Goal: Transaction & Acquisition: Purchase product/service

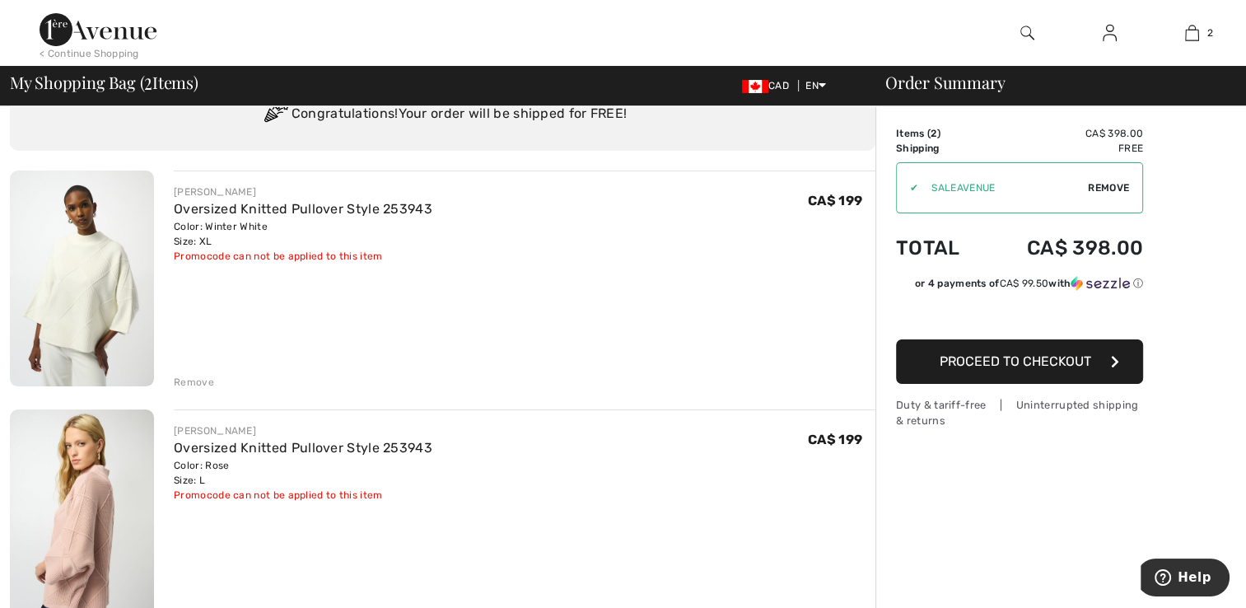
scroll to position [72, 0]
click at [194, 380] on div "Remove" at bounding box center [194, 381] width 40 height 15
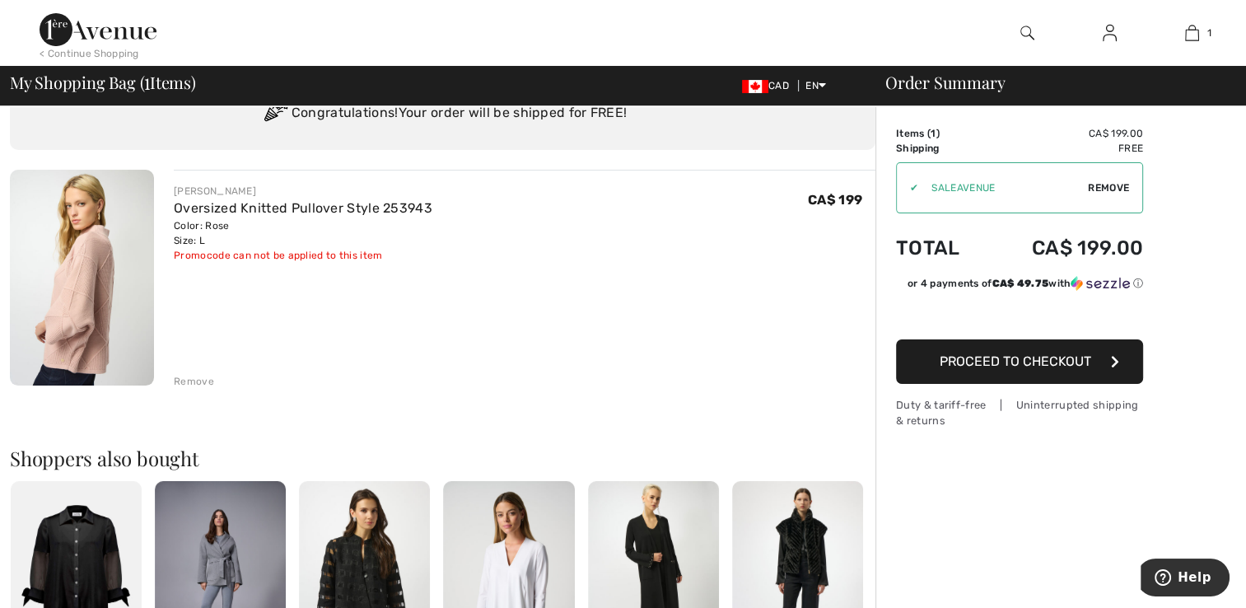
click at [194, 380] on div "Remove" at bounding box center [194, 381] width 40 height 15
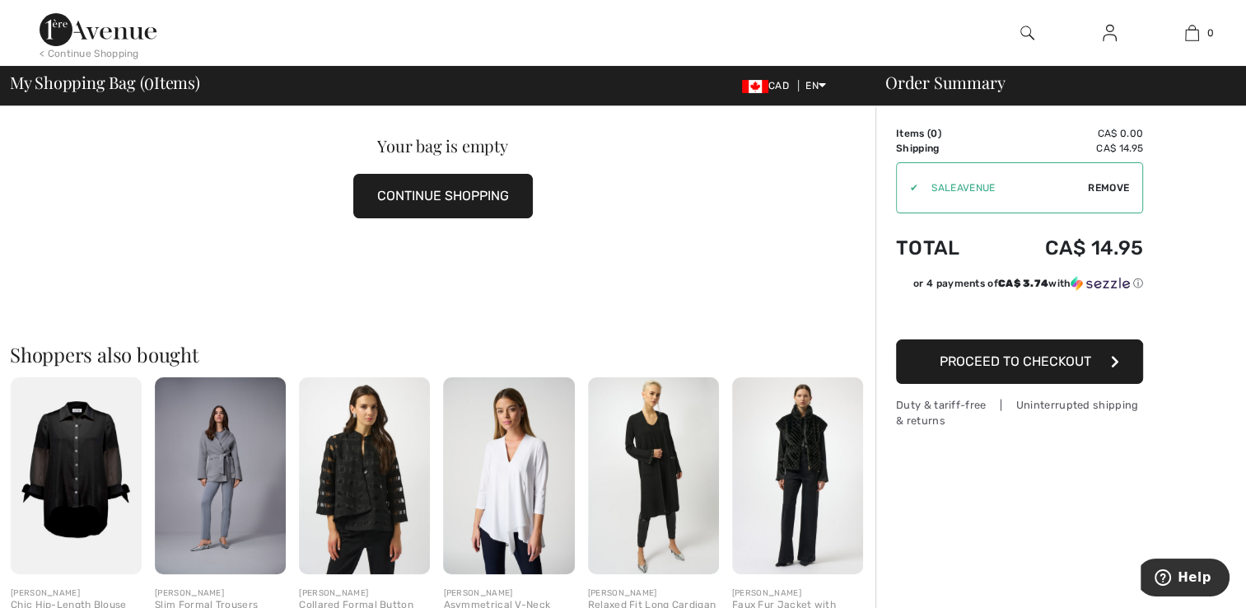
scroll to position [164, 0]
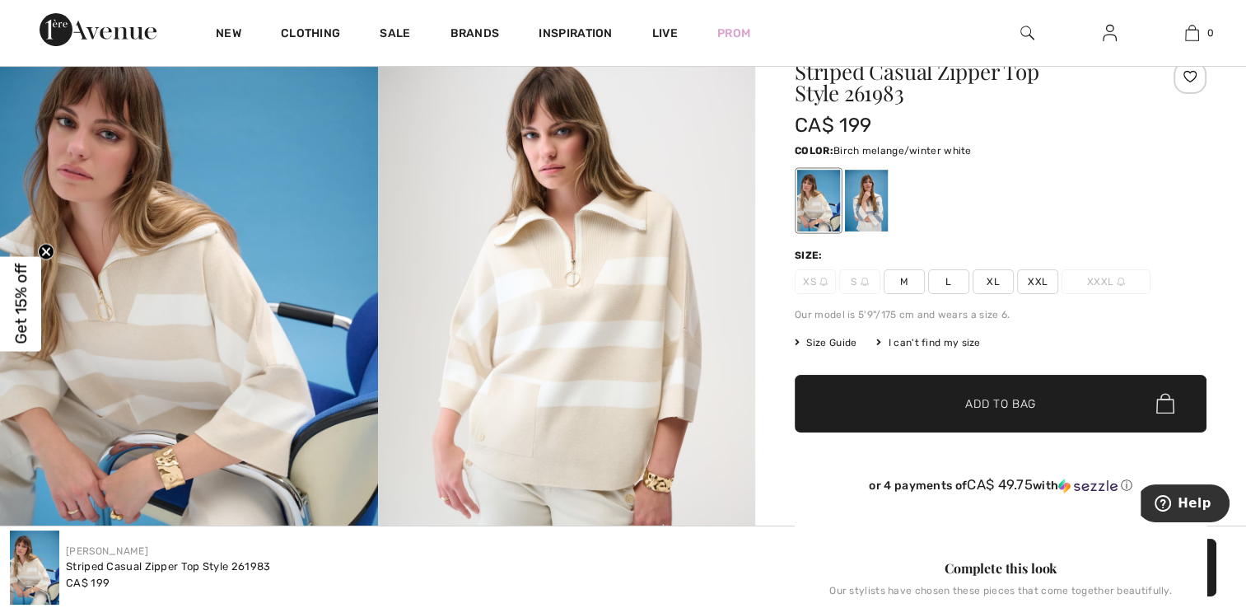
scroll to position [115, 0]
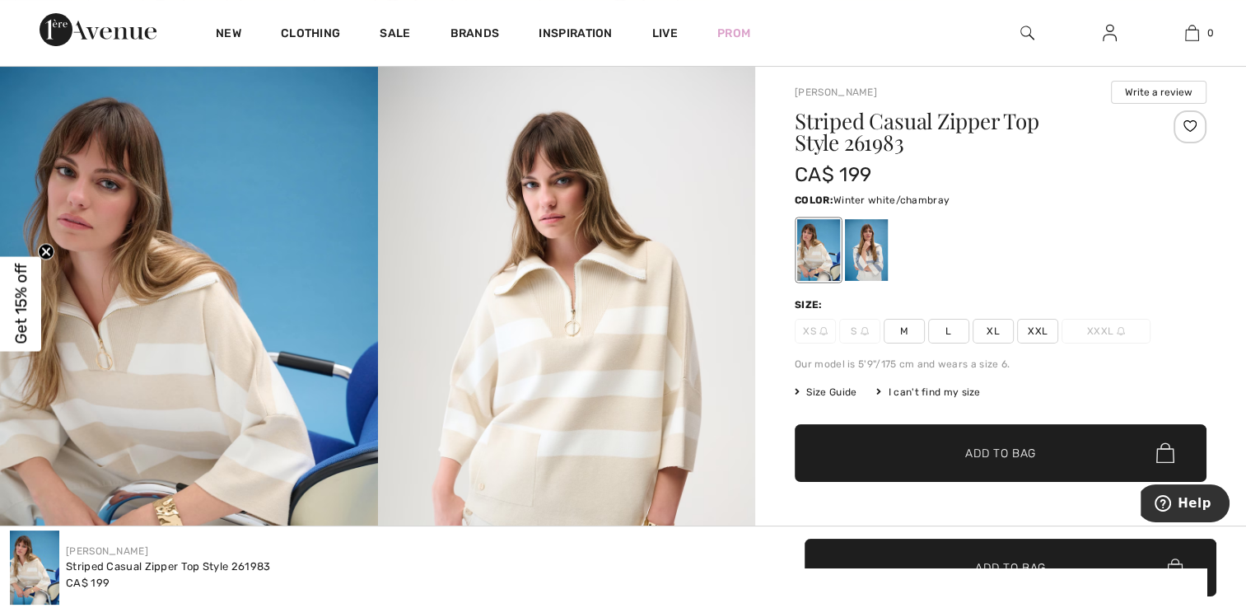
click at [874, 245] on div at bounding box center [866, 250] width 43 height 62
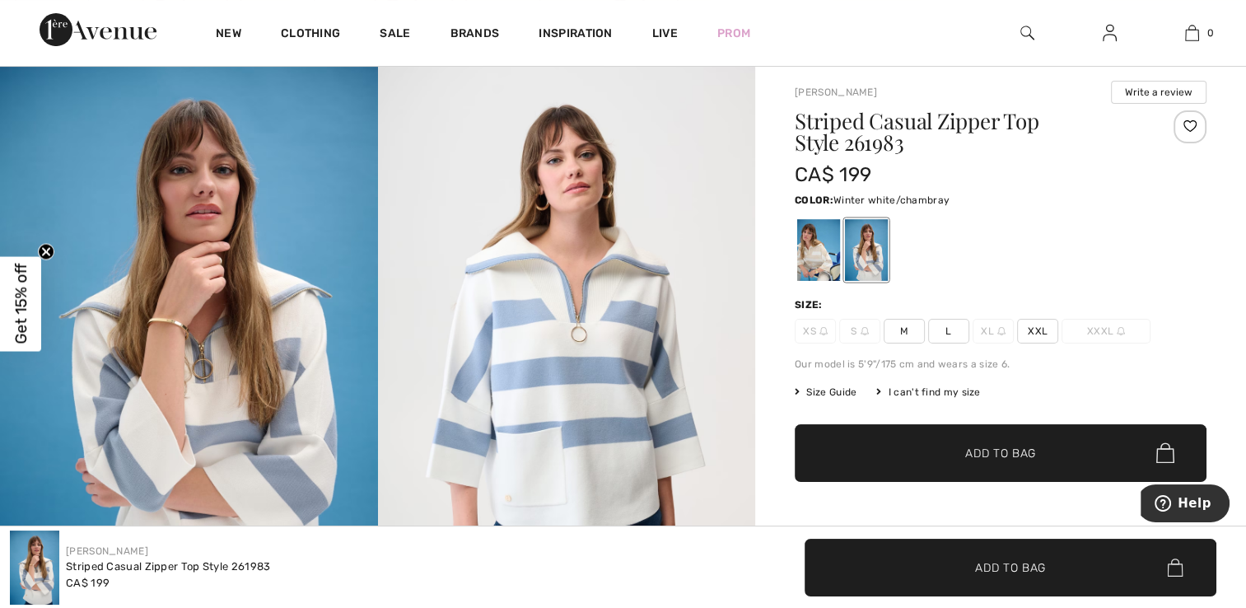
click at [947, 327] on span "L" at bounding box center [948, 331] width 41 height 25
click at [957, 459] on span "✔ Added to Bag" at bounding box center [976, 452] width 100 height 17
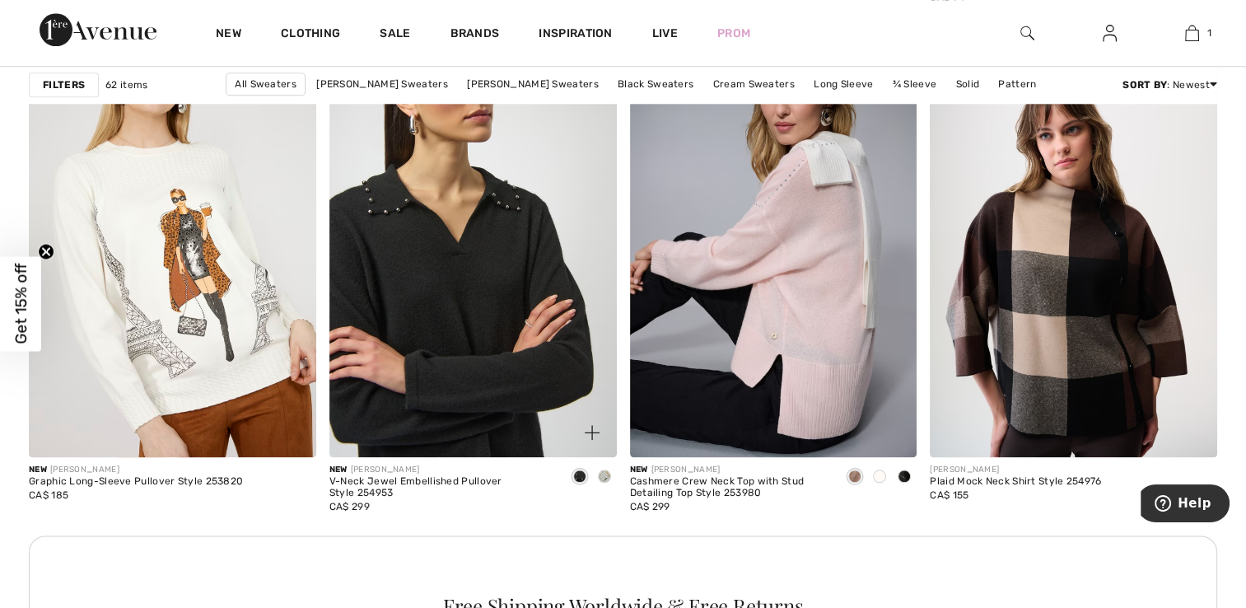
scroll to position [1840, 0]
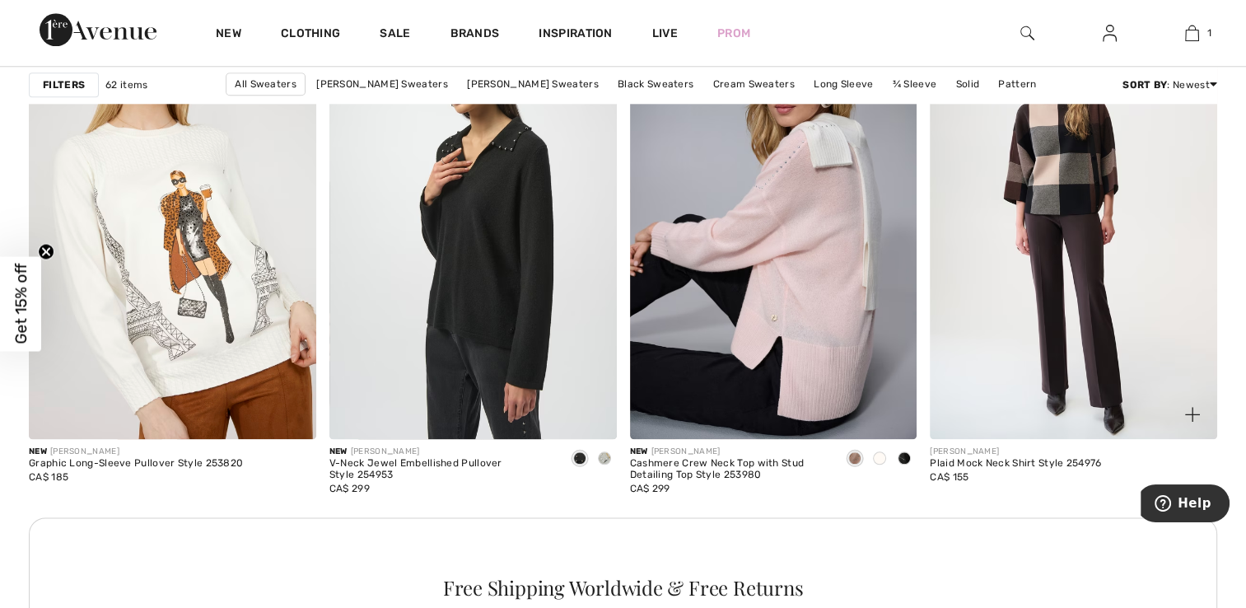
click at [1063, 173] on img at bounding box center [1073, 223] width 287 height 431
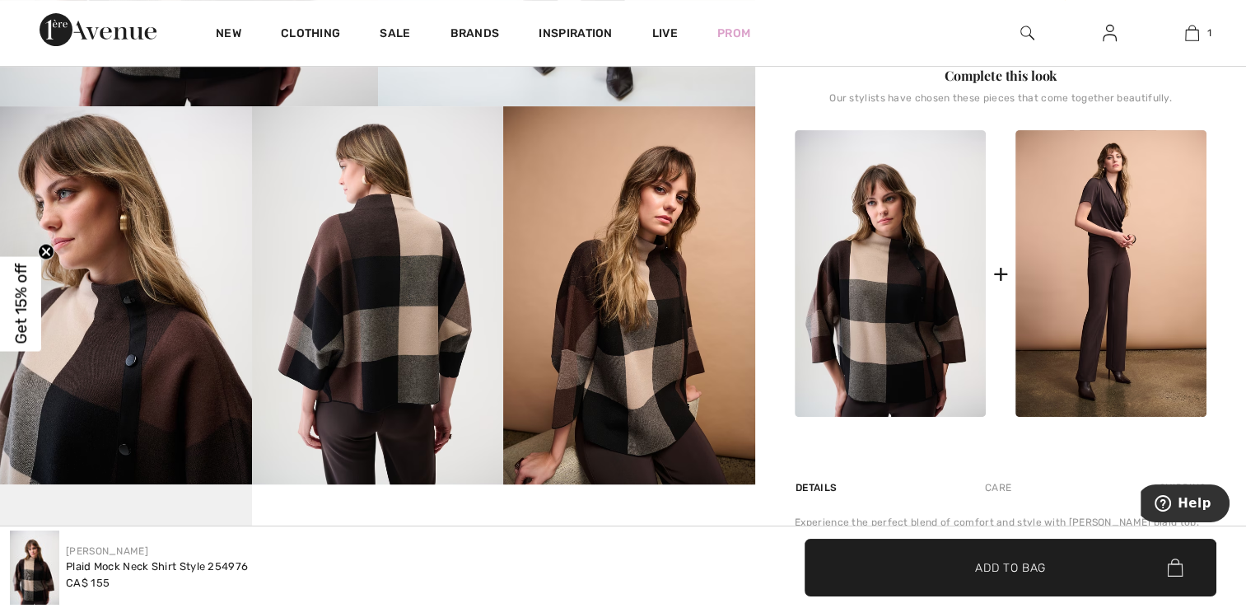
scroll to position [638, 0]
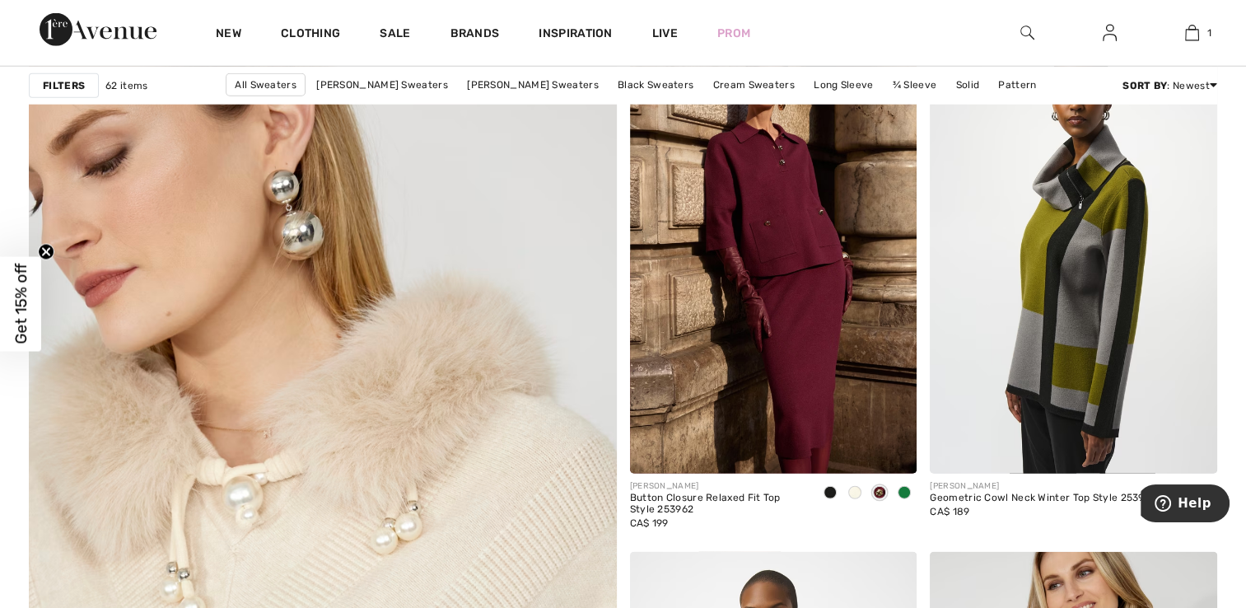
scroll to position [4283, 0]
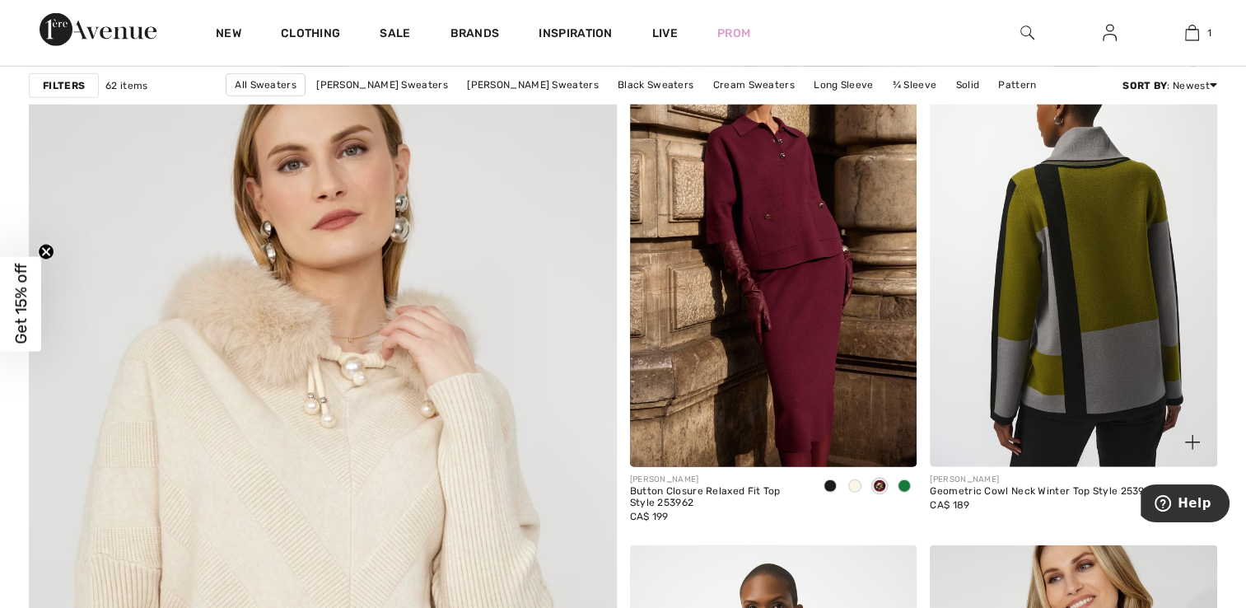
click at [1063, 241] on img at bounding box center [1073, 251] width 287 height 431
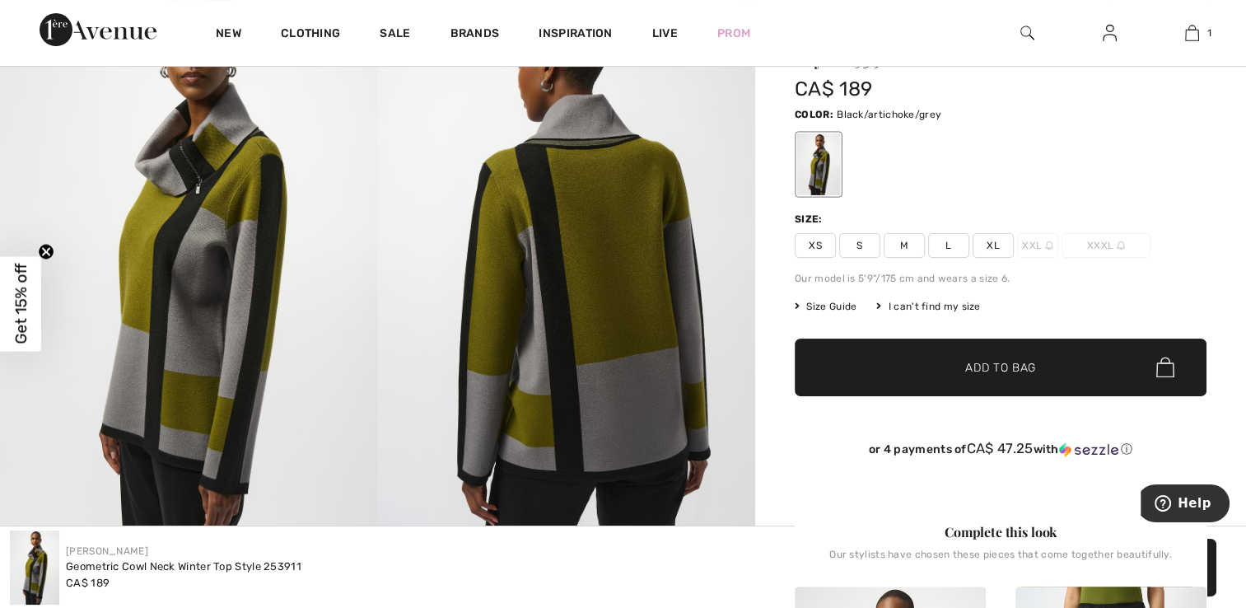
scroll to position [254, 0]
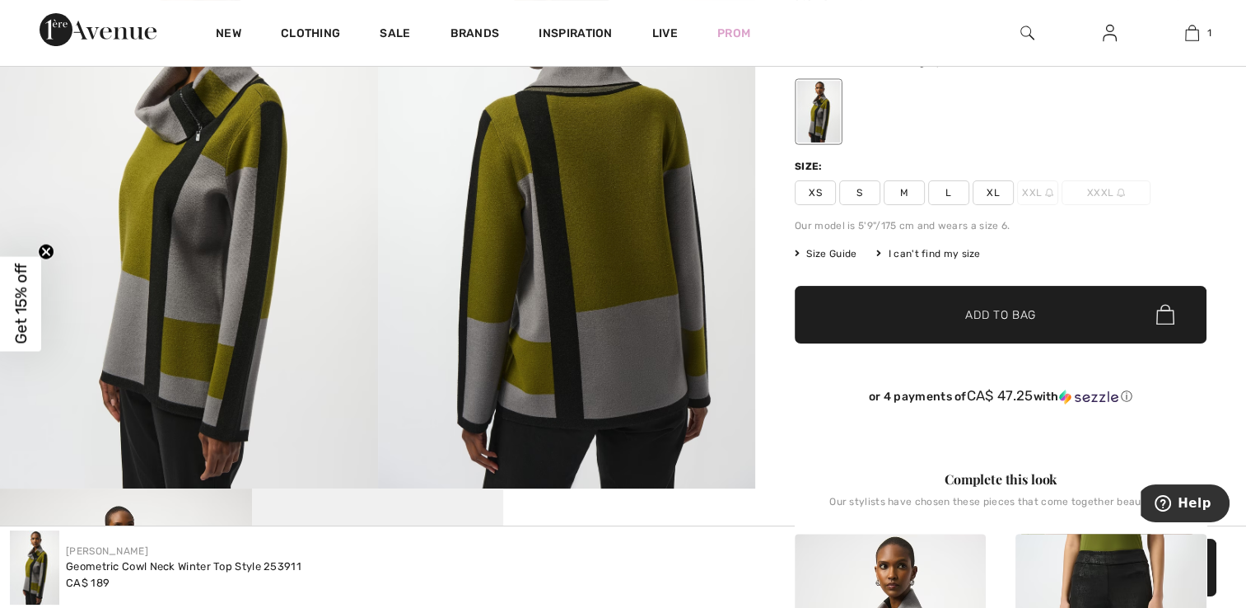
click at [177, 269] on img at bounding box center [189, 206] width 378 height 566
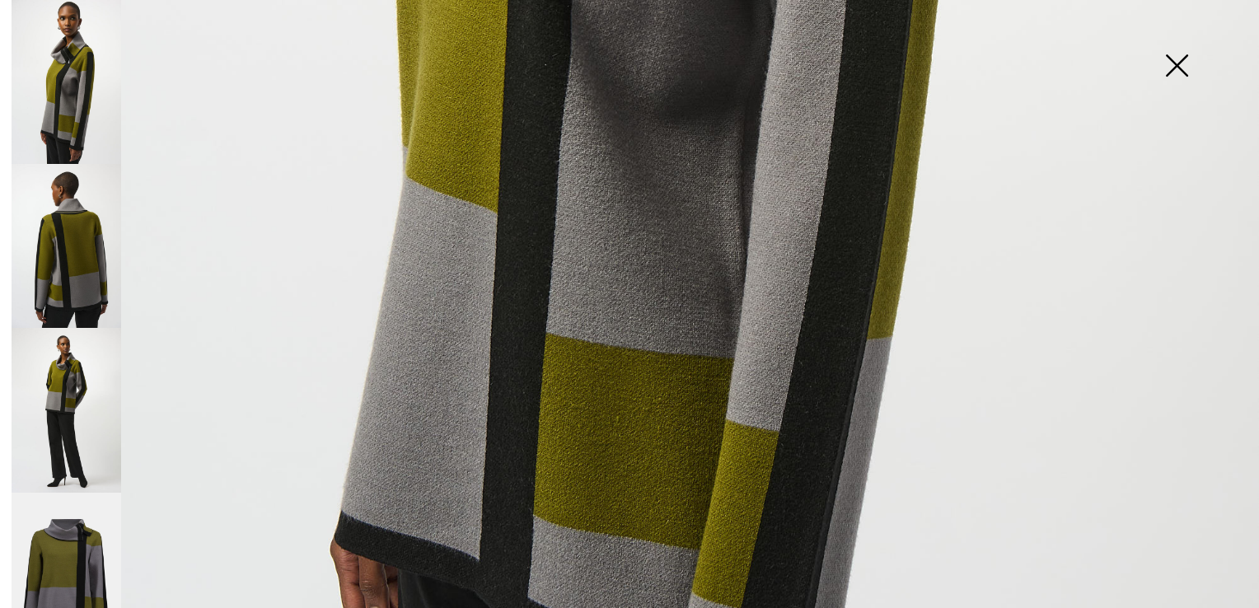
scroll to position [985, 0]
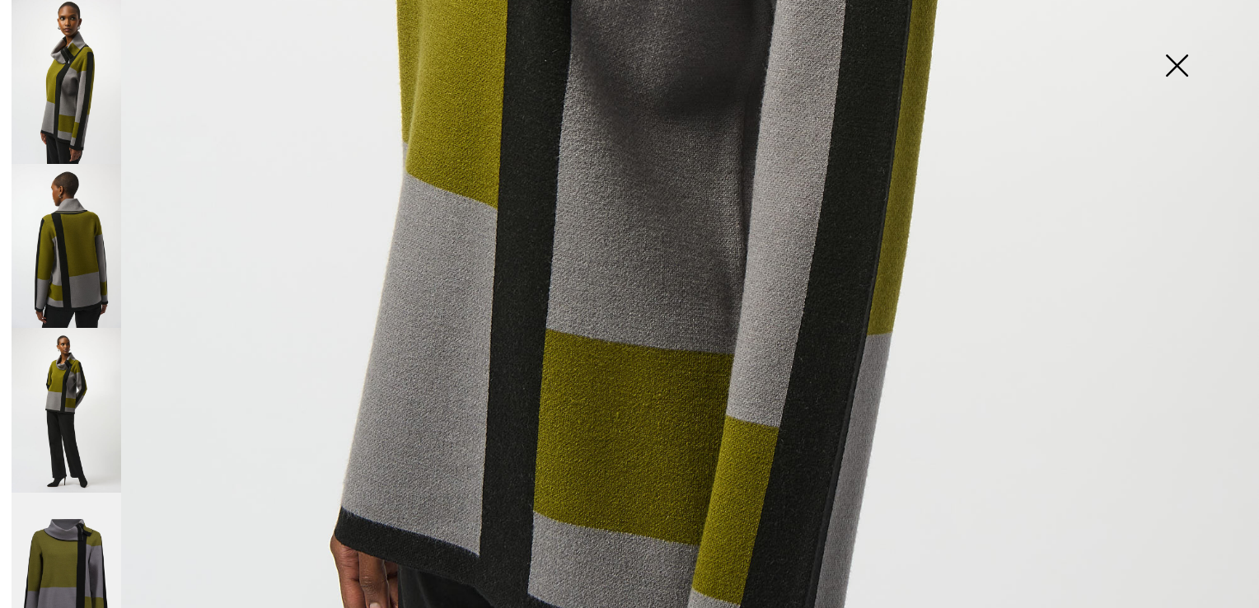
click at [66, 373] on img at bounding box center [67, 410] width 110 height 164
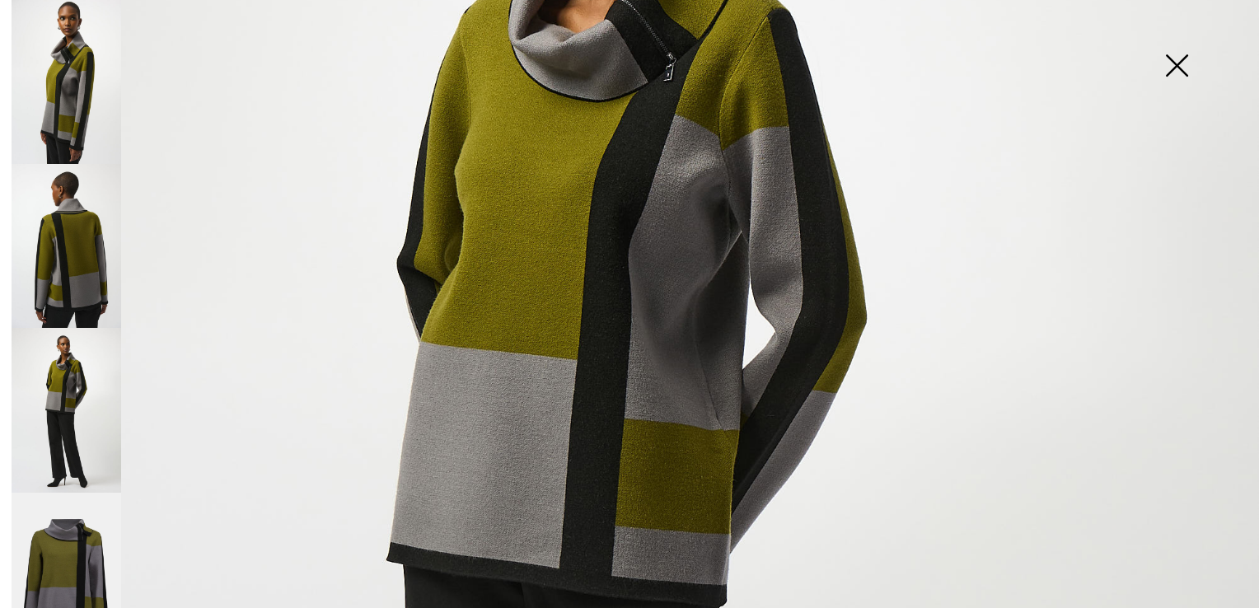
scroll to position [435, 0]
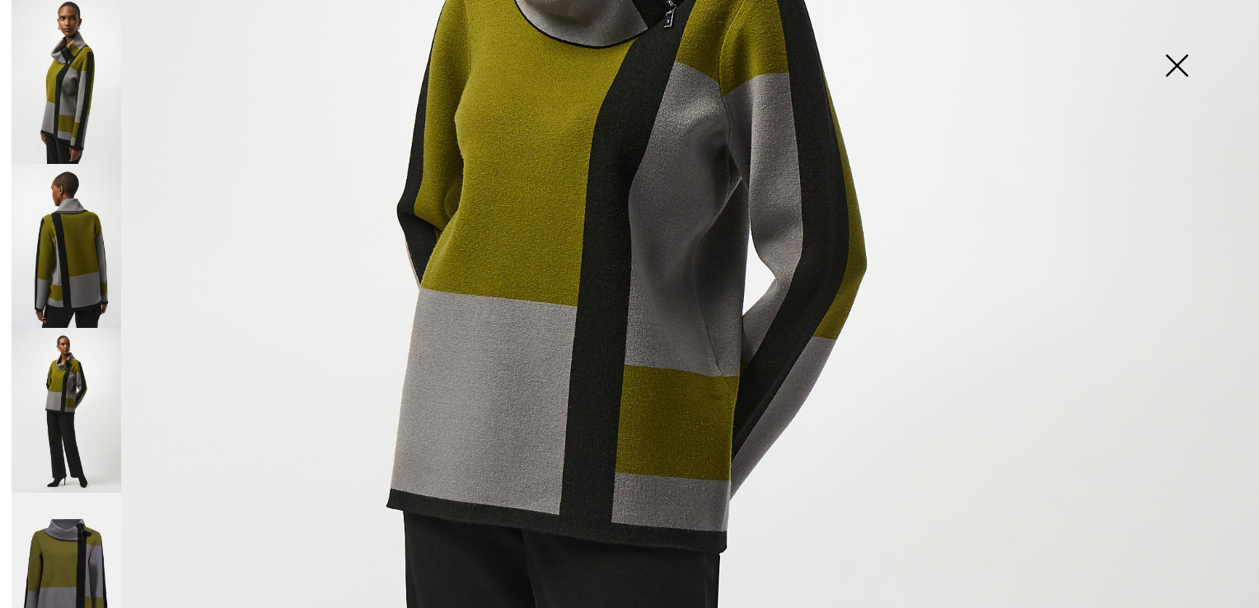
click at [1180, 62] on img at bounding box center [1176, 67] width 82 height 85
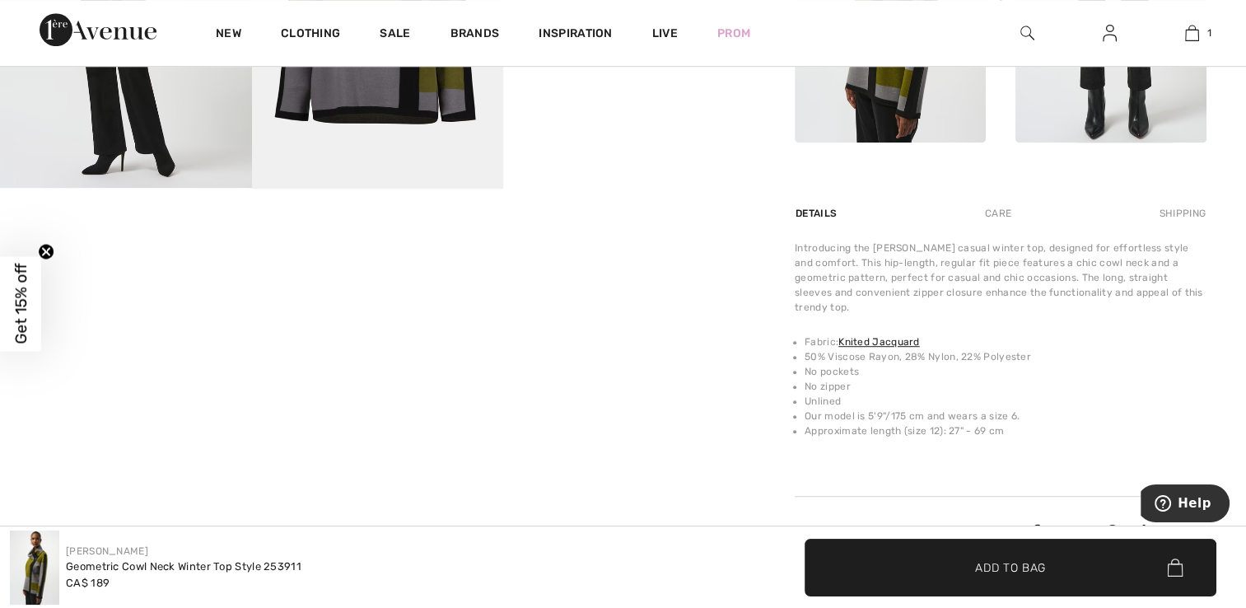
scroll to position [932, 0]
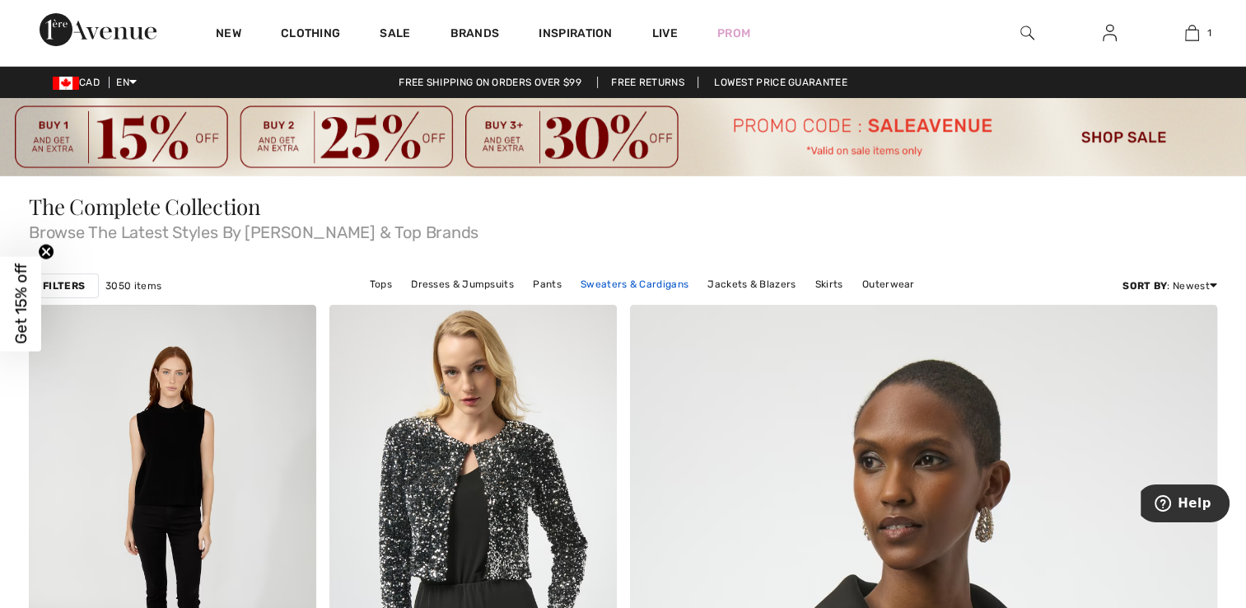
click at [616, 281] on link "Sweaters & Cardigans" at bounding box center [635, 283] width 124 height 21
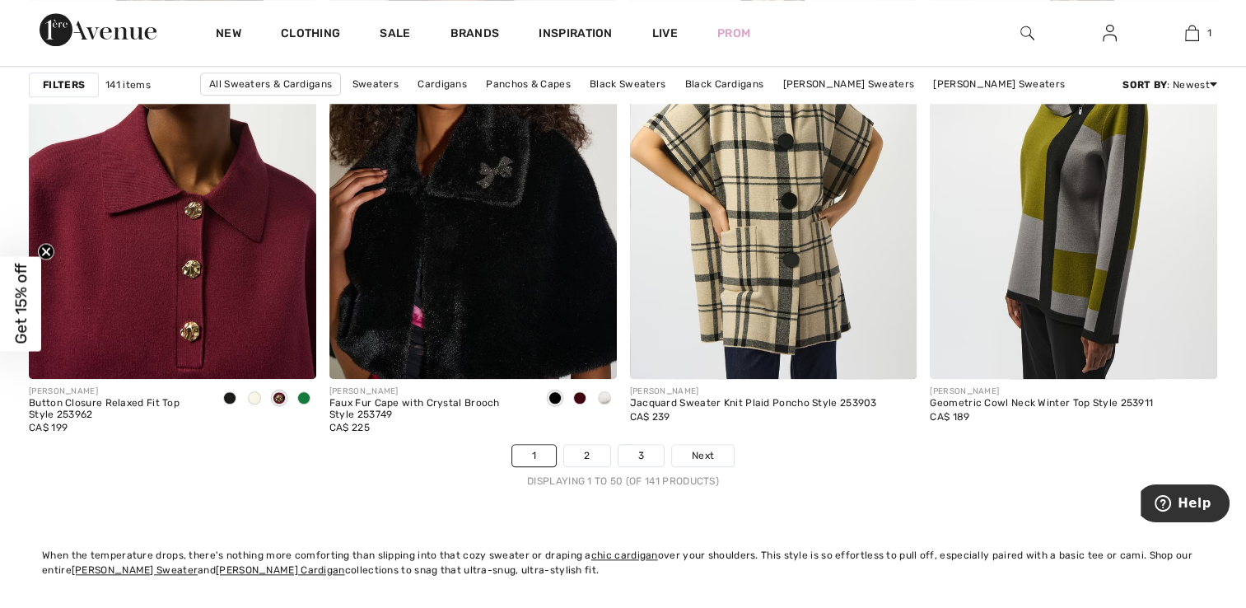
scroll to position [7766, 0]
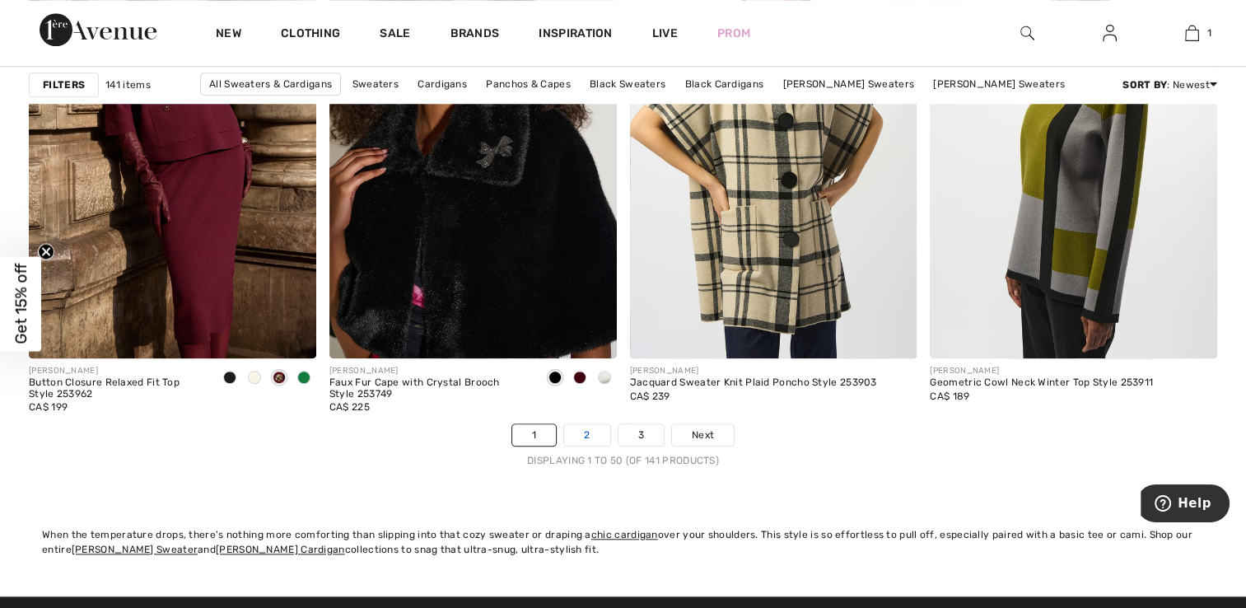
click at [587, 429] on link "2" at bounding box center [586, 434] width 45 height 21
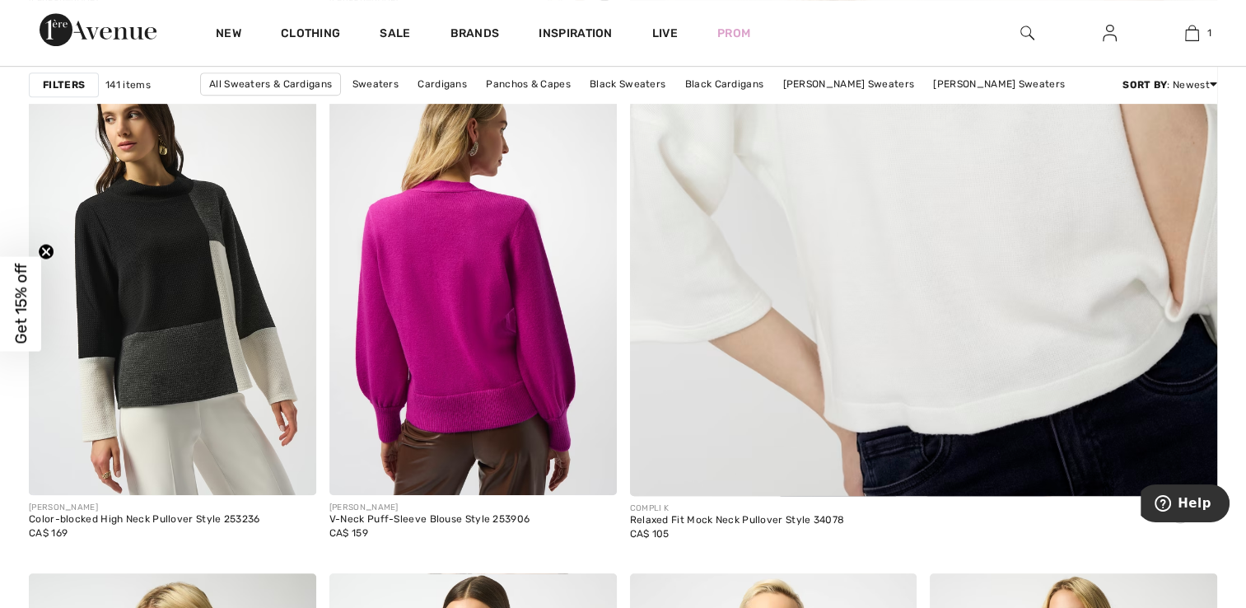
scroll to position [778, 0]
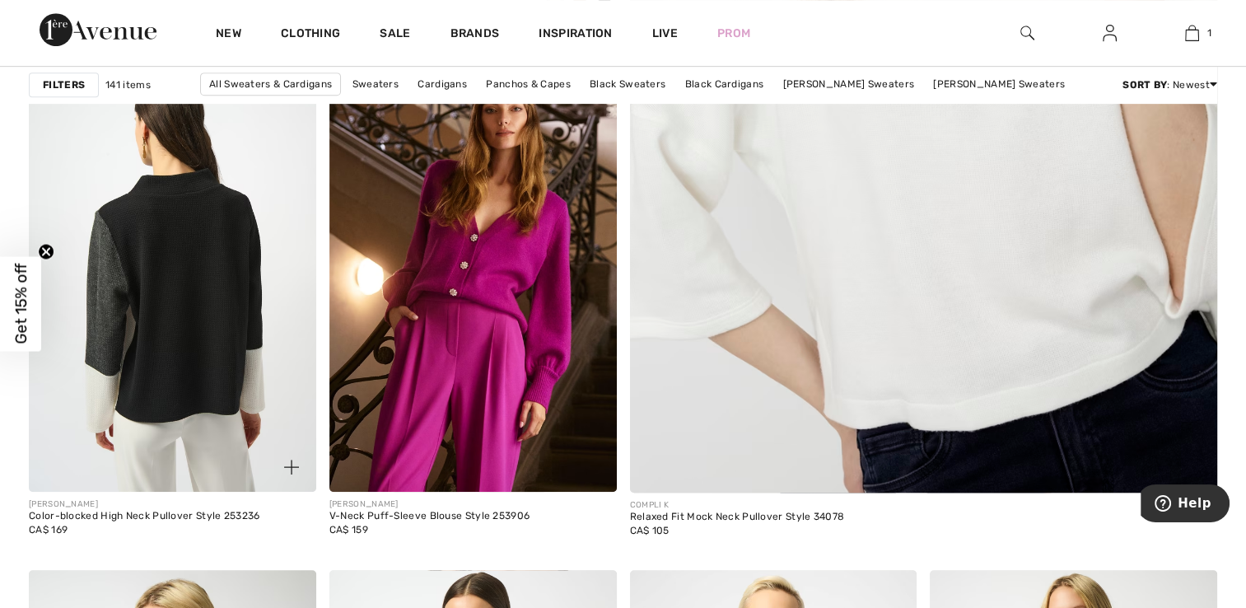
click at [175, 322] on img at bounding box center [172, 276] width 287 height 431
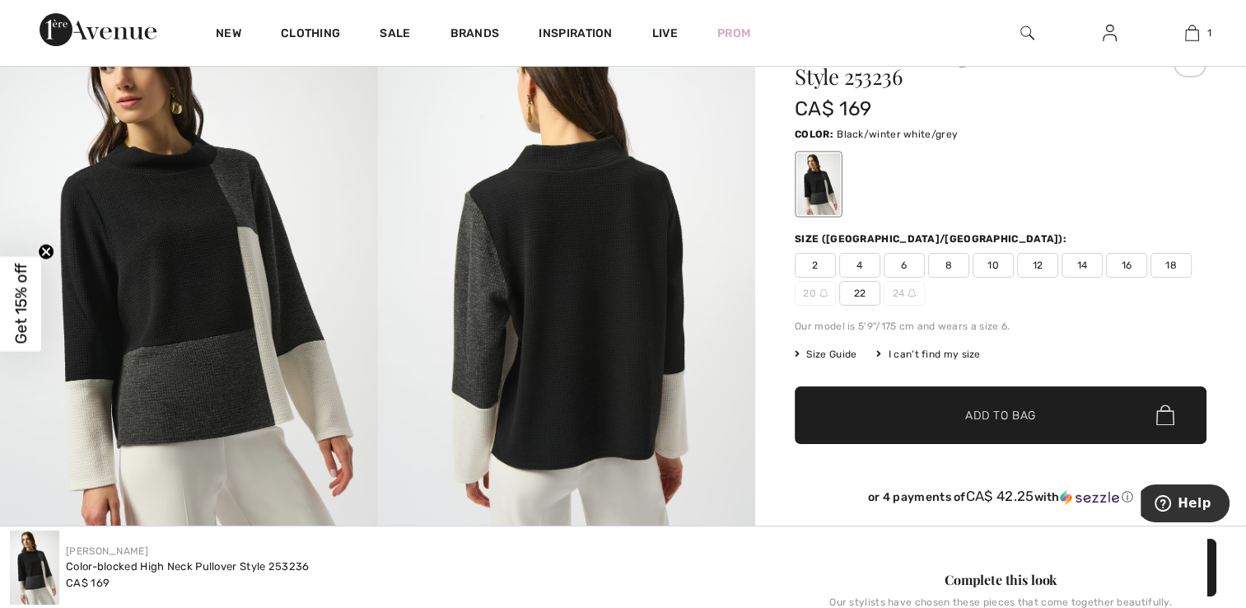
scroll to position [188, 0]
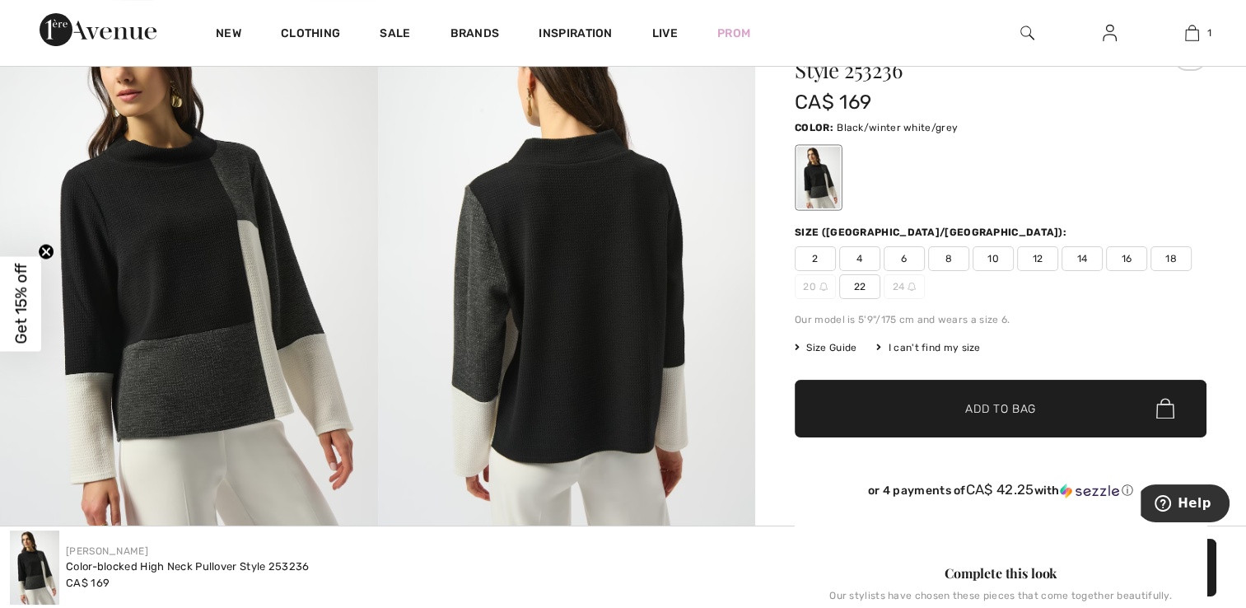
click at [602, 156] on img at bounding box center [567, 271] width 378 height 566
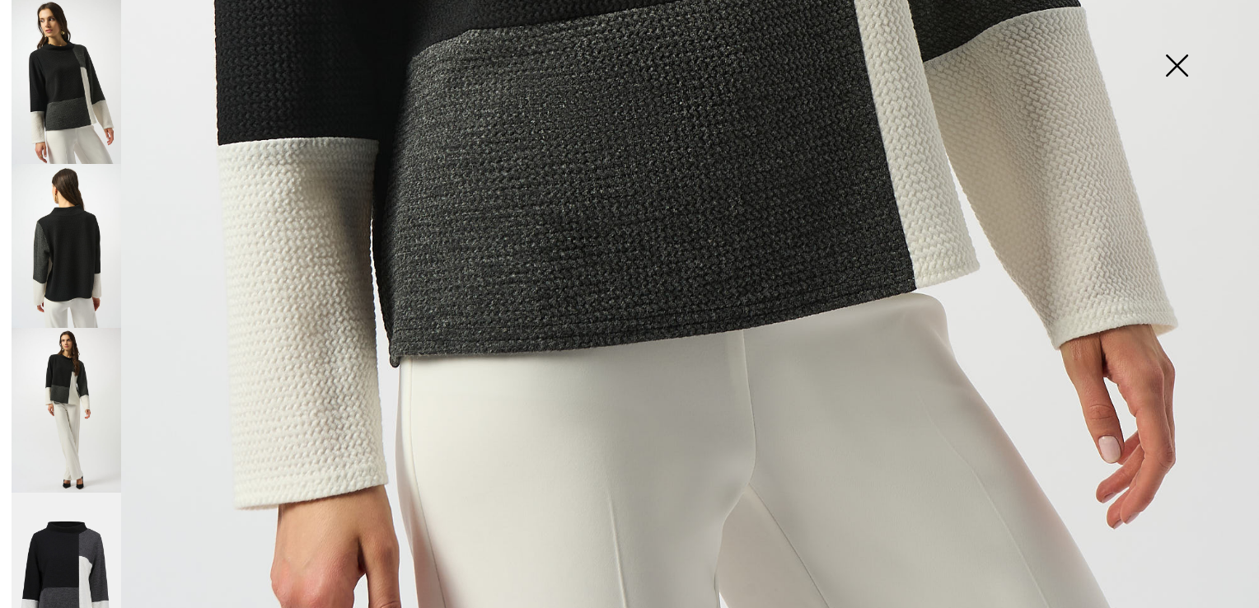
scroll to position [1155, 0]
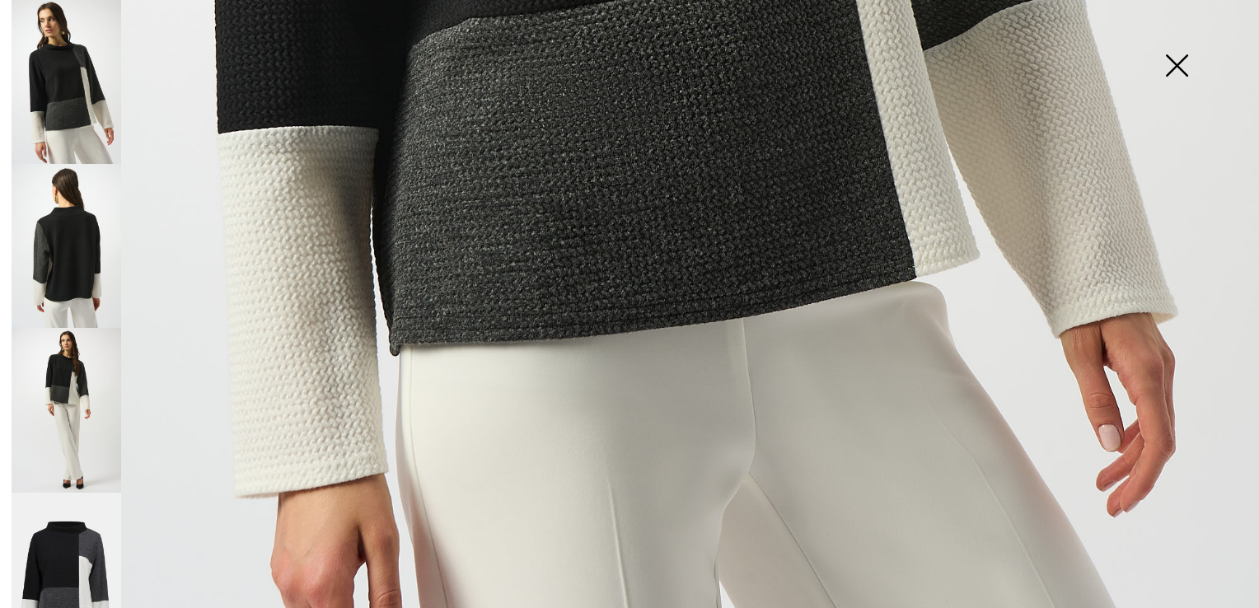
click at [65, 364] on img at bounding box center [67, 410] width 110 height 164
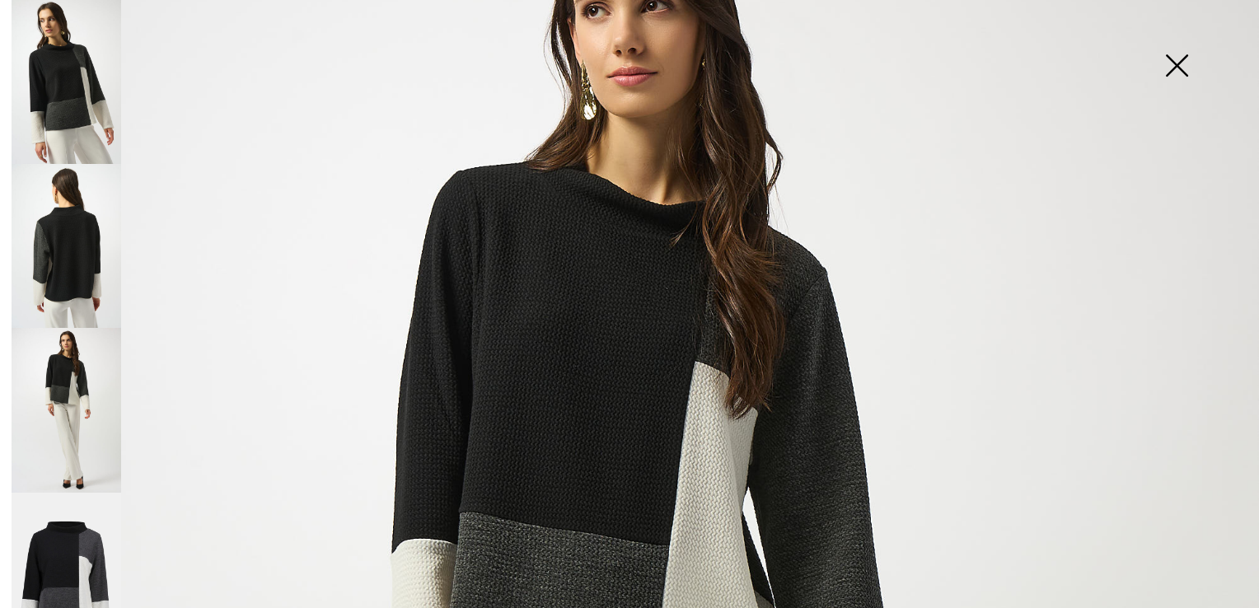
scroll to position [132, 0]
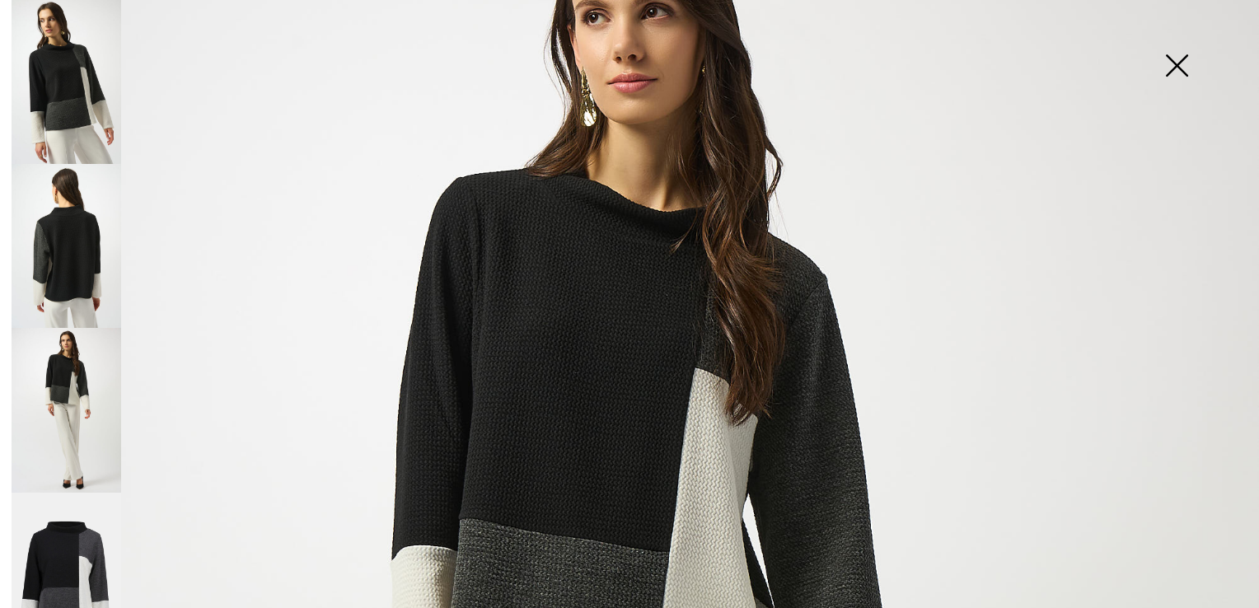
click at [56, 213] on img at bounding box center [67, 246] width 110 height 164
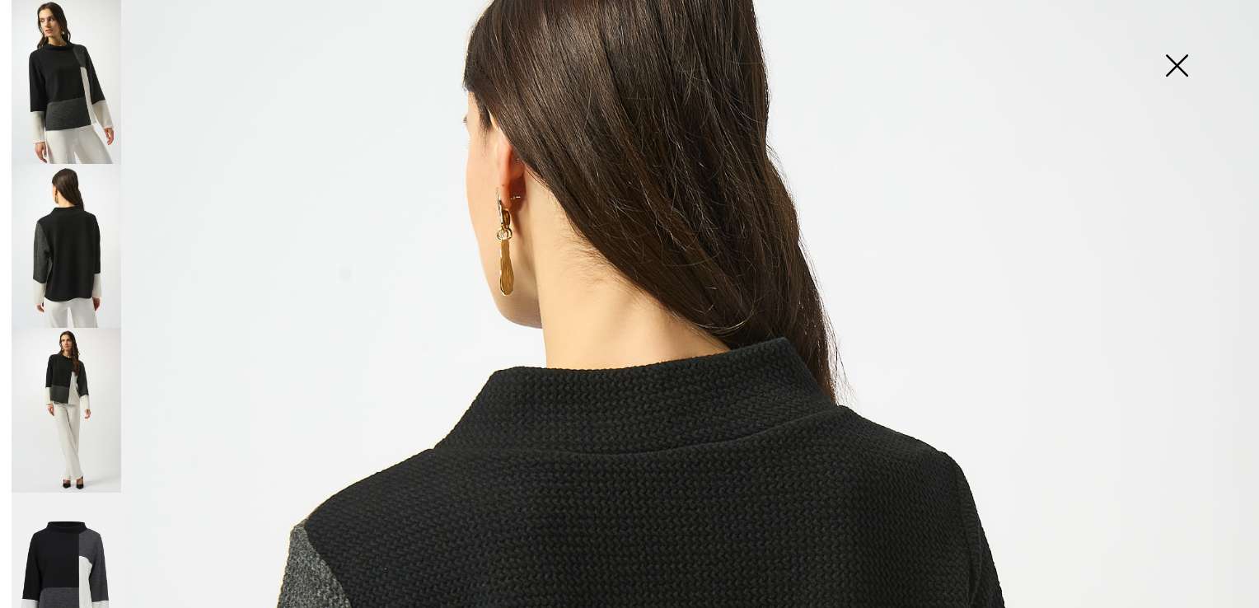
click at [1179, 59] on img at bounding box center [1176, 67] width 82 height 85
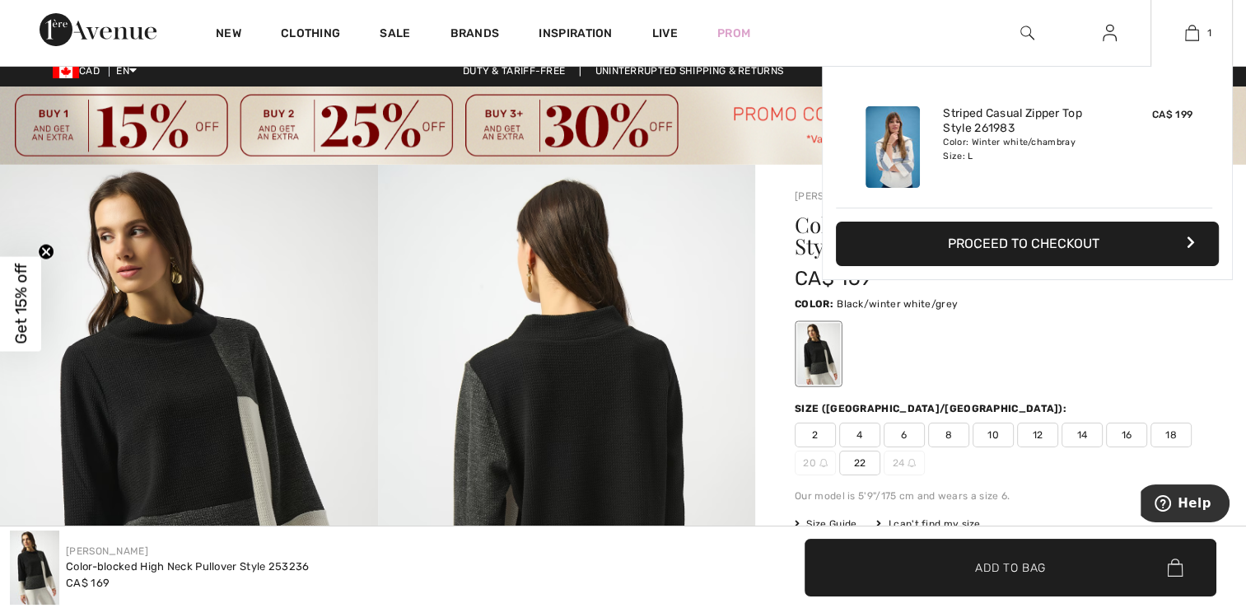
scroll to position [0, 0]
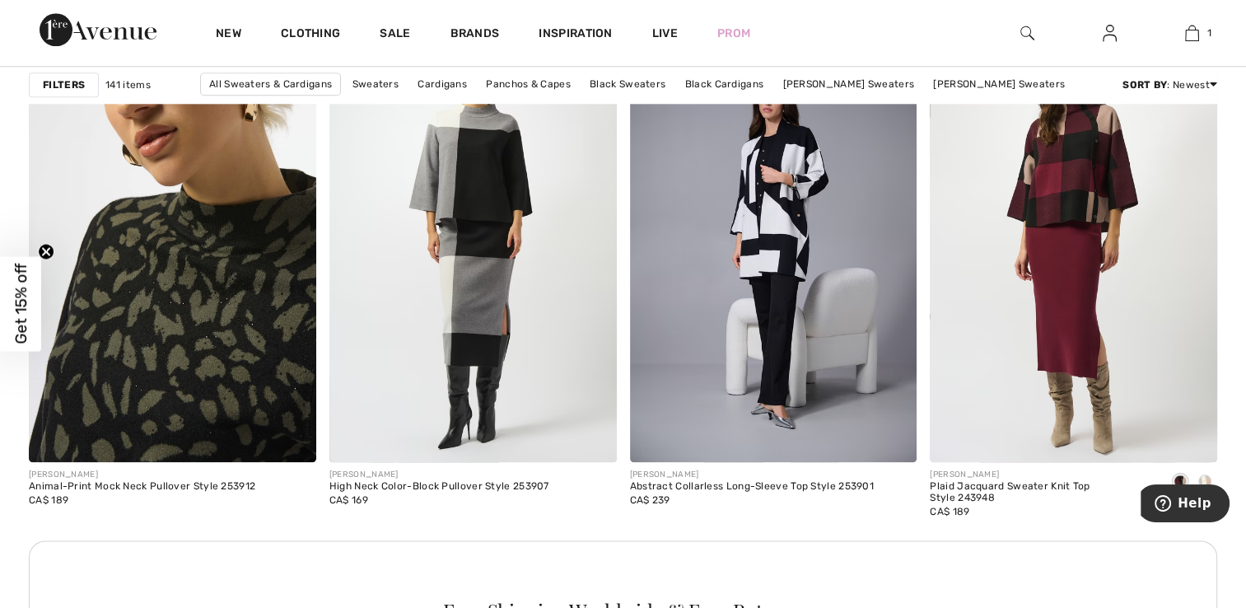
scroll to position [1831, 0]
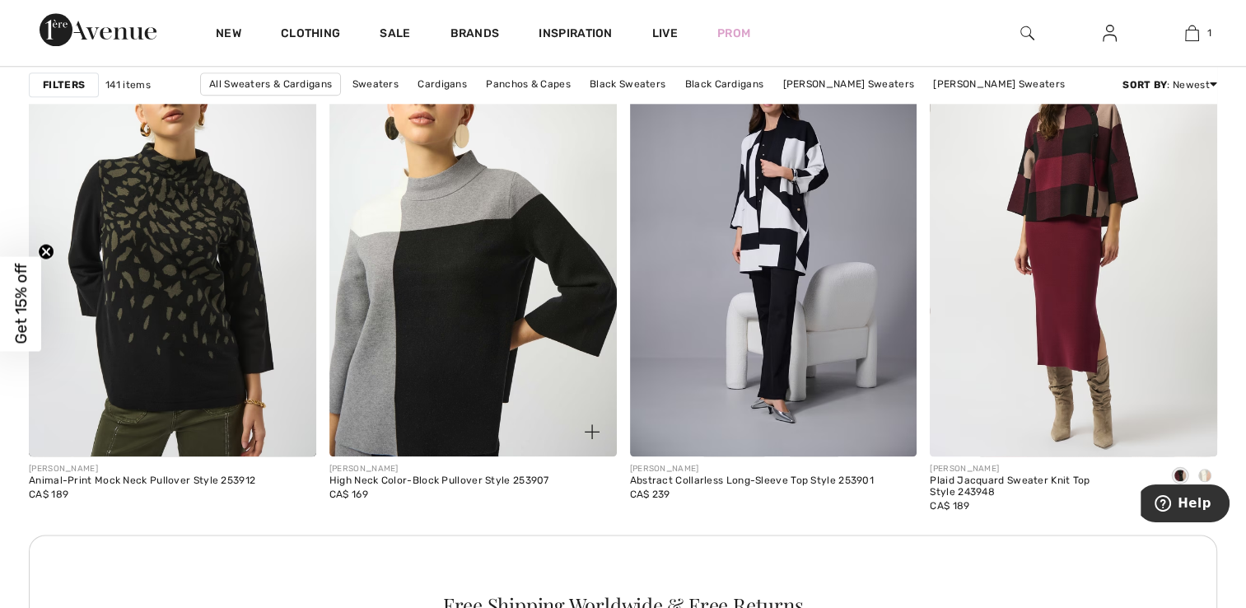
click at [478, 193] on img at bounding box center [473, 241] width 287 height 431
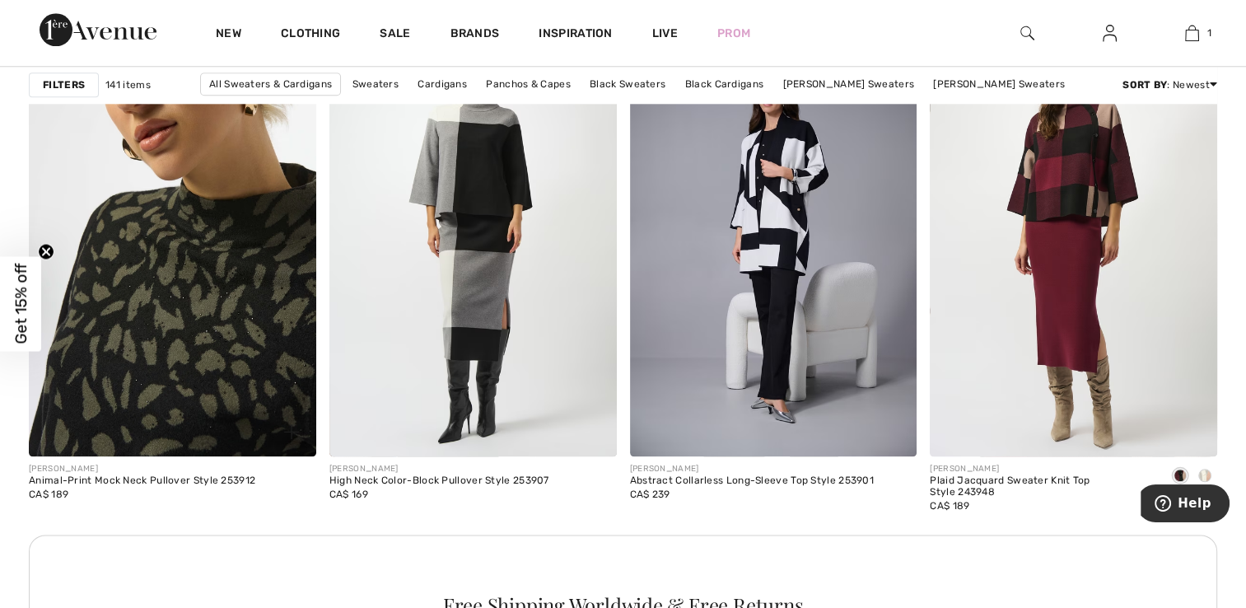
click at [149, 283] on img at bounding box center [172, 241] width 287 height 431
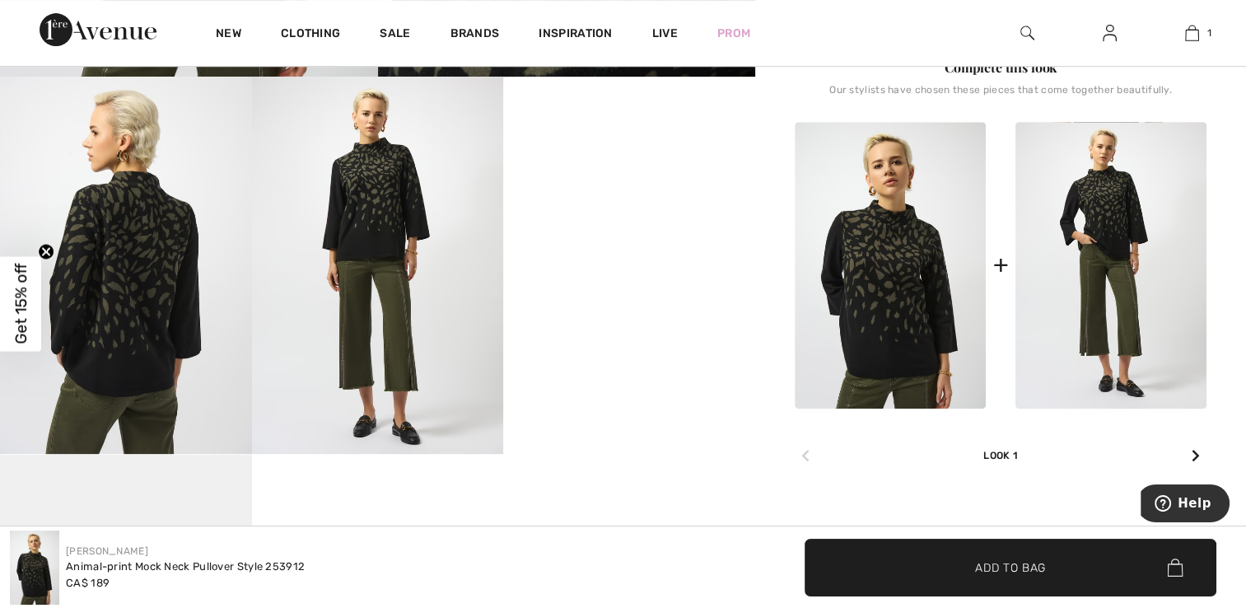
scroll to position [672, 0]
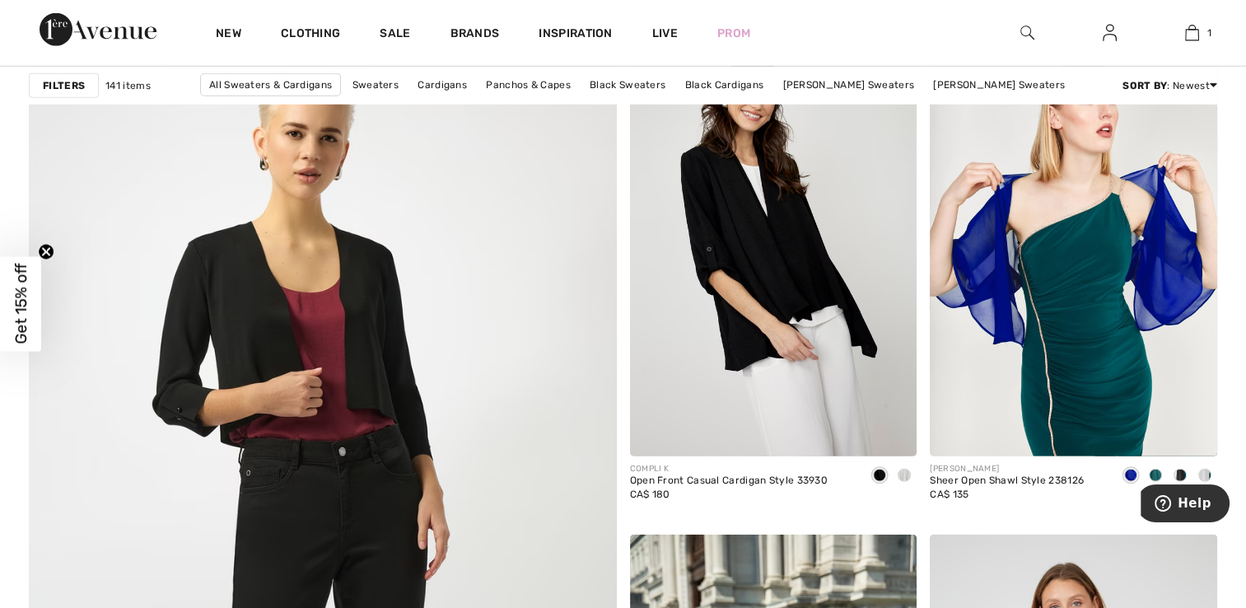
scroll to position [4401, 0]
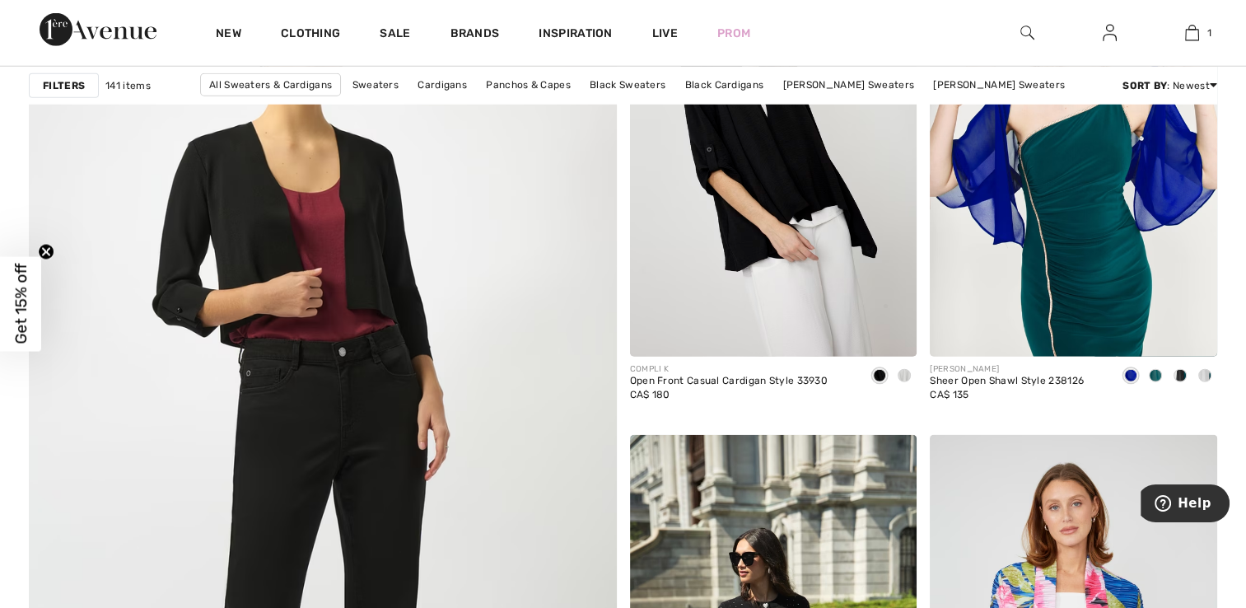
click at [147, 206] on img at bounding box center [322, 455] width 705 height 1058
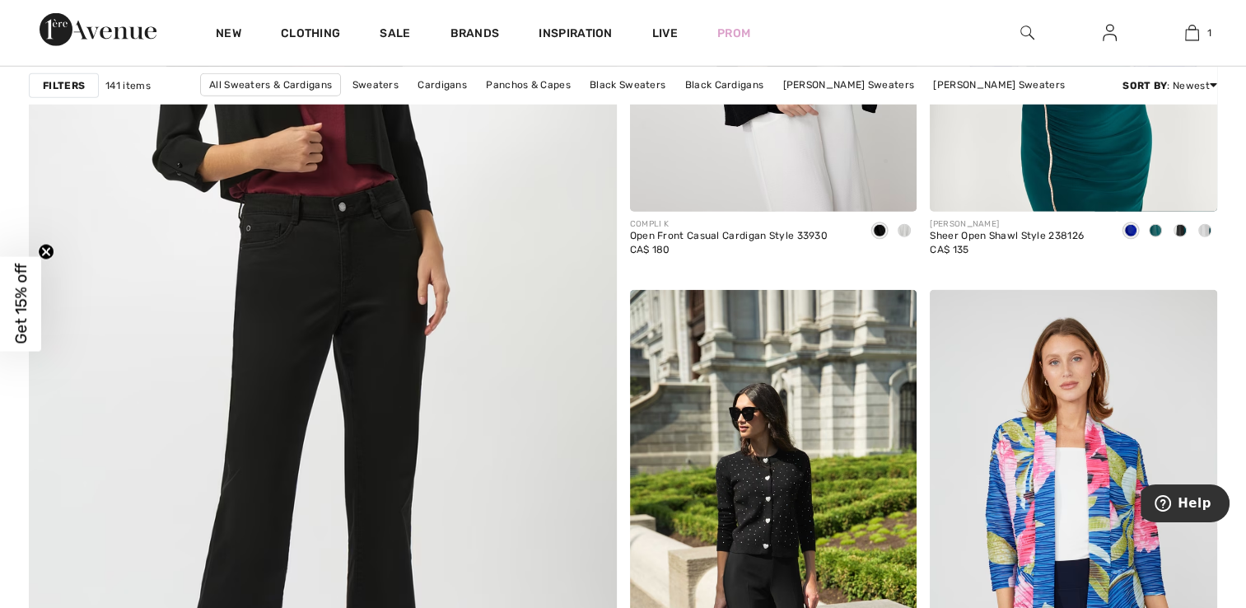
scroll to position [4569, 0]
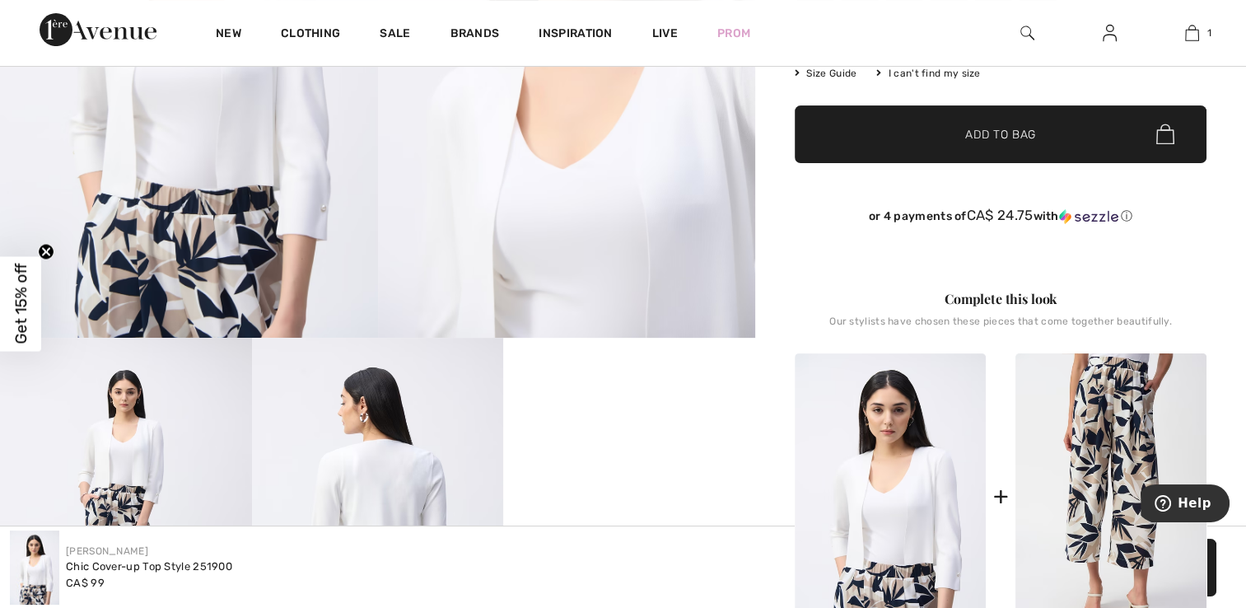
scroll to position [405, 0]
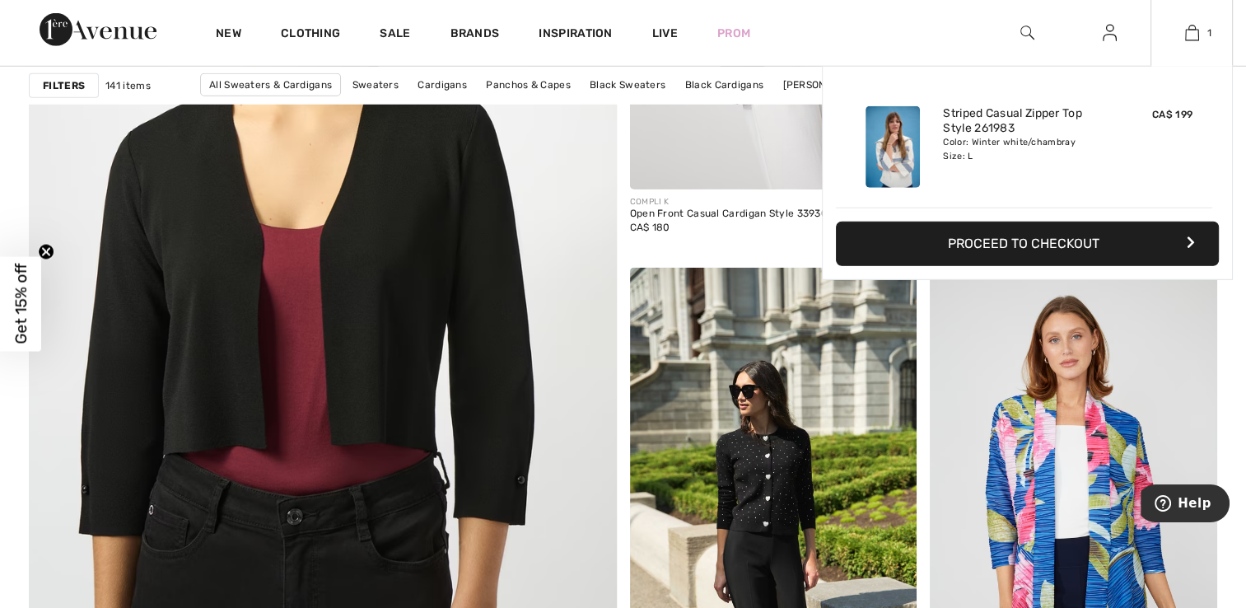
click at [895, 148] on img at bounding box center [893, 147] width 54 height 82
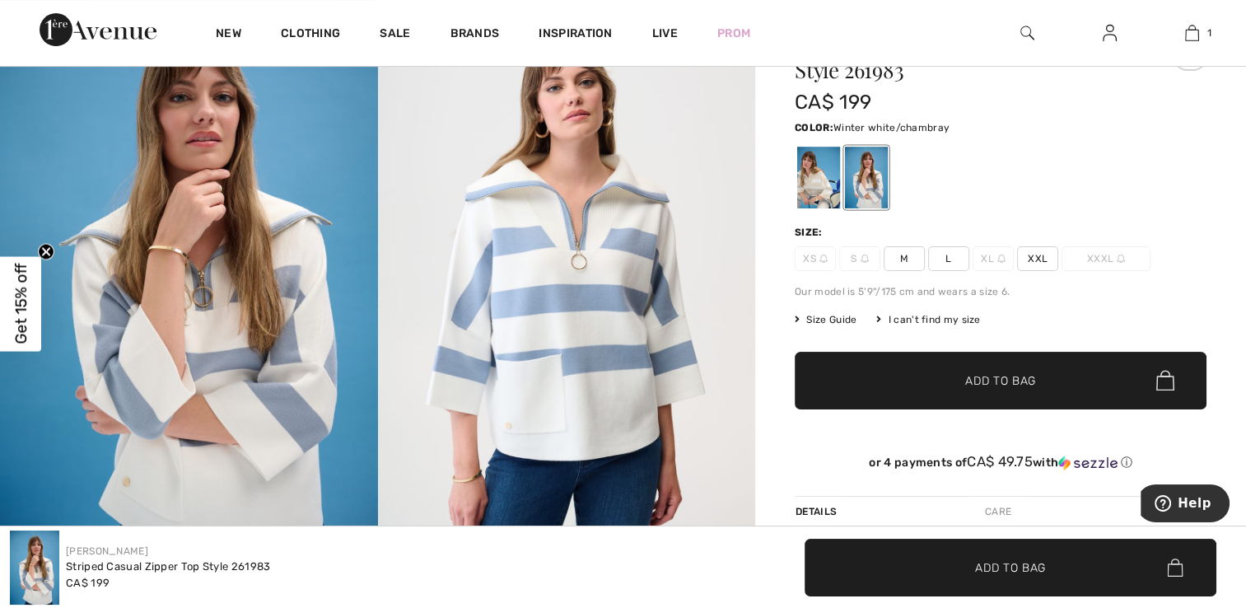
scroll to position [188, 0]
click at [822, 180] on div at bounding box center [818, 178] width 43 height 62
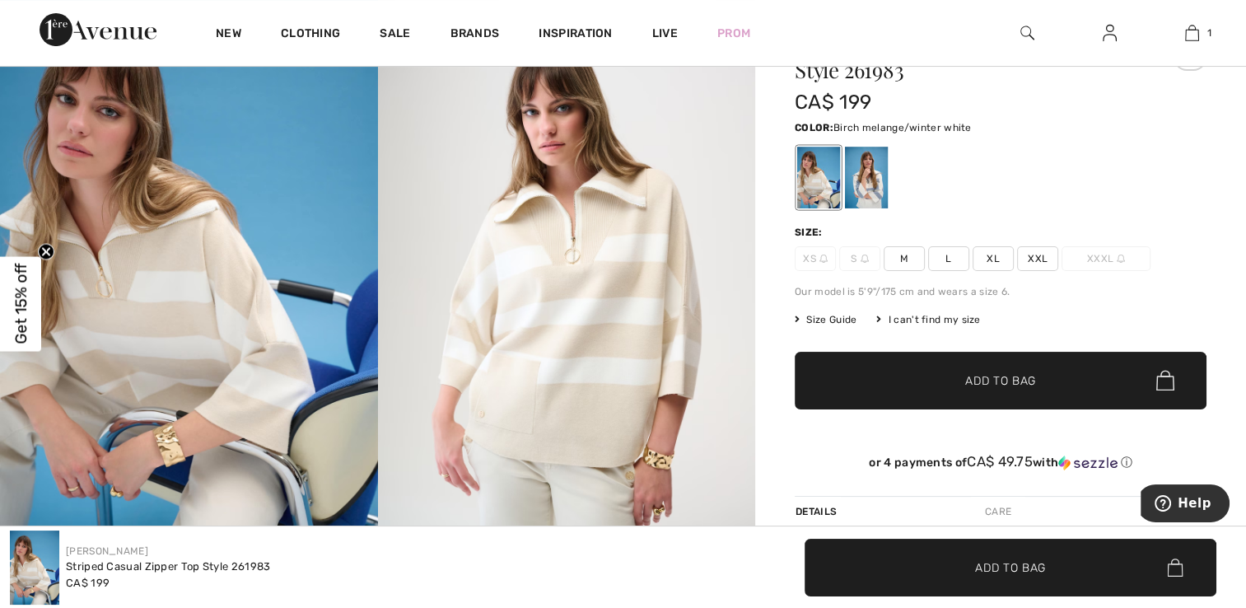
click at [623, 314] on img at bounding box center [567, 271] width 378 height 567
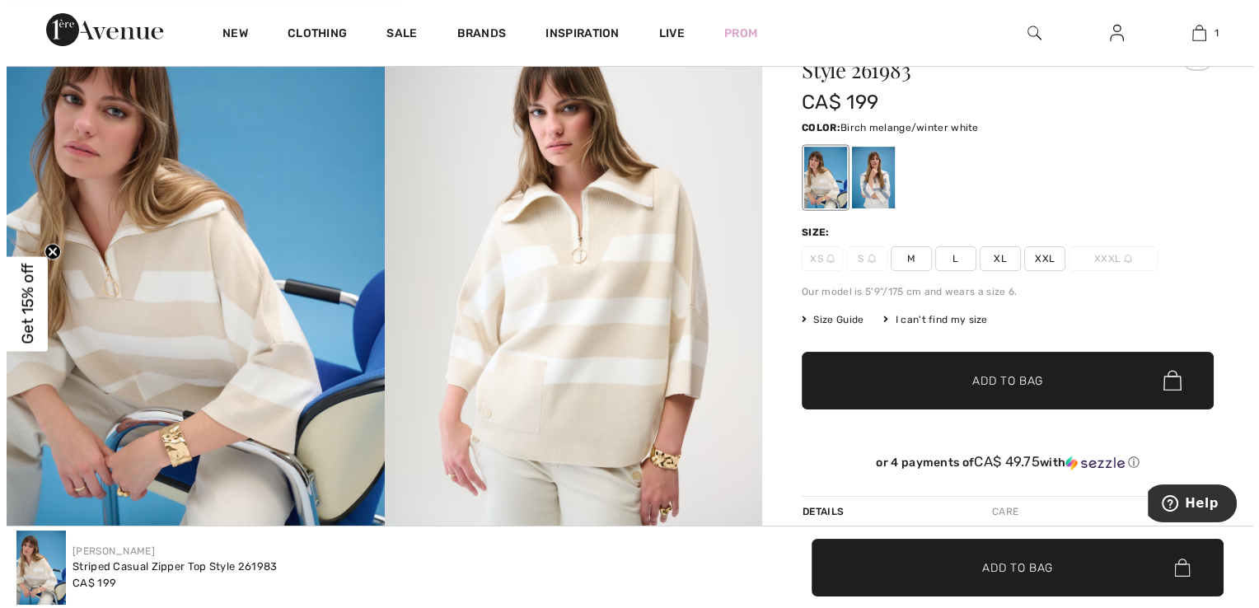
scroll to position [189, 0]
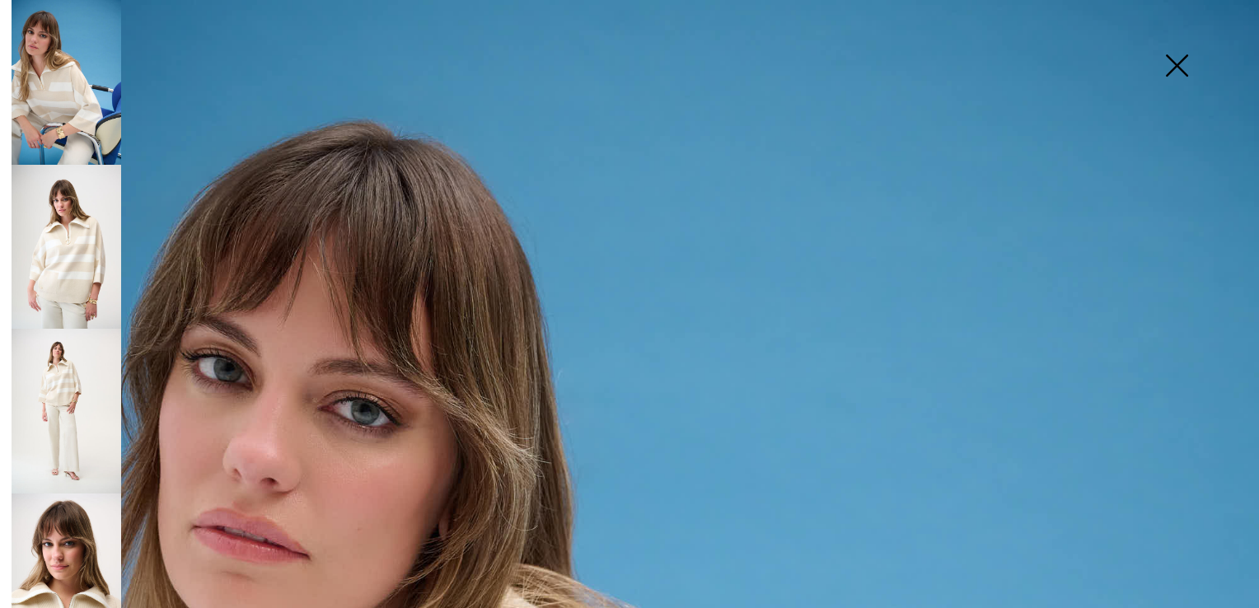
click at [60, 252] on img at bounding box center [67, 247] width 110 height 165
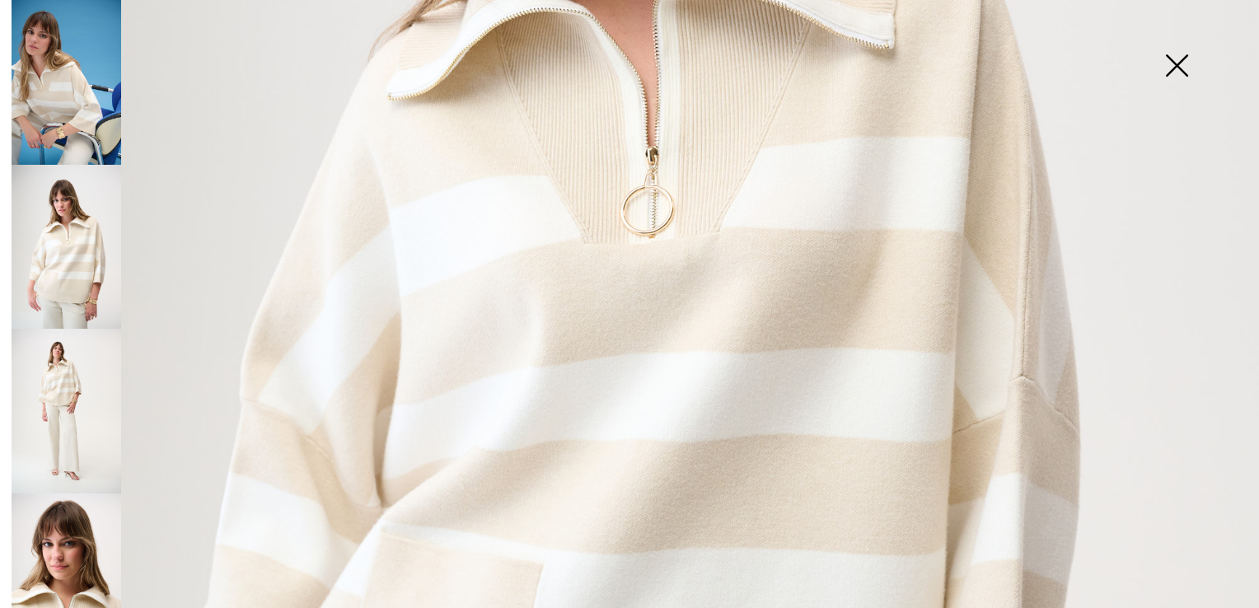
scroll to position [654, 0]
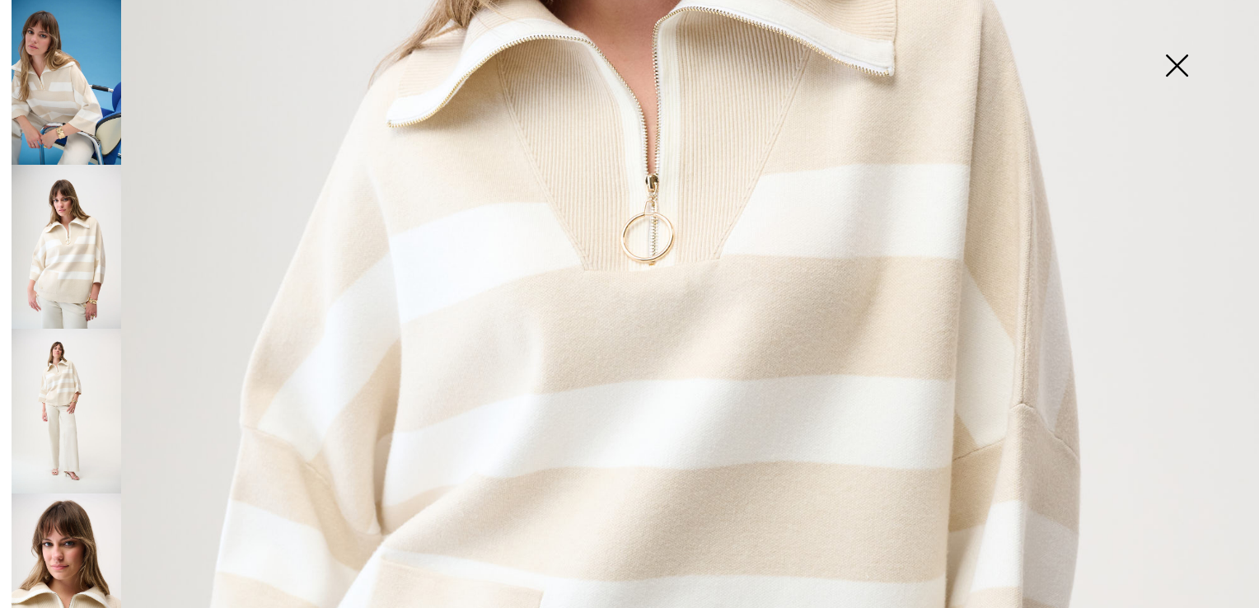
click at [1176, 62] on img at bounding box center [1176, 67] width 82 height 85
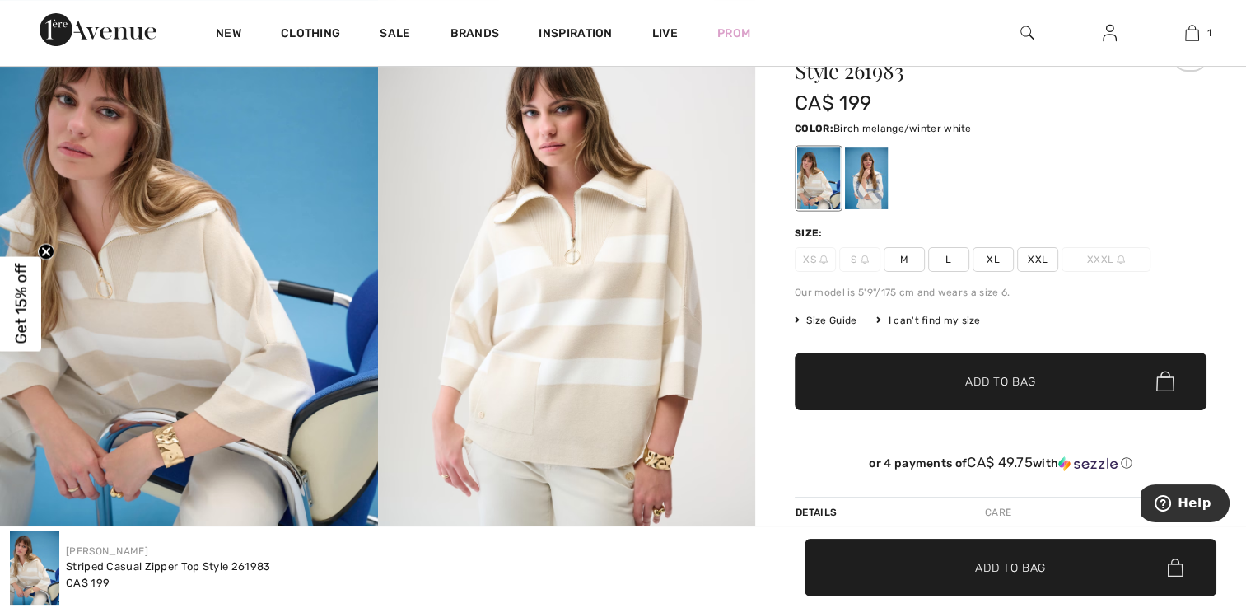
scroll to position [184, 0]
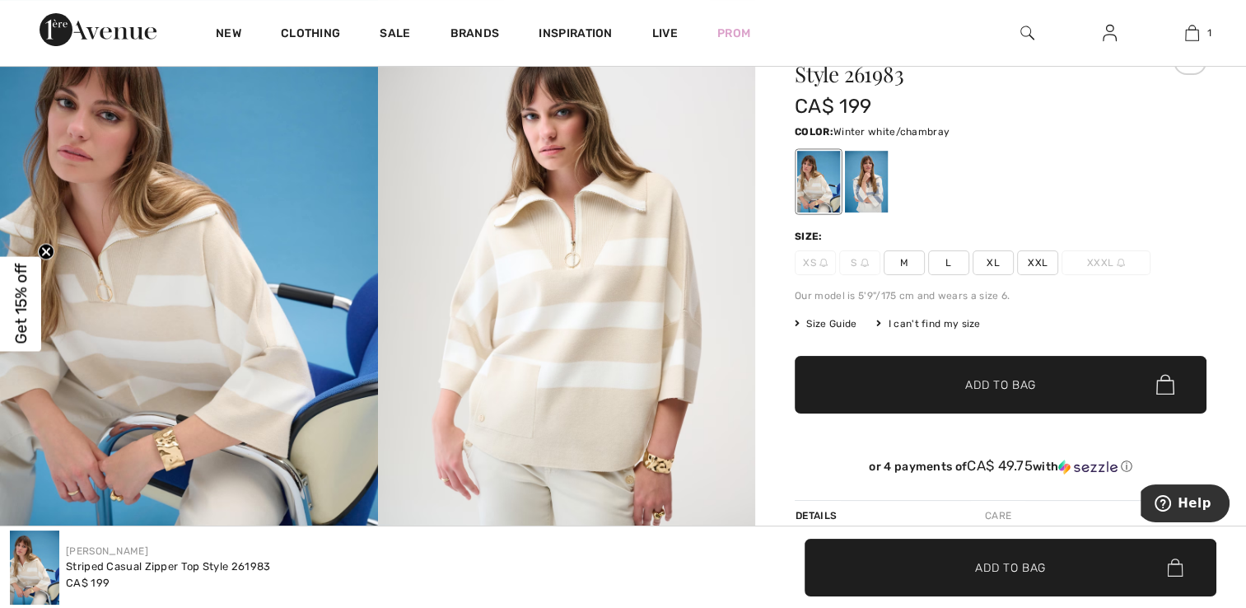
click at [865, 180] on div at bounding box center [866, 182] width 43 height 62
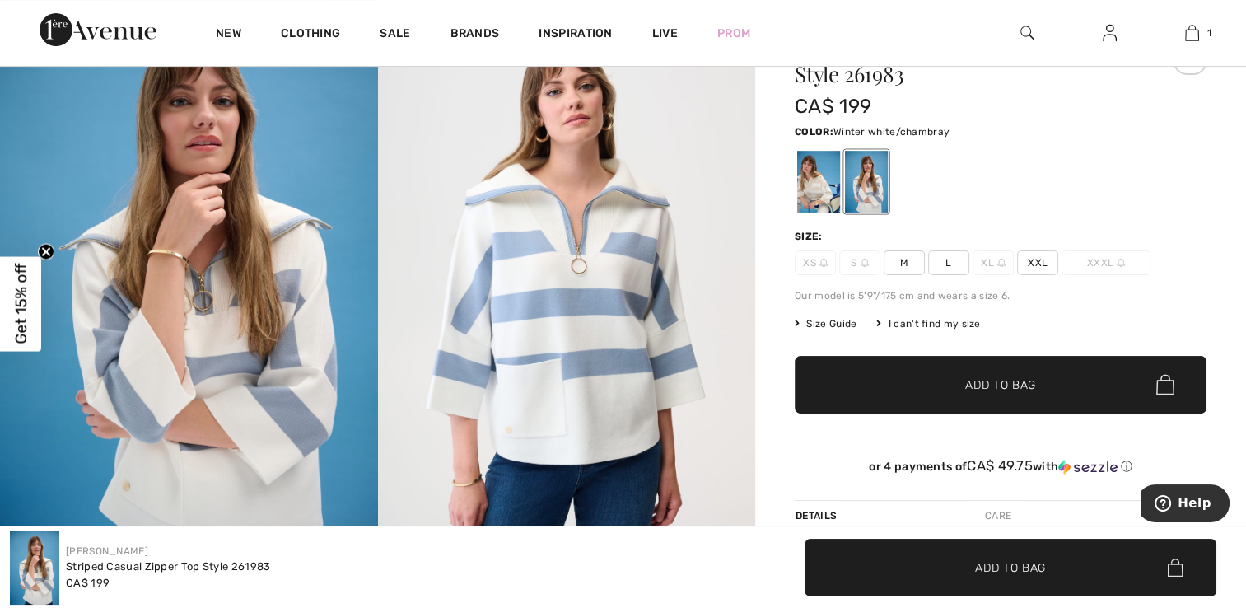
click at [630, 339] on img at bounding box center [567, 276] width 378 height 567
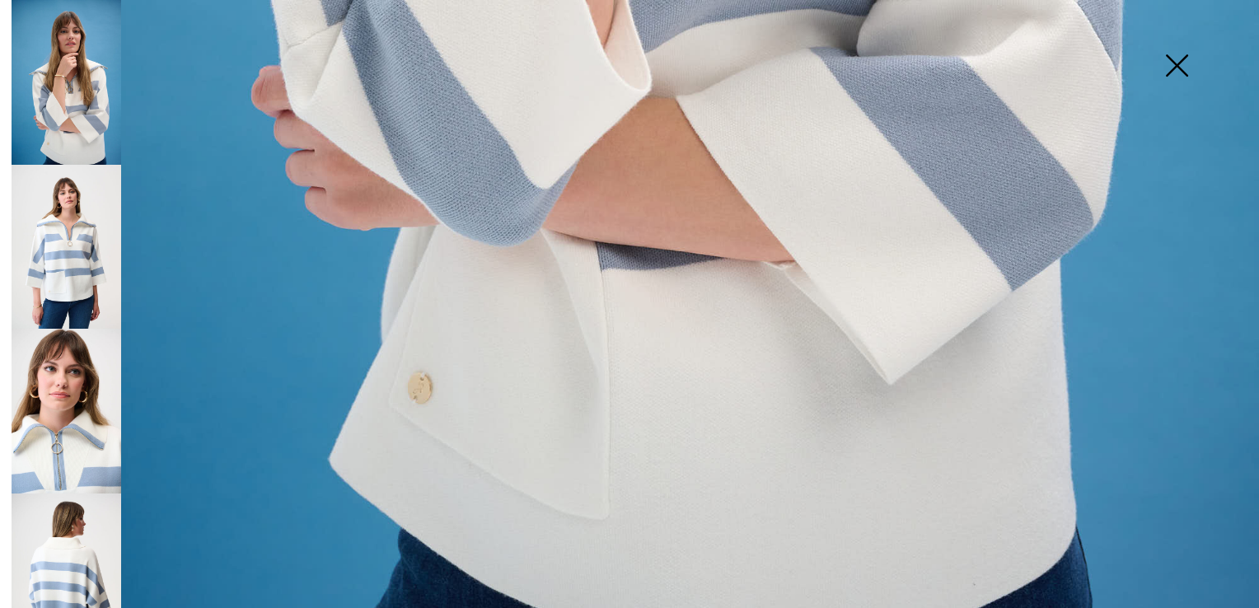
scroll to position [1261, 0]
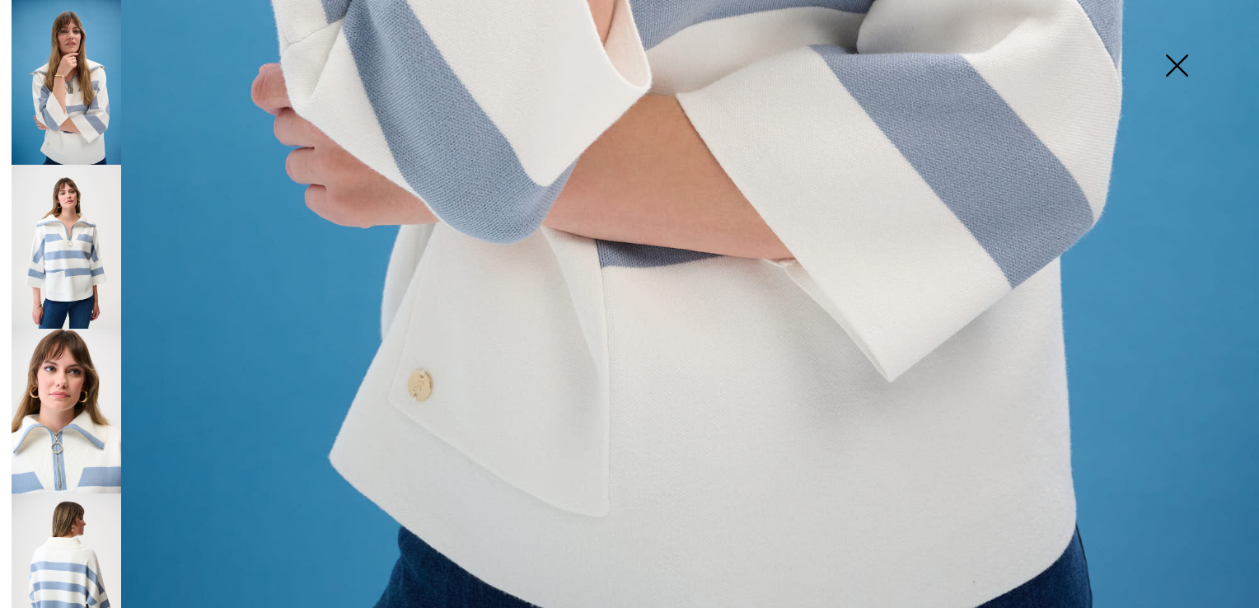
click at [68, 237] on img at bounding box center [67, 247] width 110 height 165
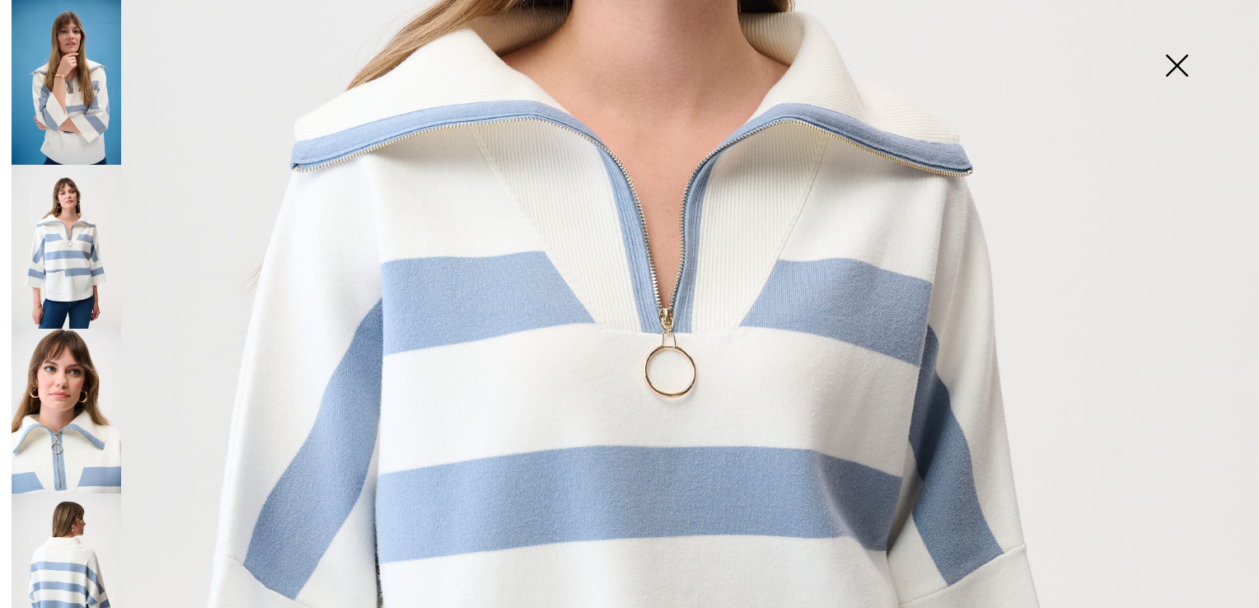
scroll to position [514, 0]
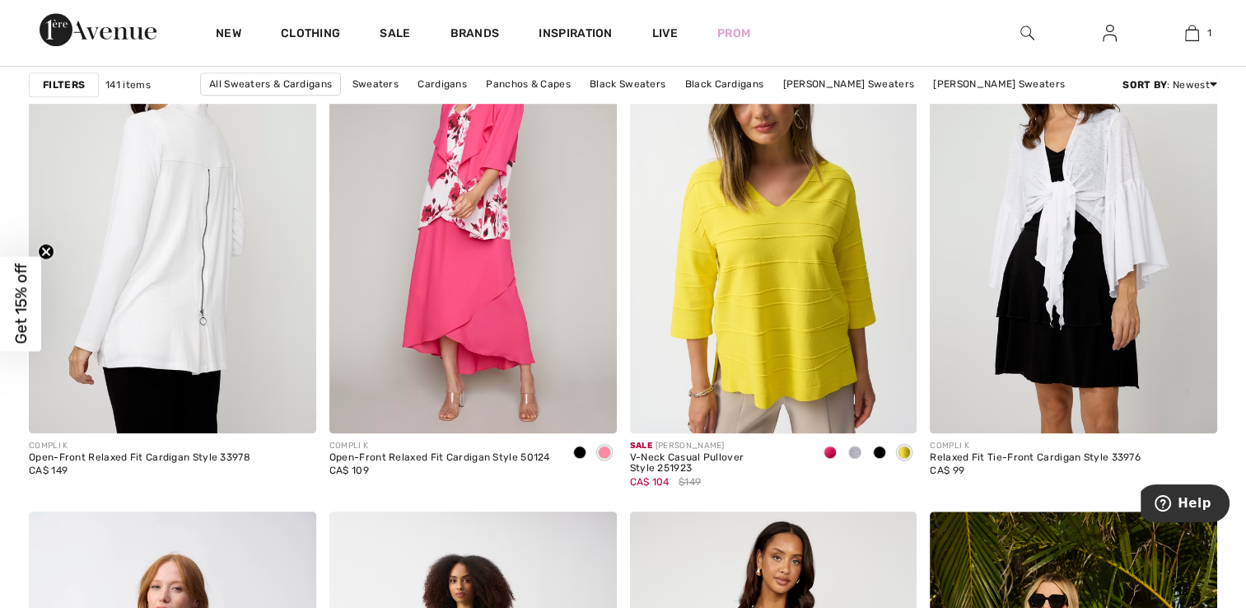
scroll to position [7186, 0]
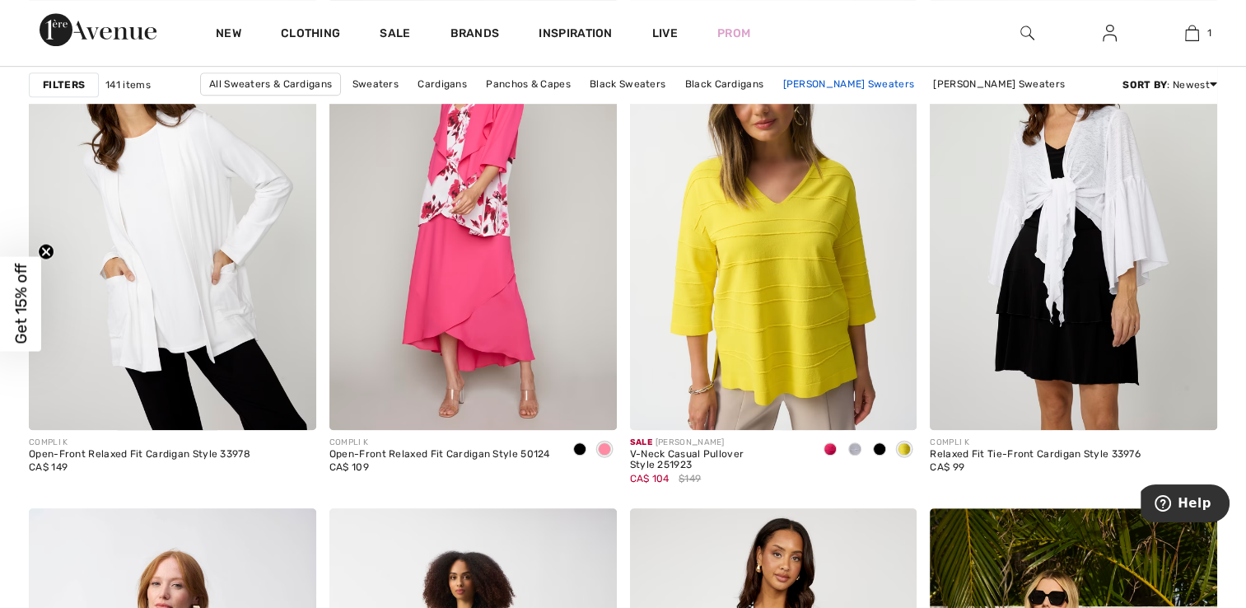
click at [786, 80] on link "[PERSON_NAME] Sweaters" at bounding box center [848, 83] width 148 height 21
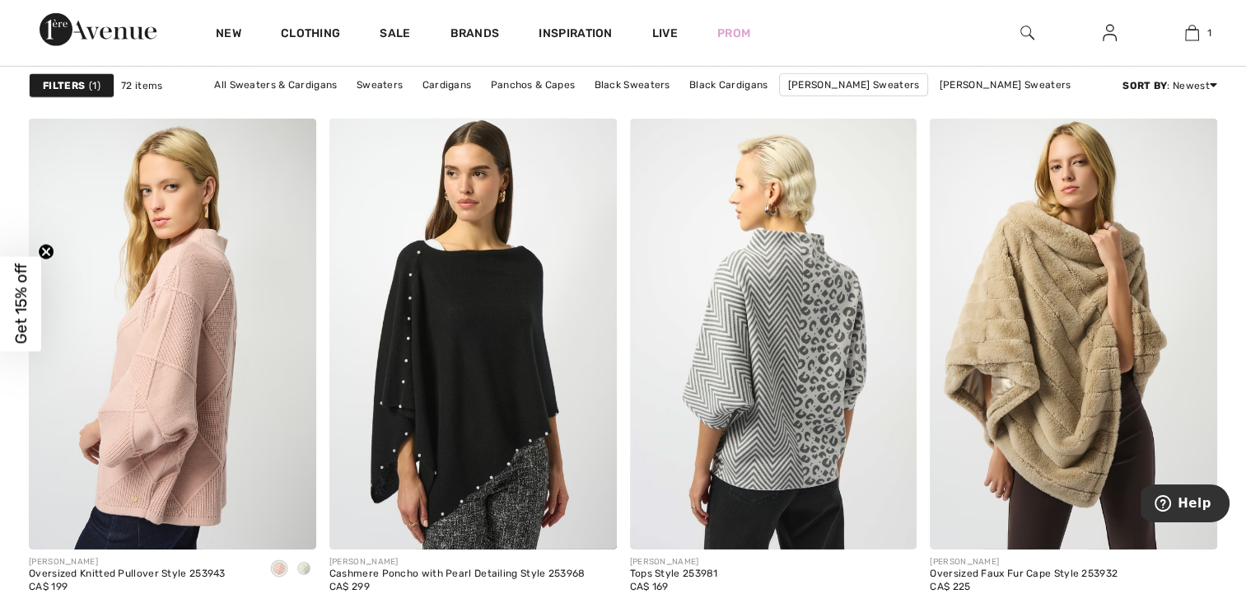
scroll to position [5226, 0]
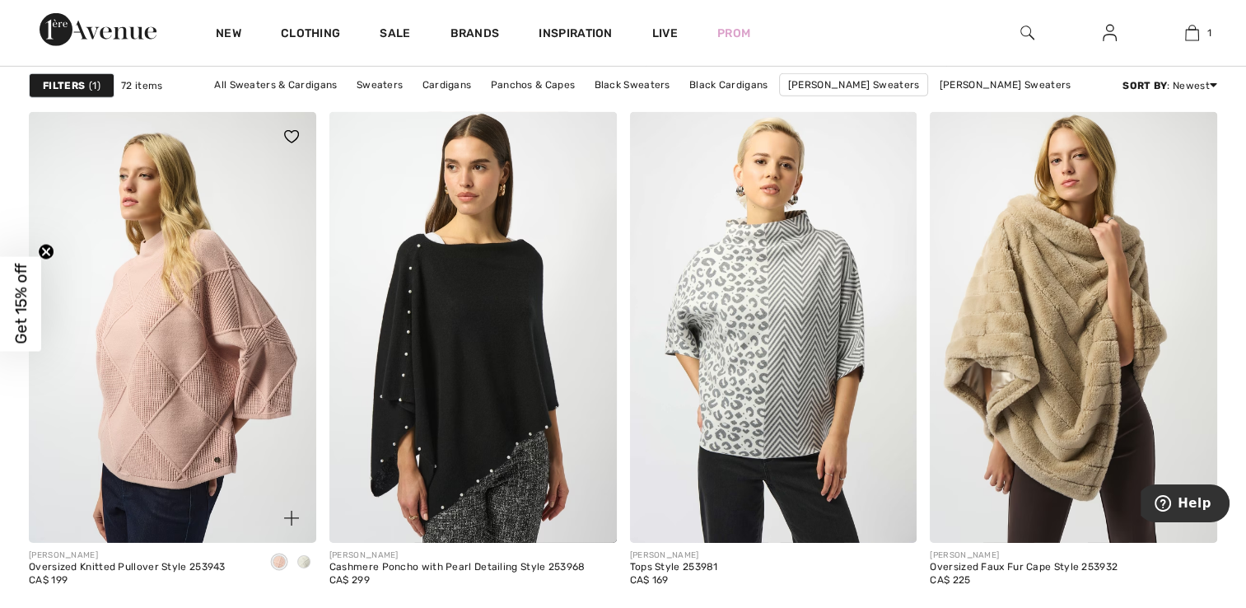
click at [233, 272] on img at bounding box center [172, 327] width 287 height 431
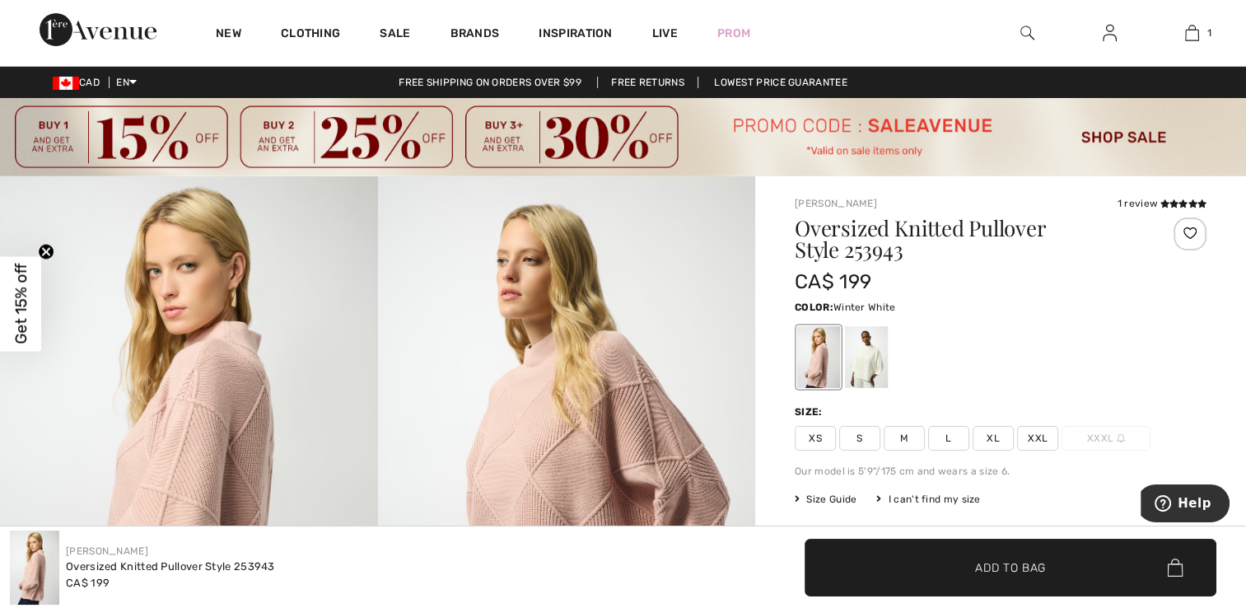
click at [876, 348] on div at bounding box center [866, 357] width 43 height 62
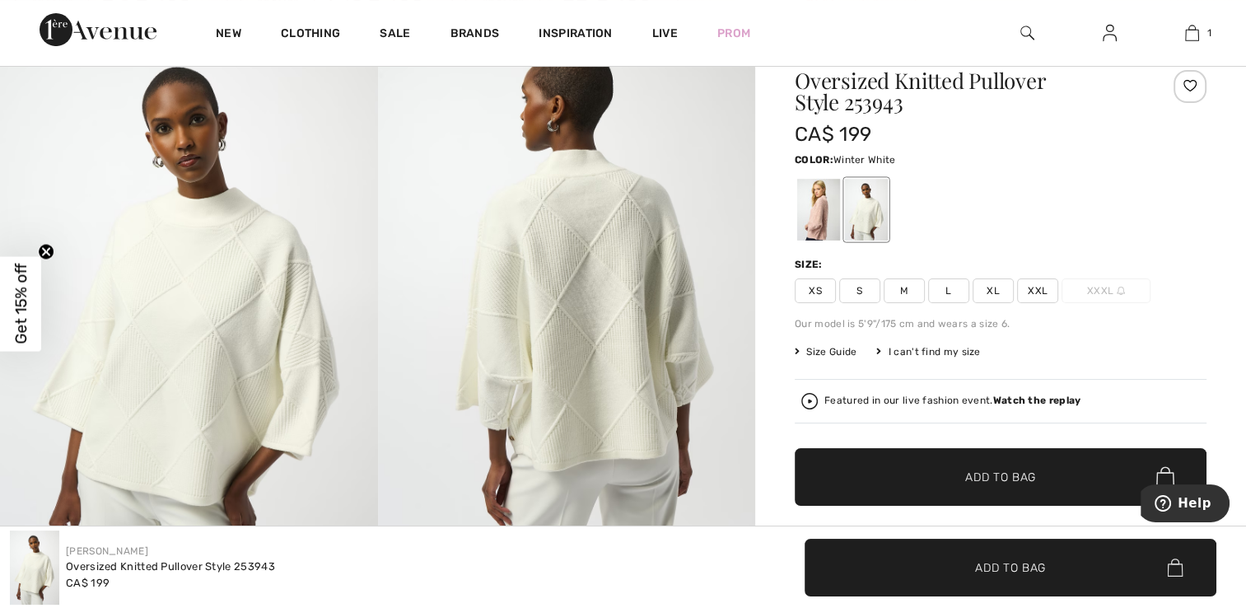
scroll to position [150, 0]
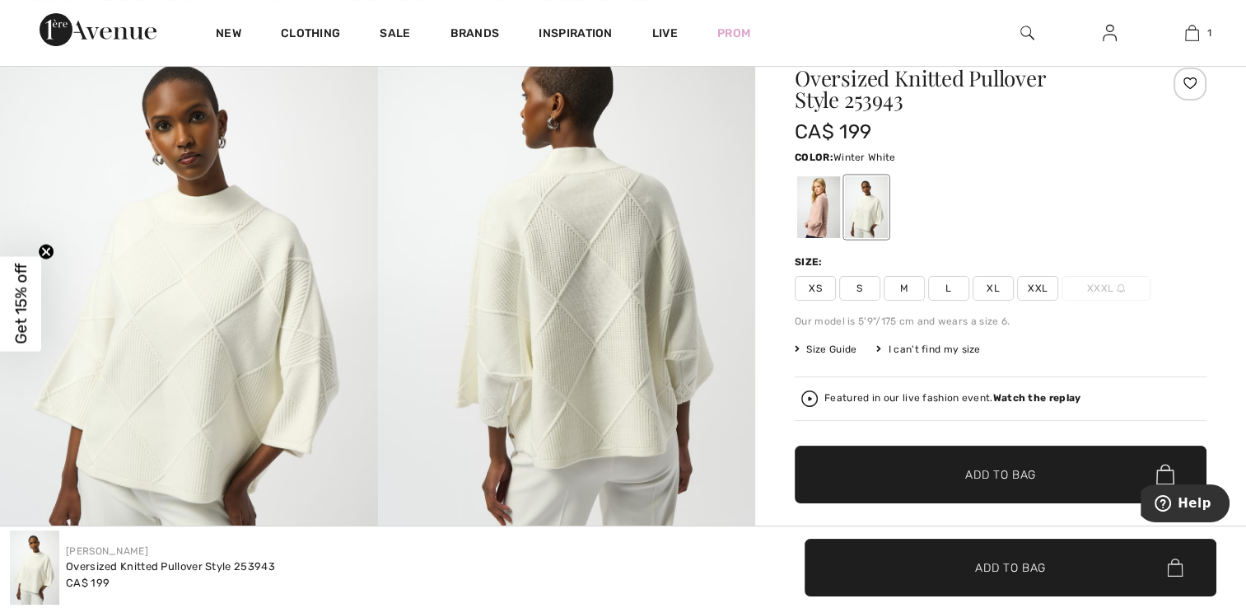
click at [682, 351] on img at bounding box center [567, 309] width 378 height 566
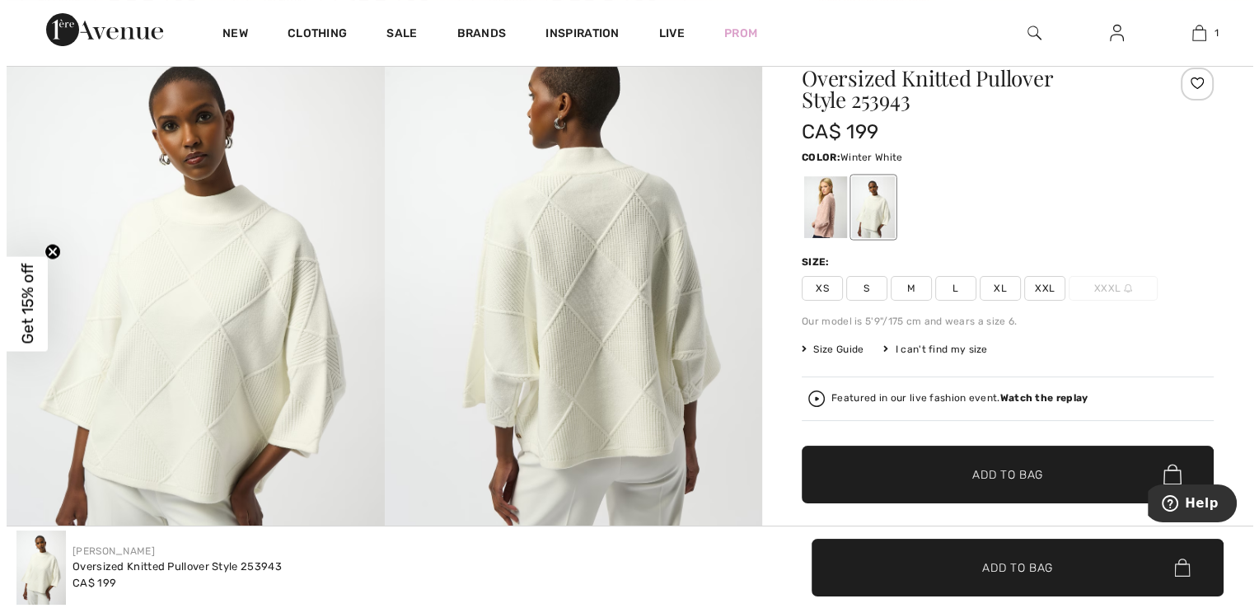
scroll to position [151, 0]
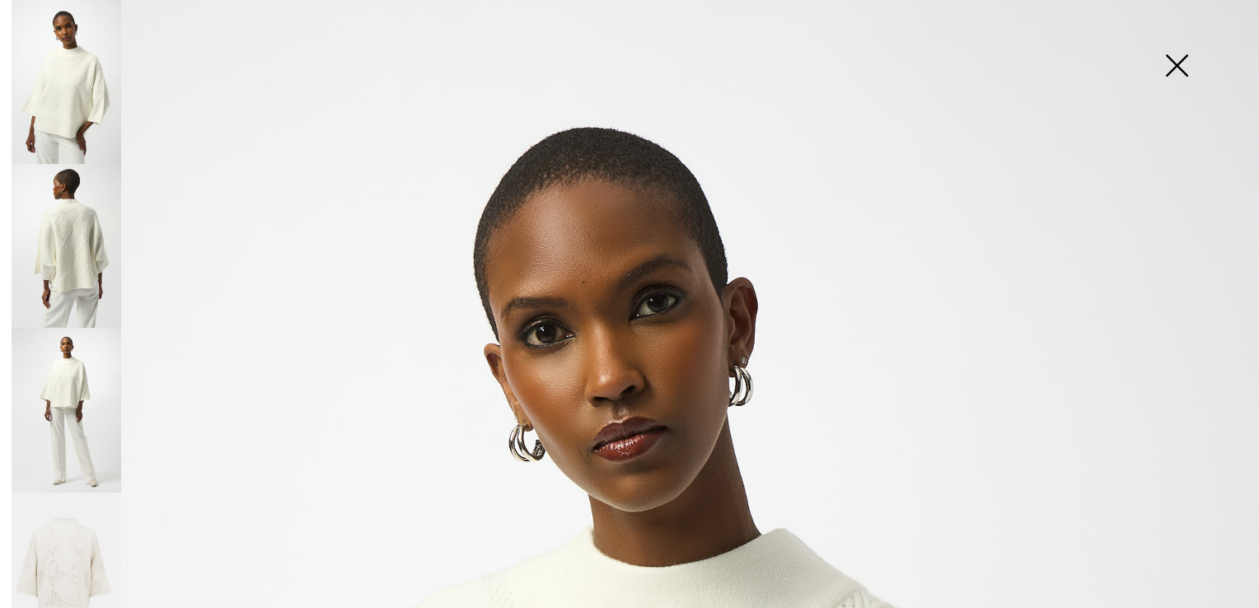
click at [38, 231] on img at bounding box center [67, 246] width 110 height 164
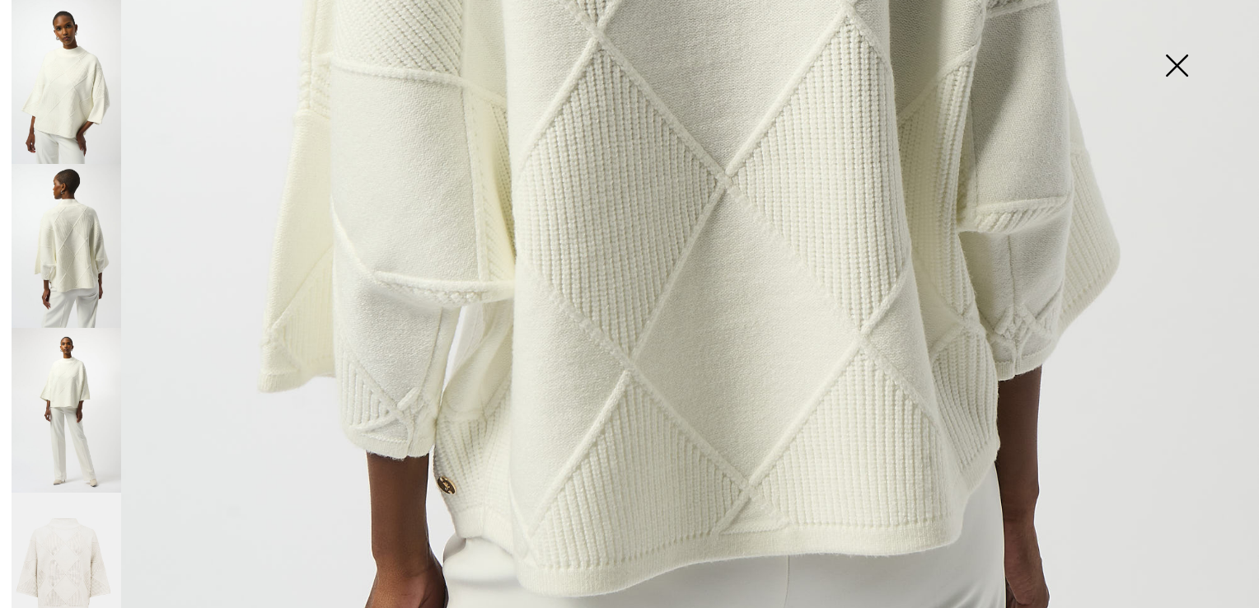
scroll to position [880, 0]
click at [77, 86] on img at bounding box center [67, 82] width 110 height 164
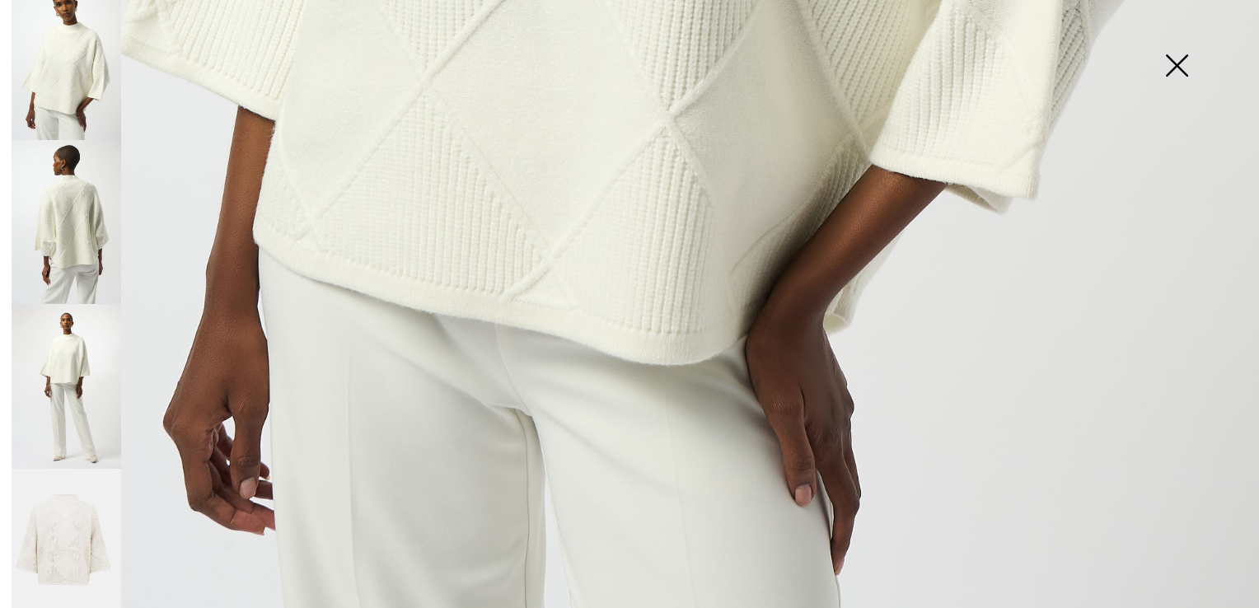
scroll to position [1227, 0]
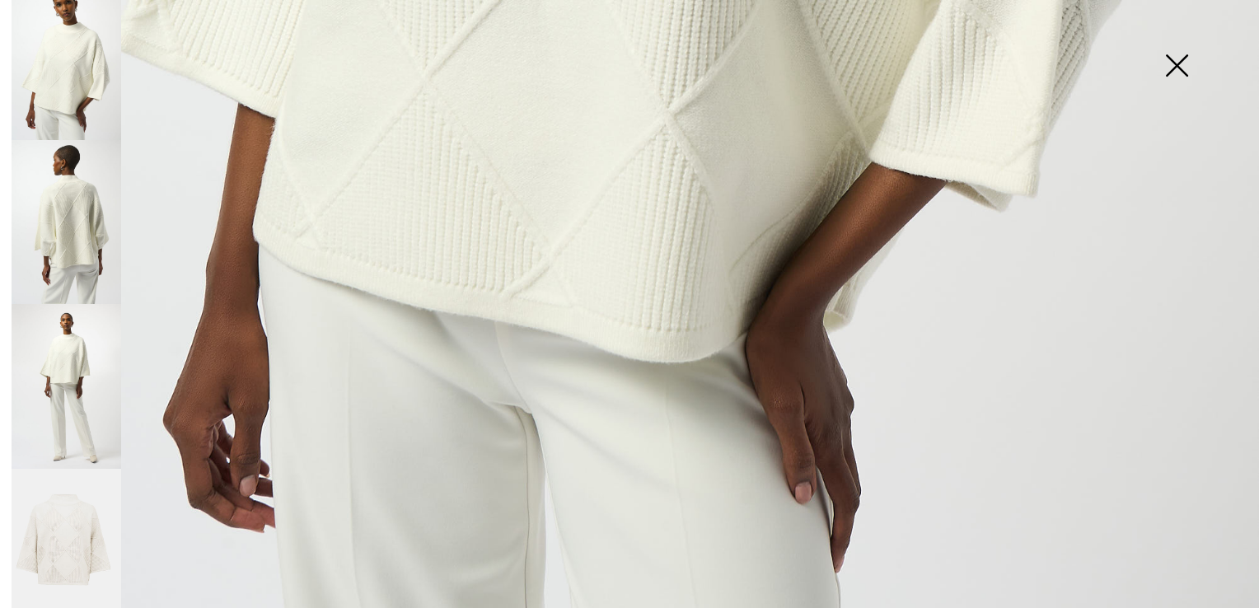
click at [68, 236] on img at bounding box center [67, 222] width 110 height 164
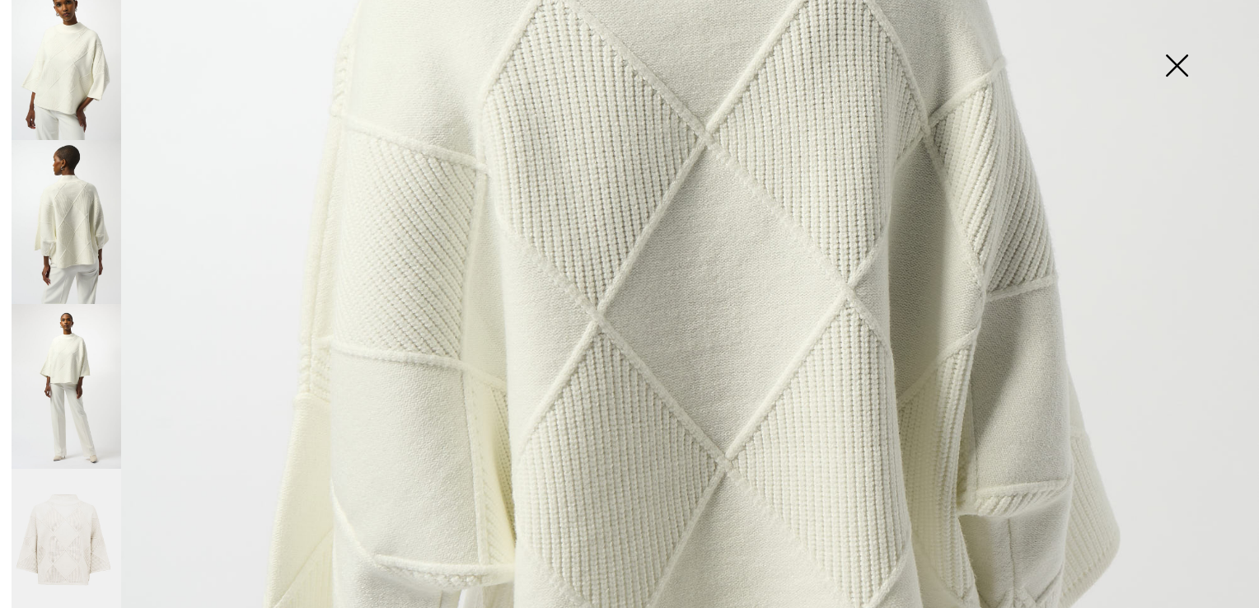
scroll to position [428, 0]
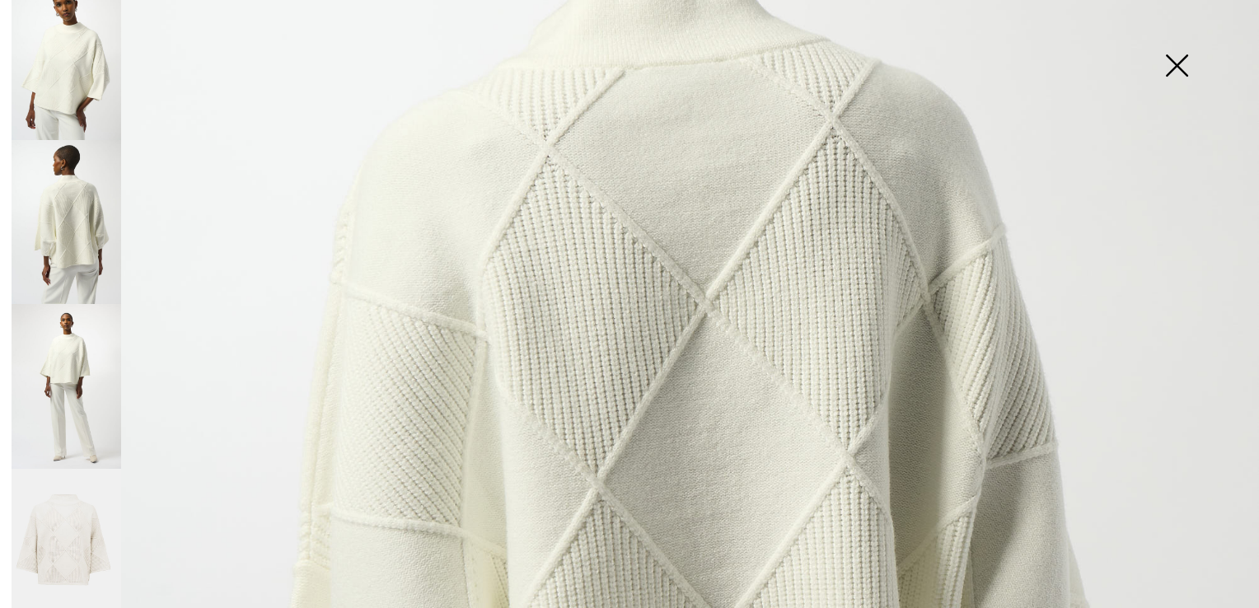
click at [1174, 58] on img at bounding box center [1176, 67] width 82 height 85
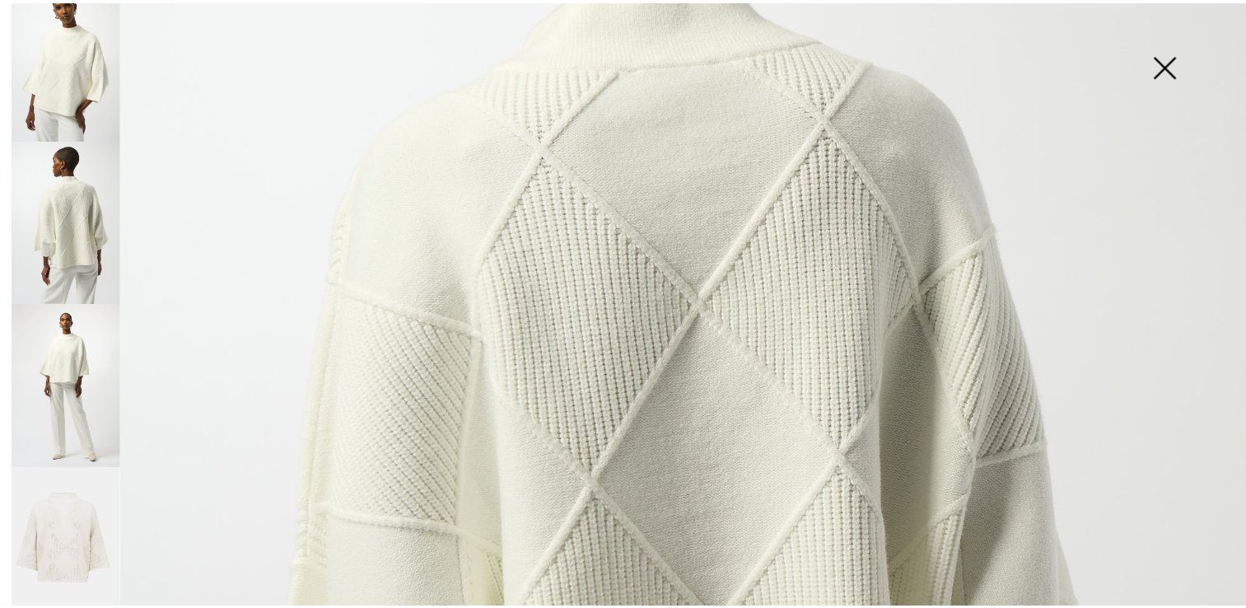
scroll to position [150, 0]
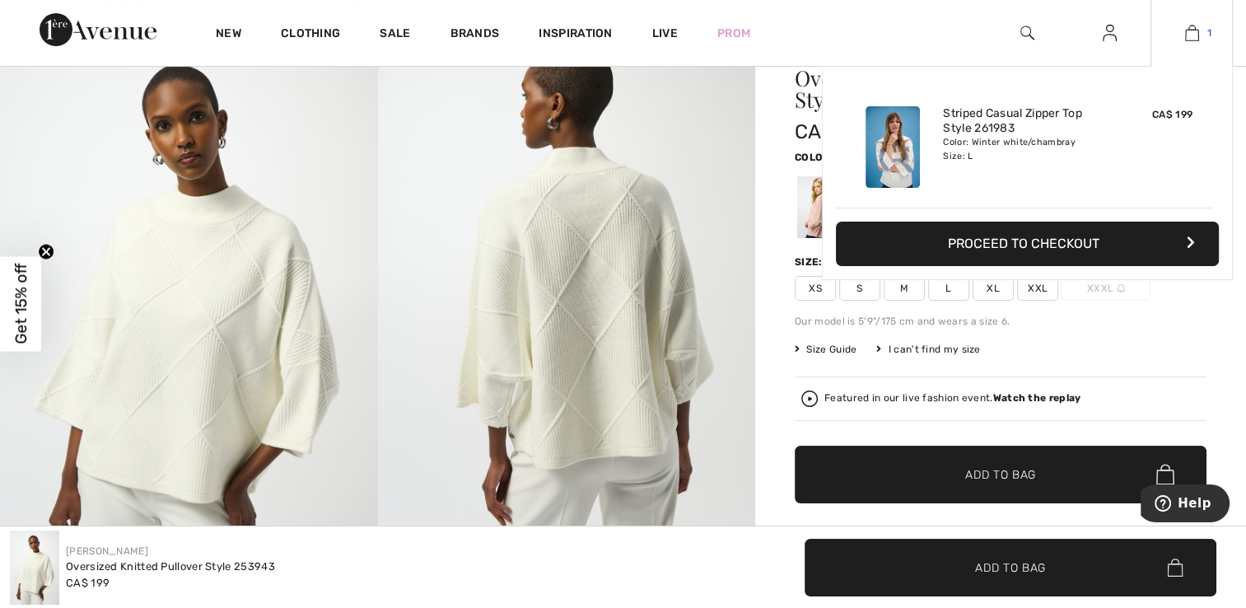
click at [1191, 28] on img at bounding box center [1192, 33] width 14 height 20
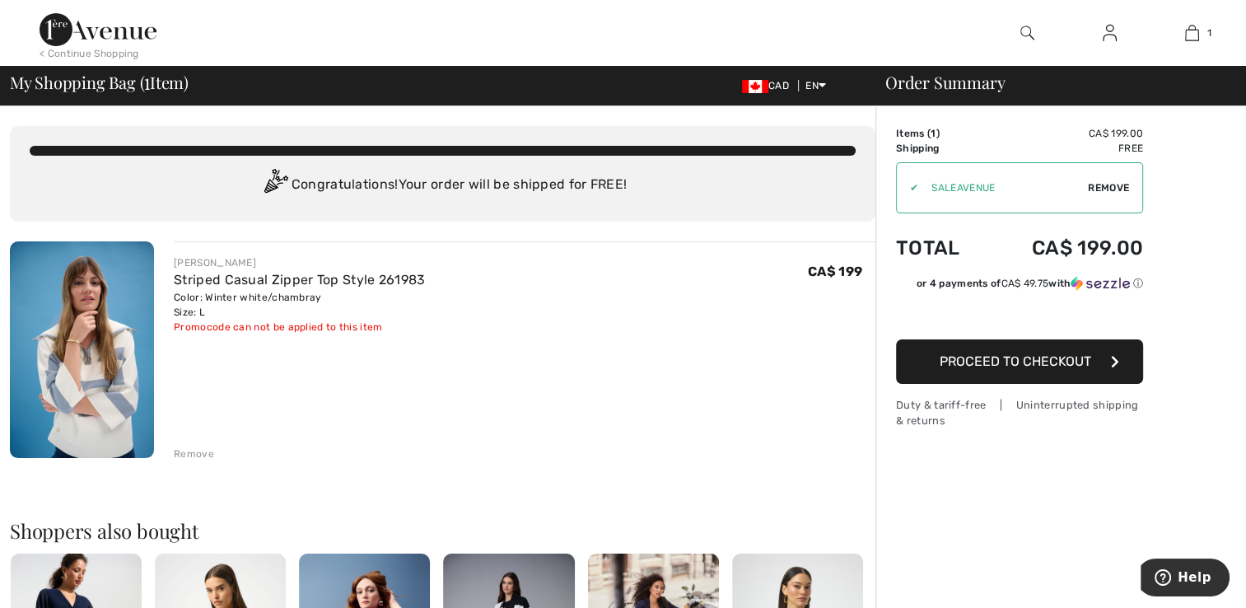
click at [191, 450] on div "Remove" at bounding box center [194, 453] width 40 height 15
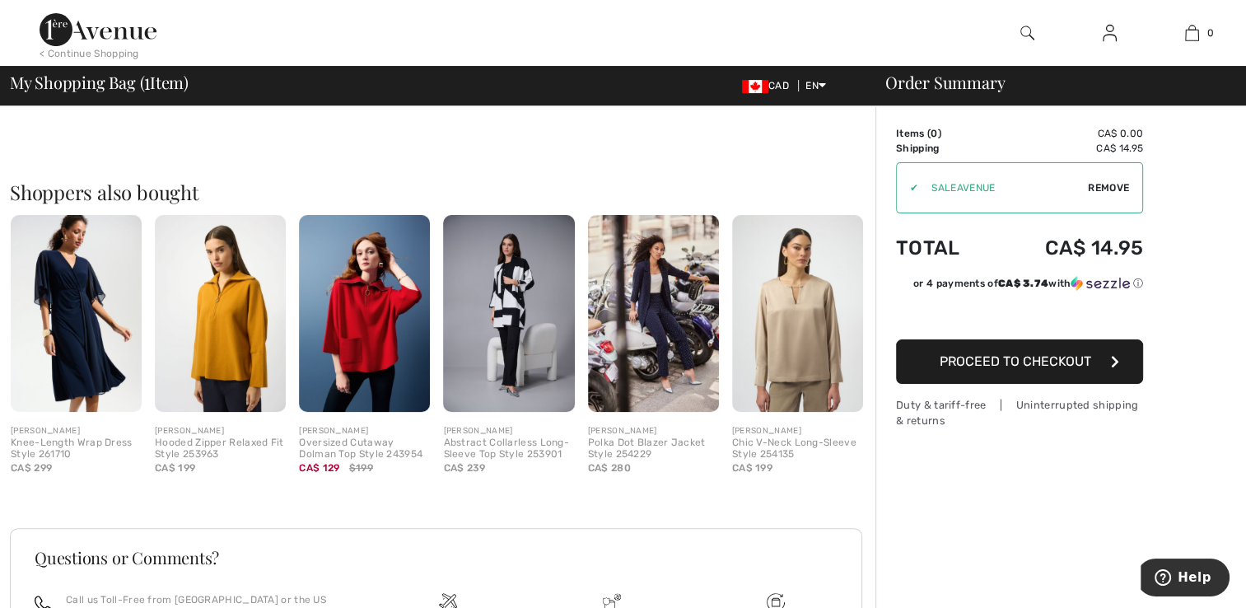
scroll to position [321, 0]
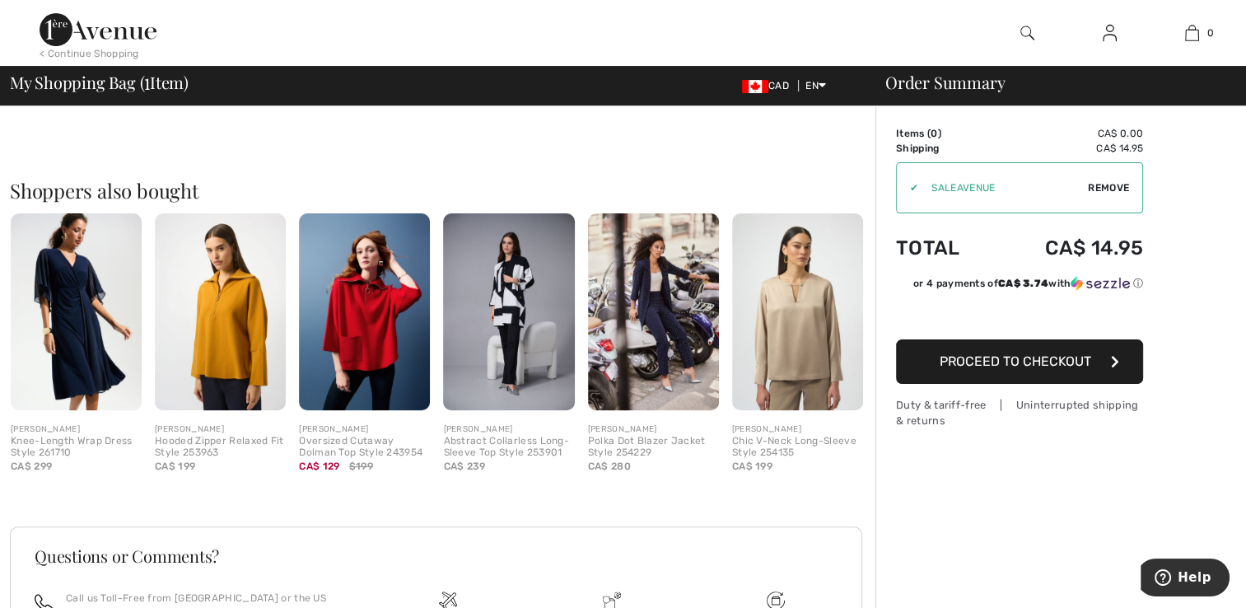
click at [347, 344] on img at bounding box center [364, 311] width 131 height 197
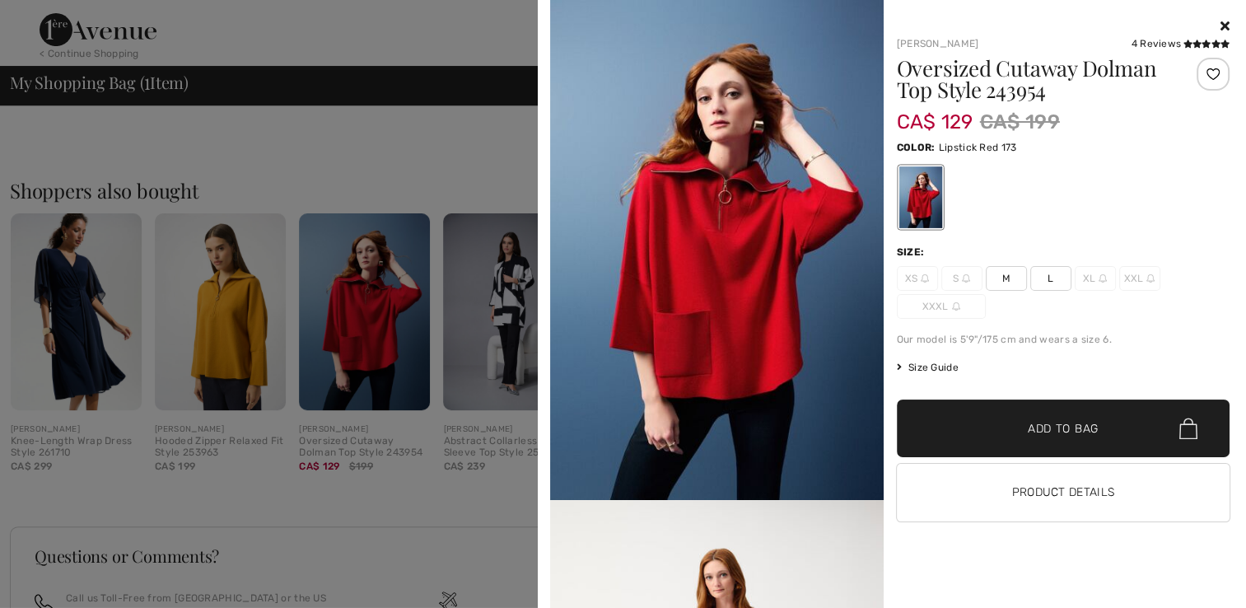
click at [1057, 276] on span "L" at bounding box center [1051, 278] width 41 height 25
click at [1063, 432] on span "Add to Bag" at bounding box center [1063, 428] width 71 height 17
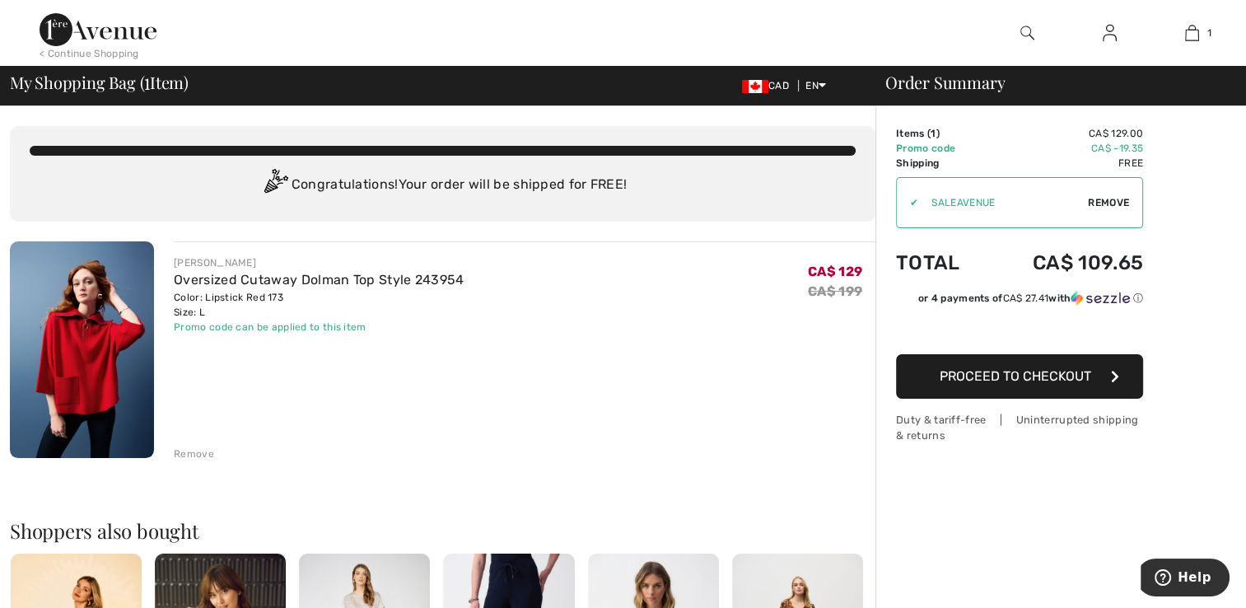
click at [57, 429] on img at bounding box center [82, 349] width 144 height 217
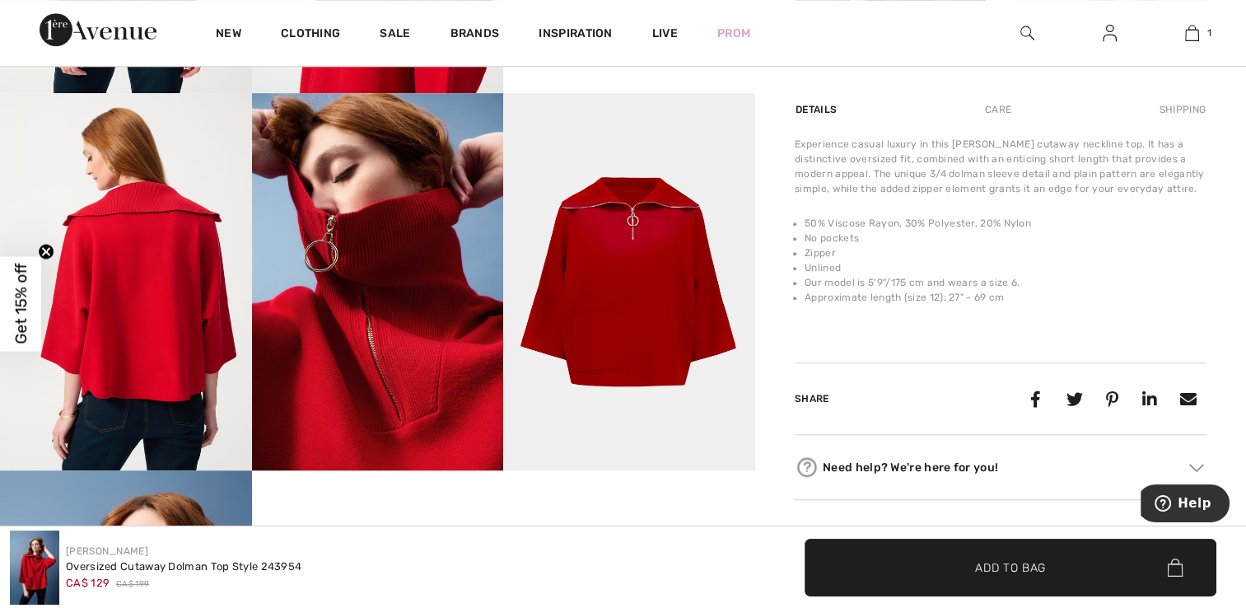
scroll to position [1011, 0]
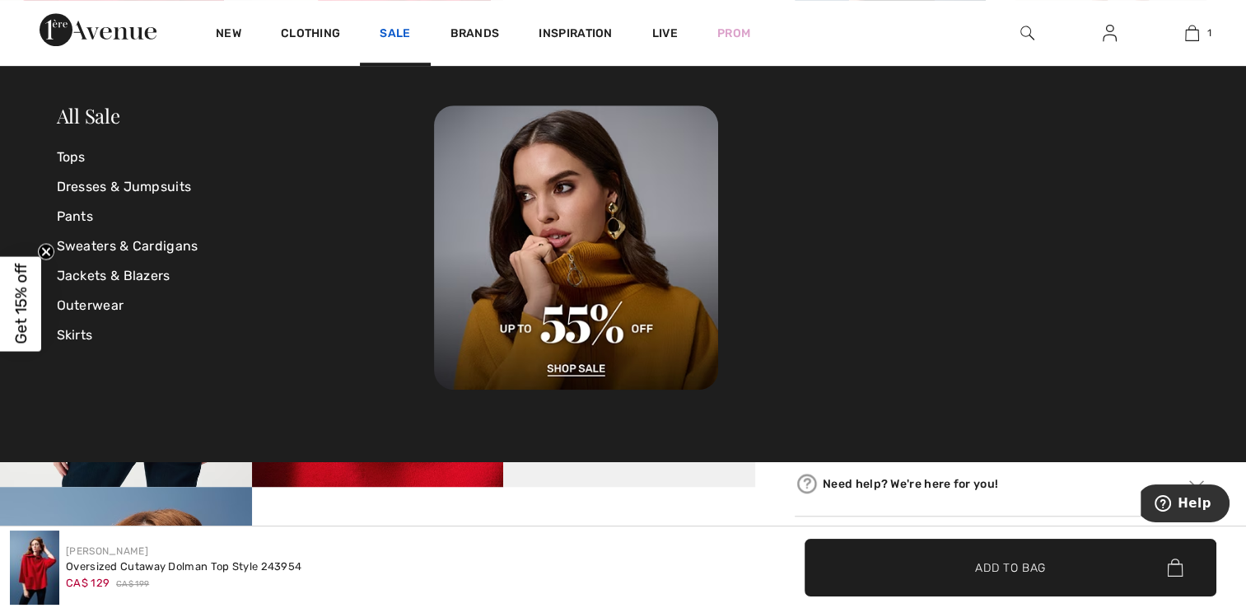
click at [393, 29] on link "Sale" at bounding box center [395, 34] width 30 height 17
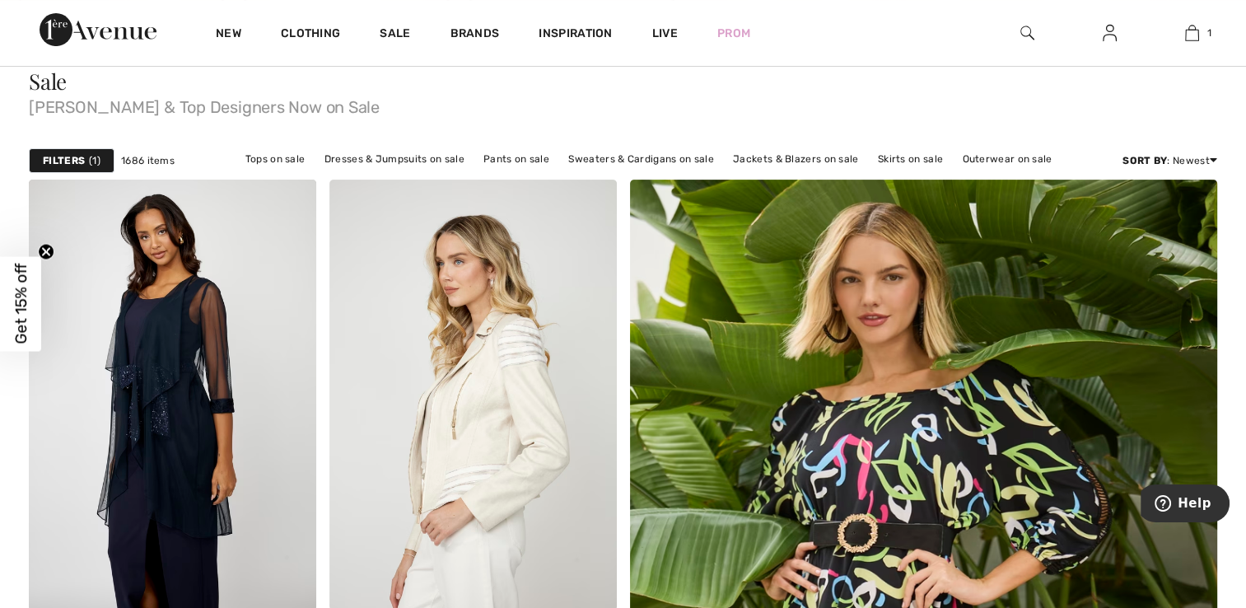
scroll to position [173, 0]
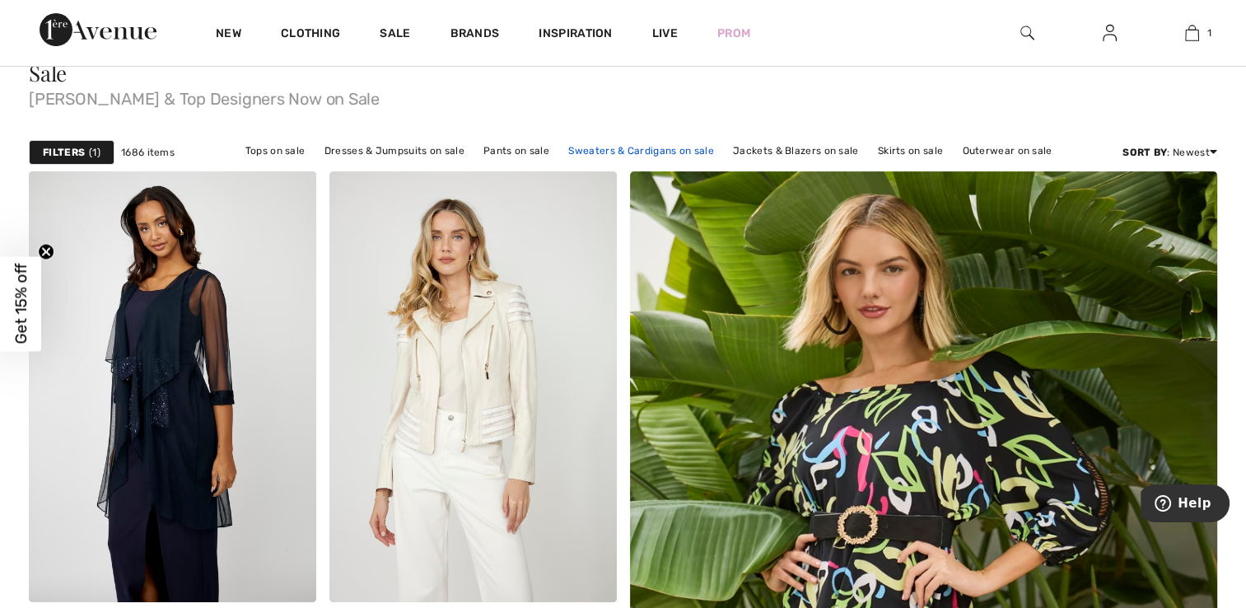
click at [620, 147] on link "Sweaters & Cardigans on sale" at bounding box center [640, 150] width 161 height 21
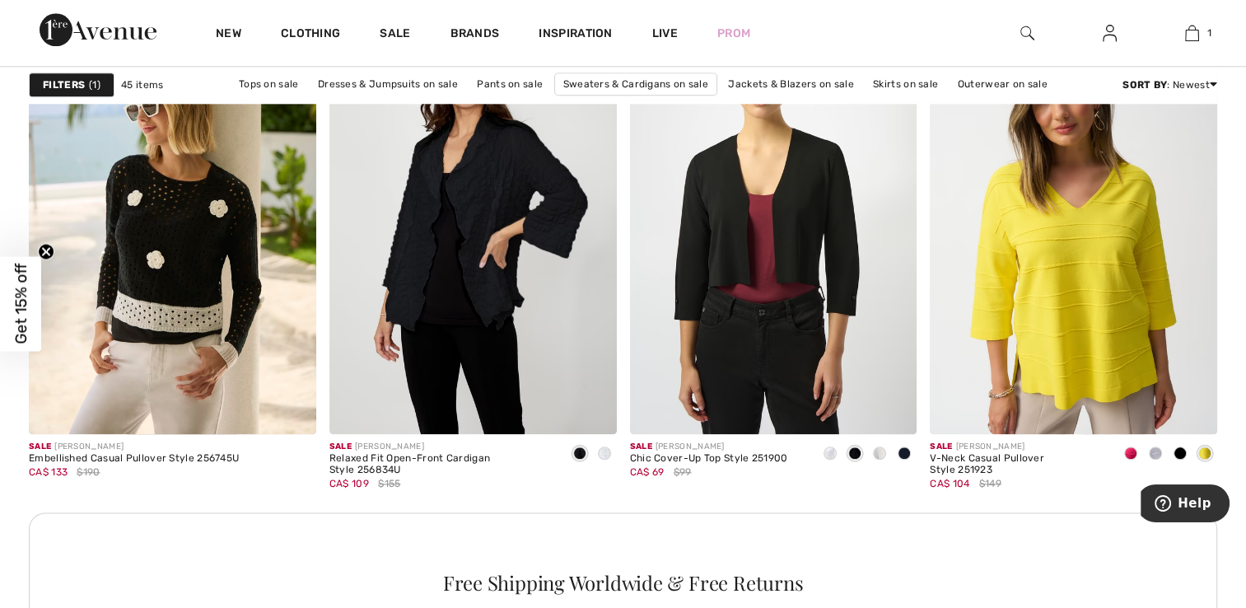
scroll to position [1865, 0]
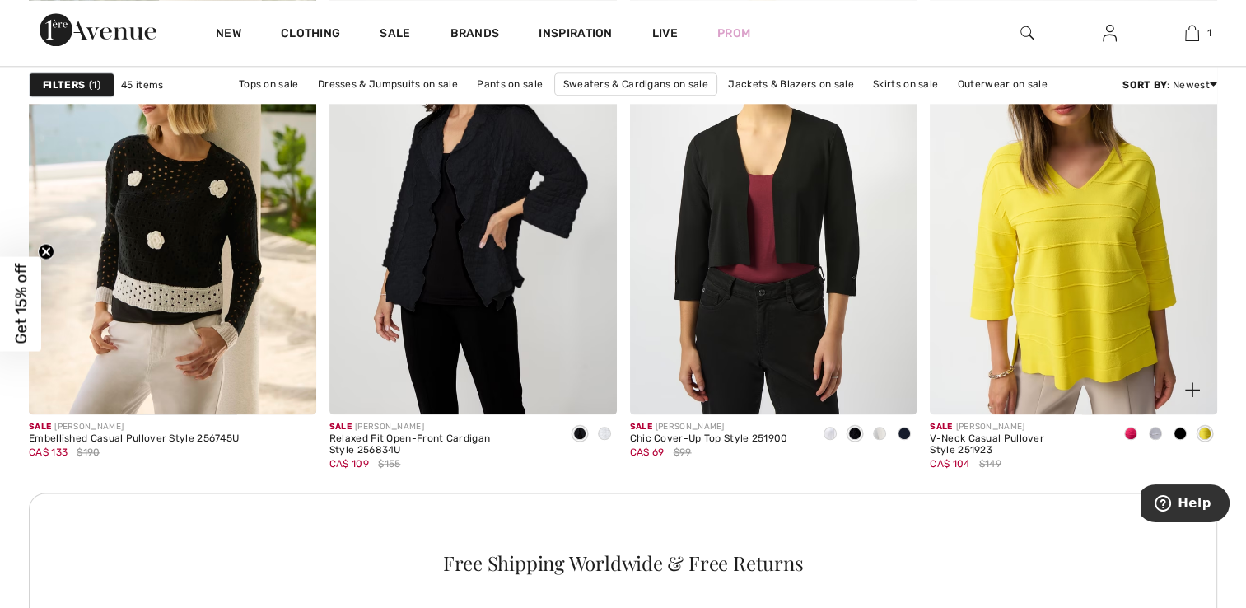
click at [1182, 433] on span at bounding box center [1180, 433] width 13 height 13
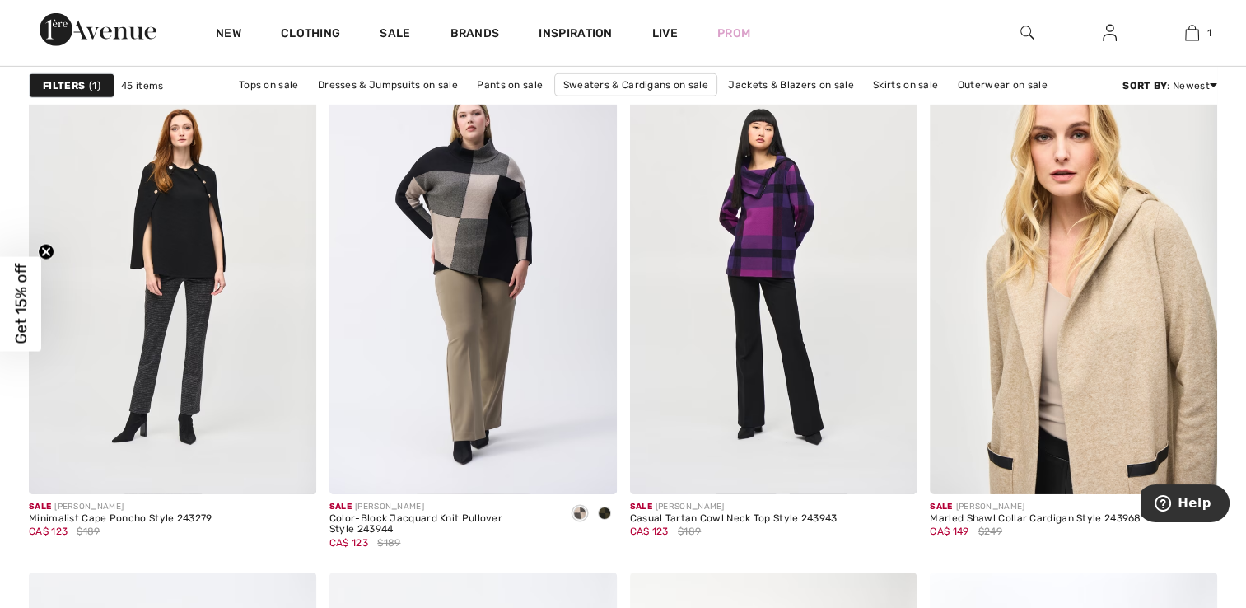
scroll to position [5275, 0]
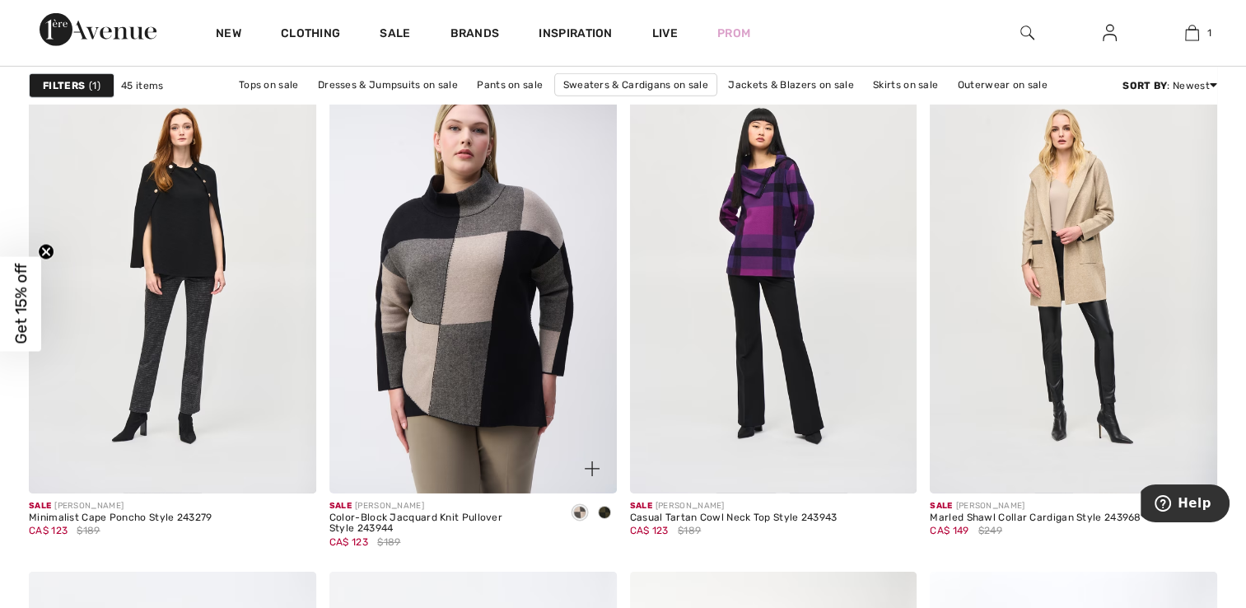
click at [467, 292] on img at bounding box center [473, 278] width 287 height 431
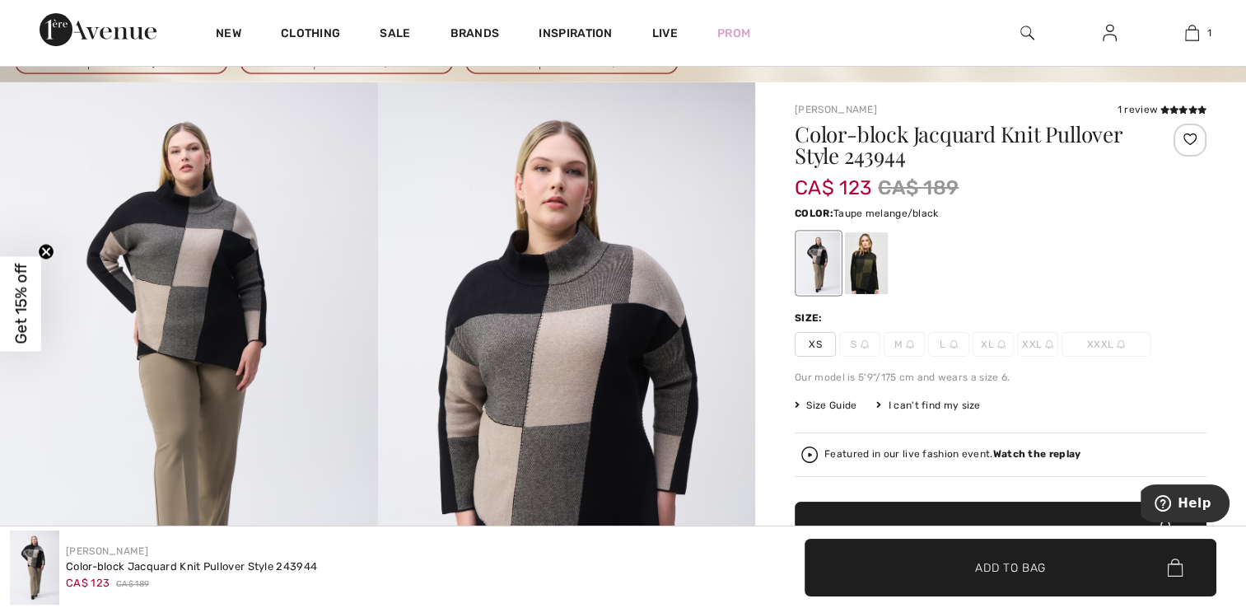
scroll to position [95, 0]
click at [877, 252] on div at bounding box center [866, 262] width 43 height 62
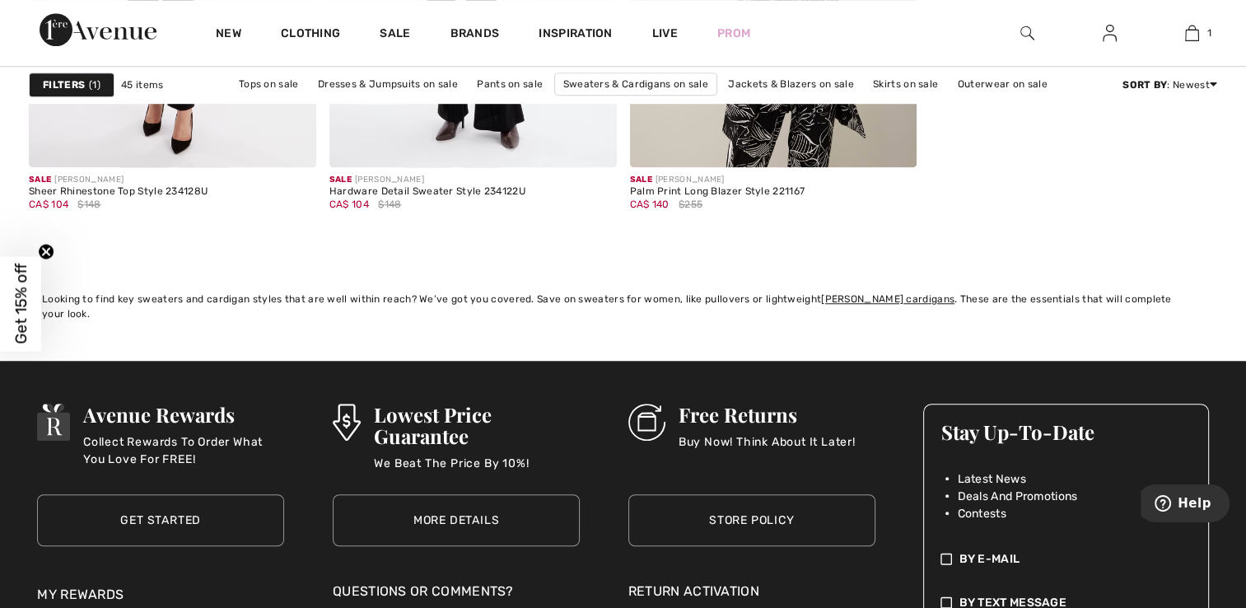
scroll to position [7447, 0]
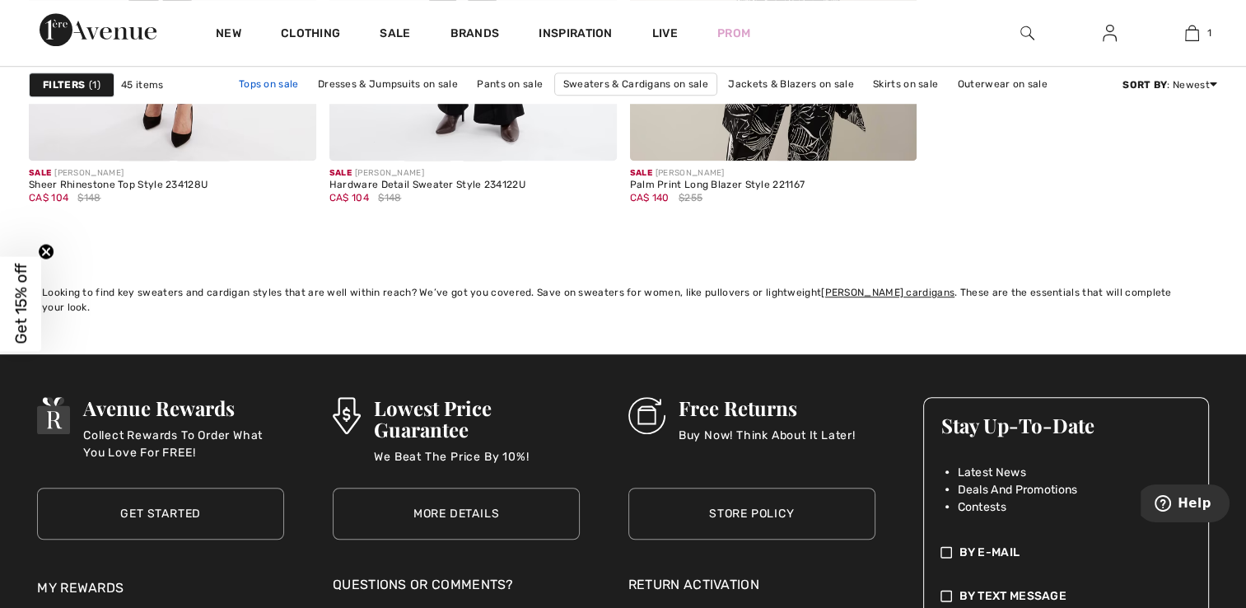
click at [267, 81] on link "Tops on sale" at bounding box center [269, 83] width 77 height 21
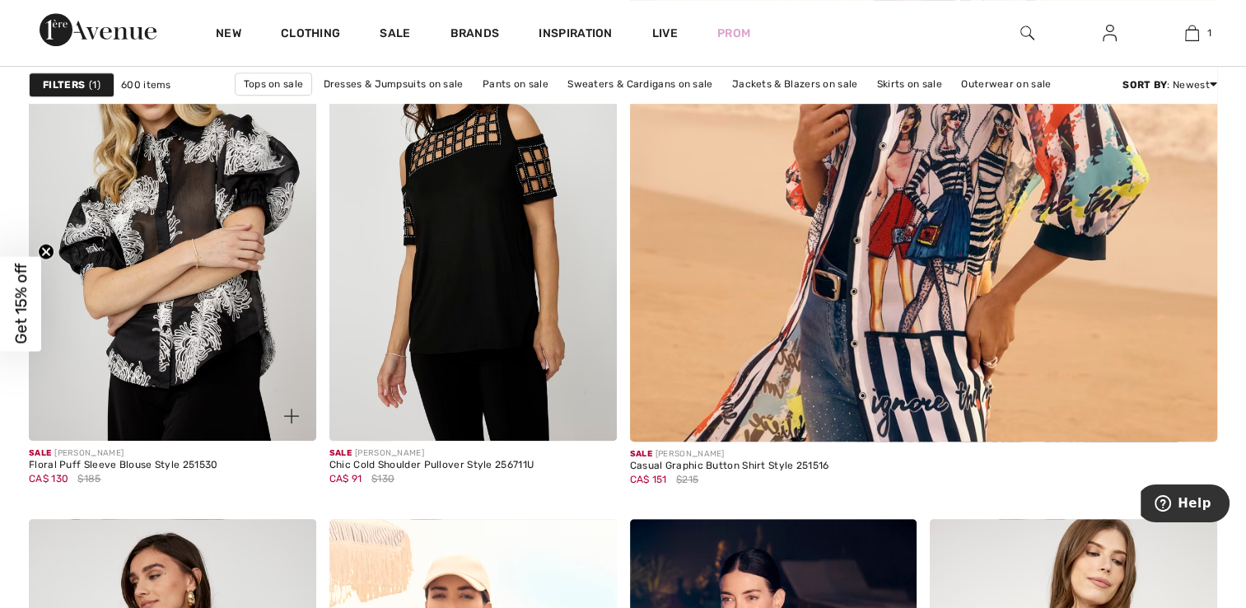
scroll to position [827, 0]
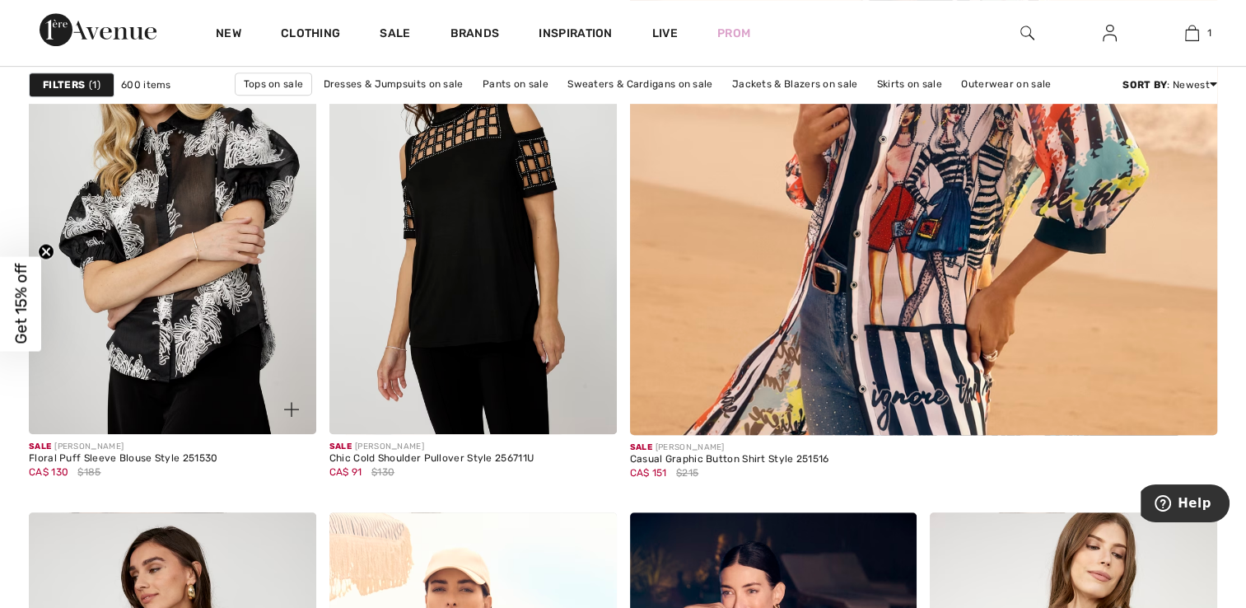
click at [169, 287] on img at bounding box center [172, 218] width 287 height 431
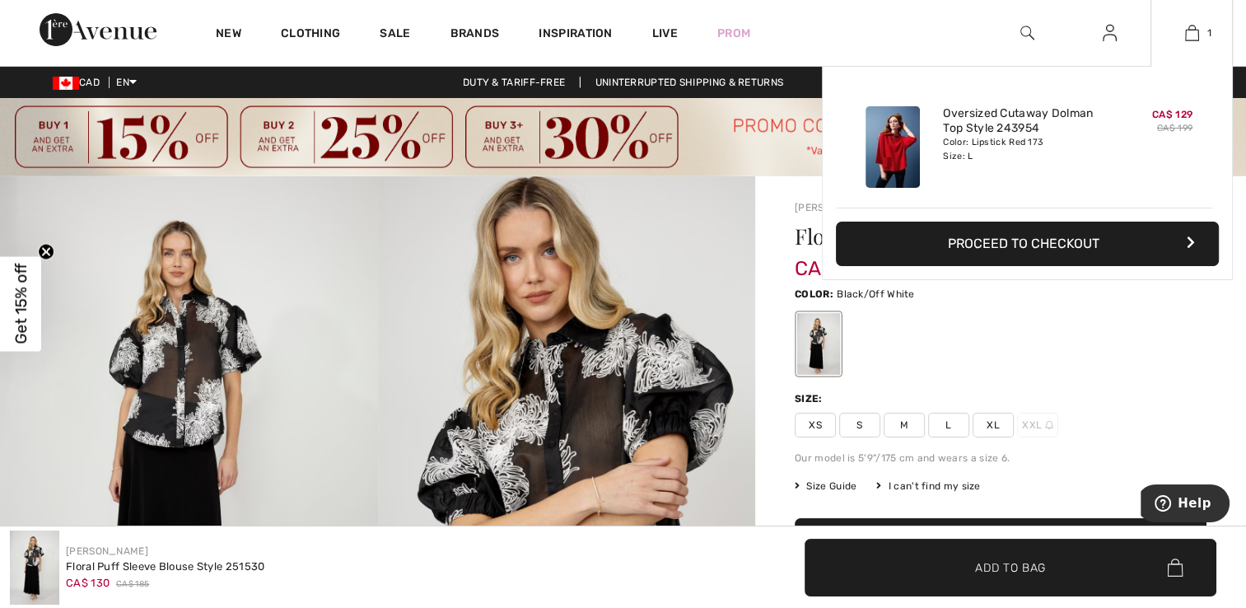
click at [896, 154] on img at bounding box center [893, 147] width 54 height 82
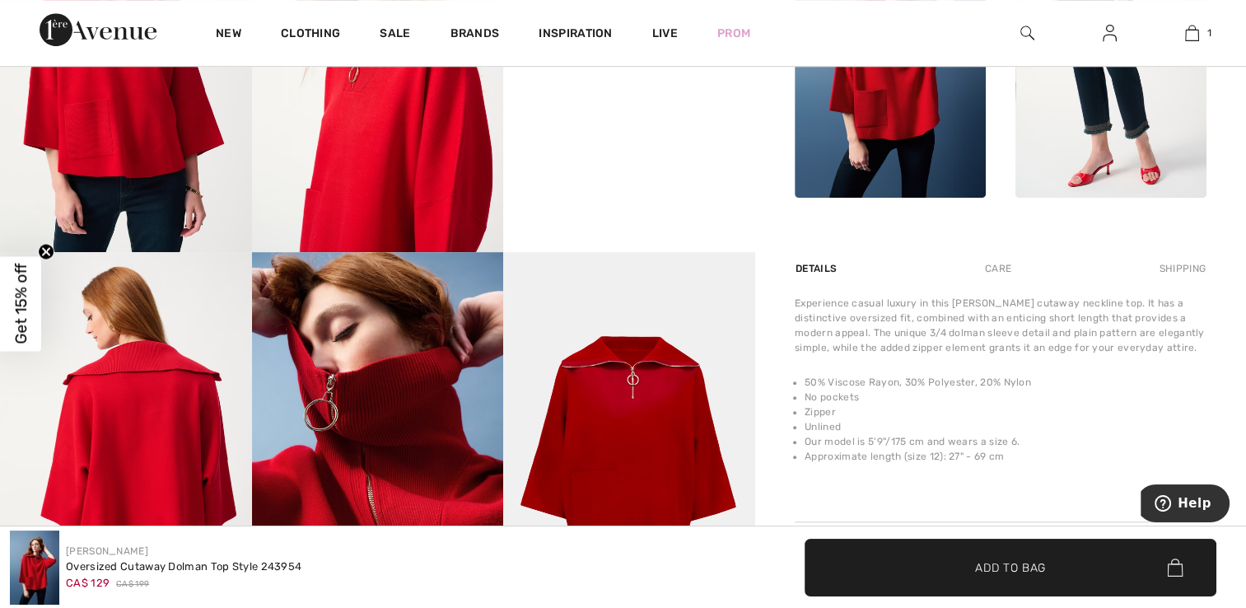
scroll to position [869, 0]
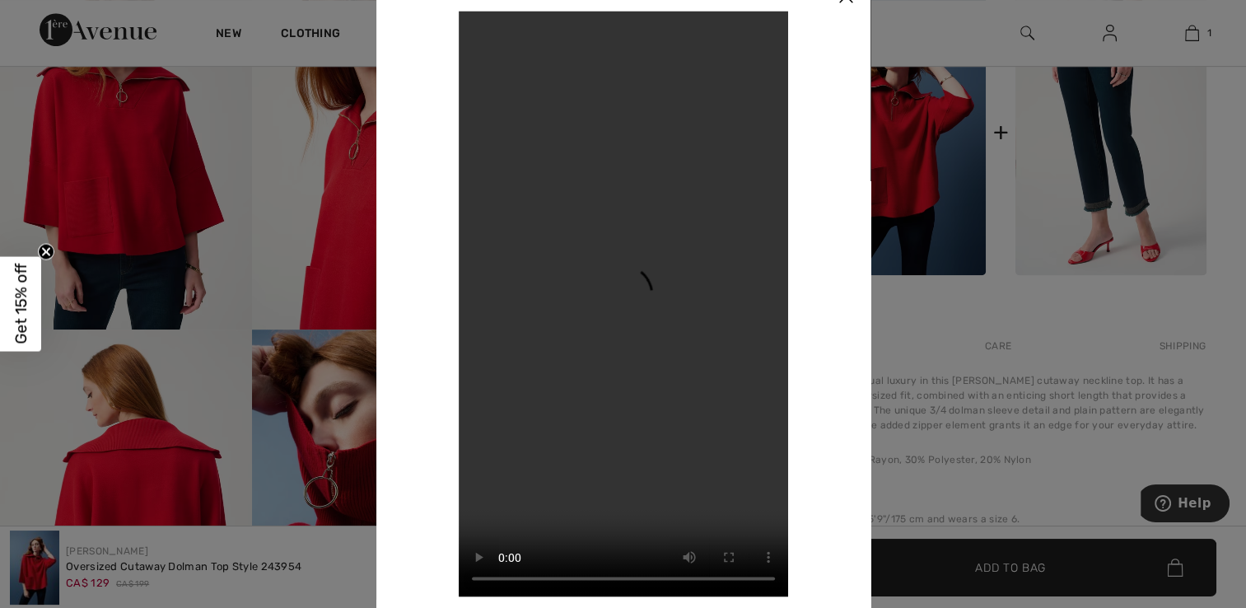
scroll to position [790, 0]
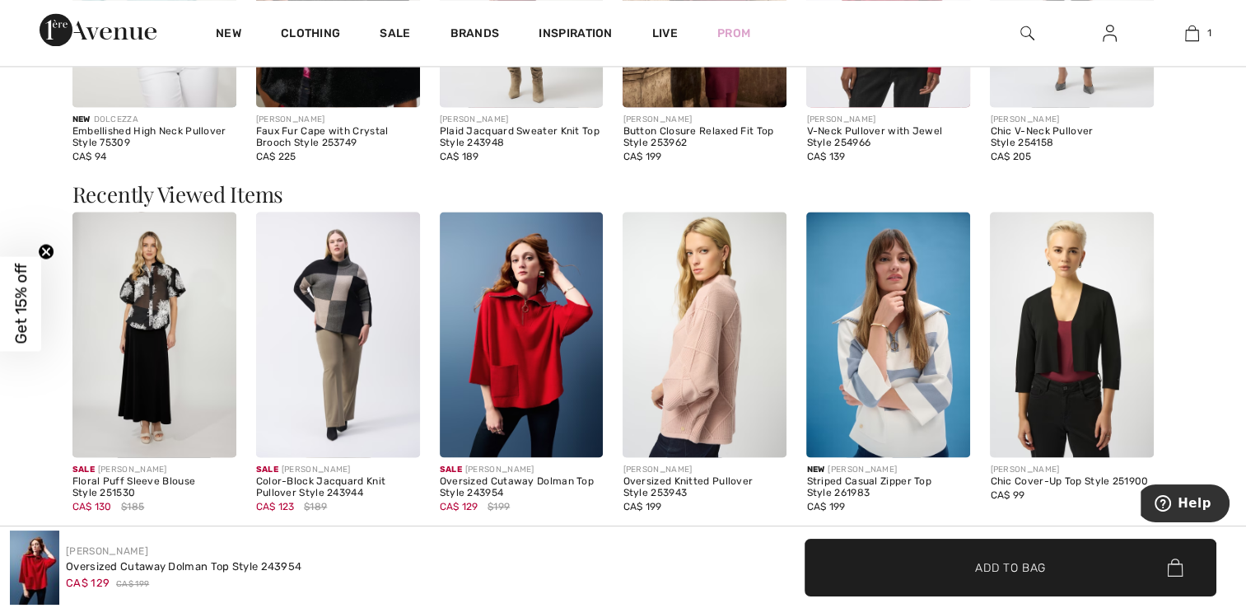
scroll to position [2411, 0]
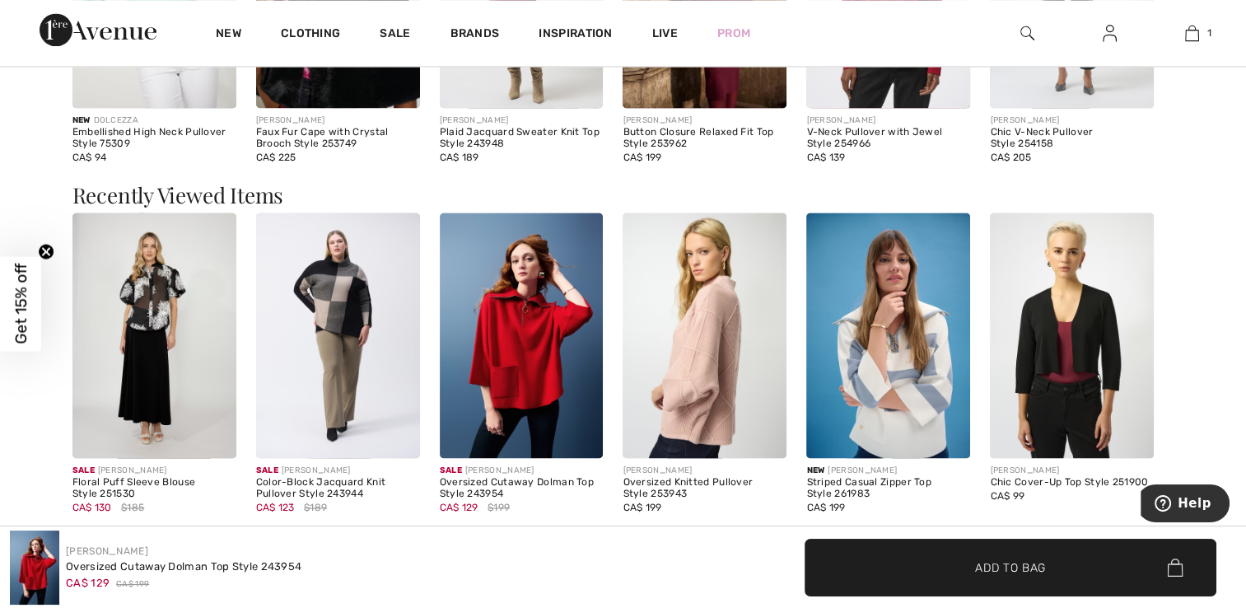
click at [506, 347] on img at bounding box center [522, 335] width 164 height 245
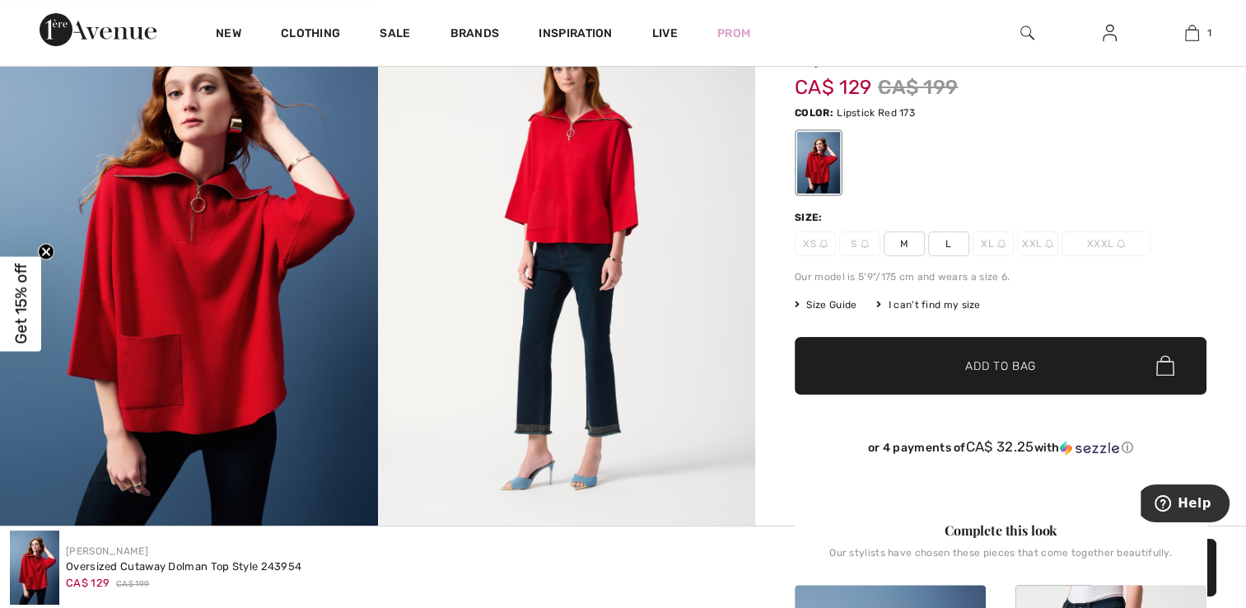
scroll to position [194, 0]
click at [147, 315] on img at bounding box center [189, 265] width 378 height 567
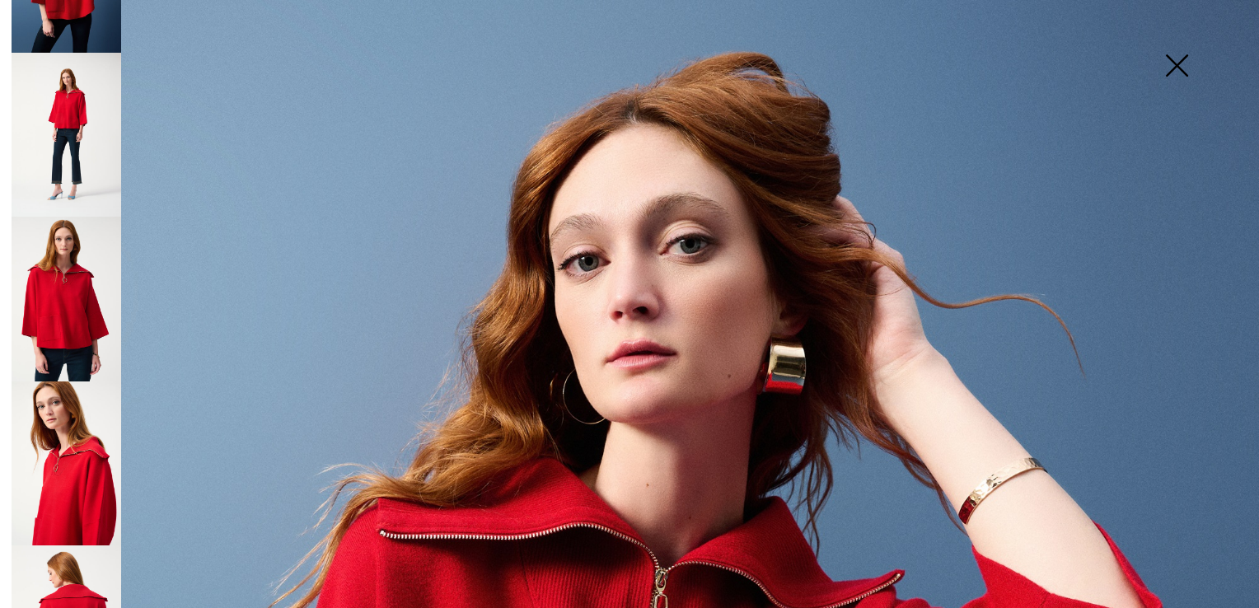
scroll to position [0, 0]
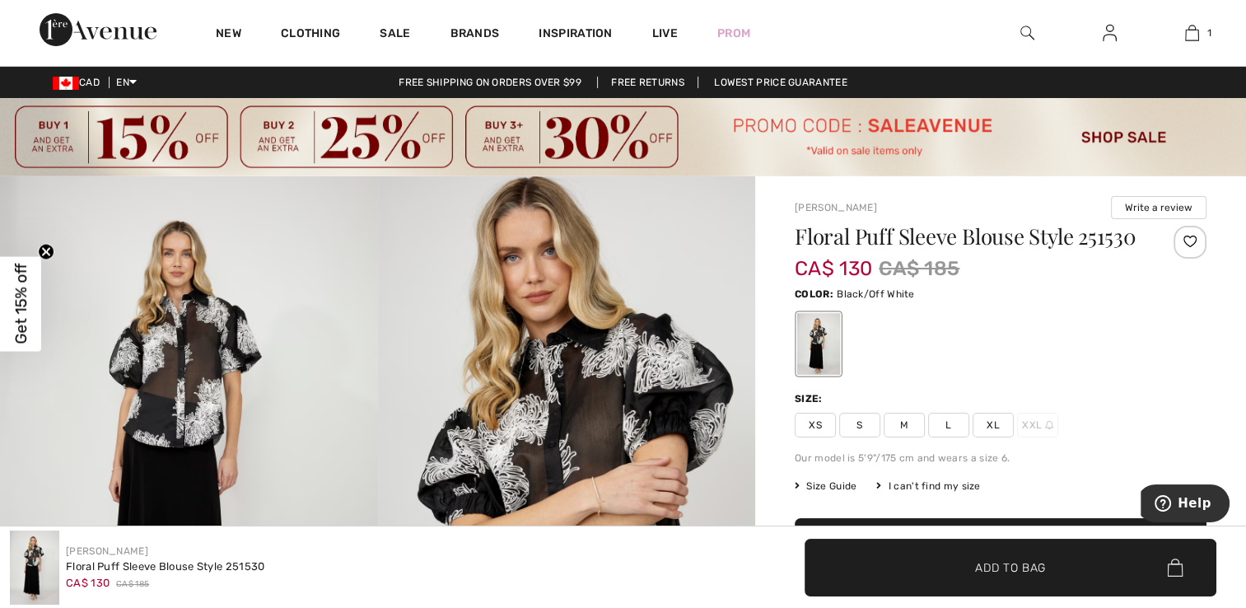
drag, startPoint x: 0, startPoint y: 0, endPoint x: 694, endPoint y: 254, distance: 739.3
click at [694, 254] on img at bounding box center [567, 459] width 378 height 567
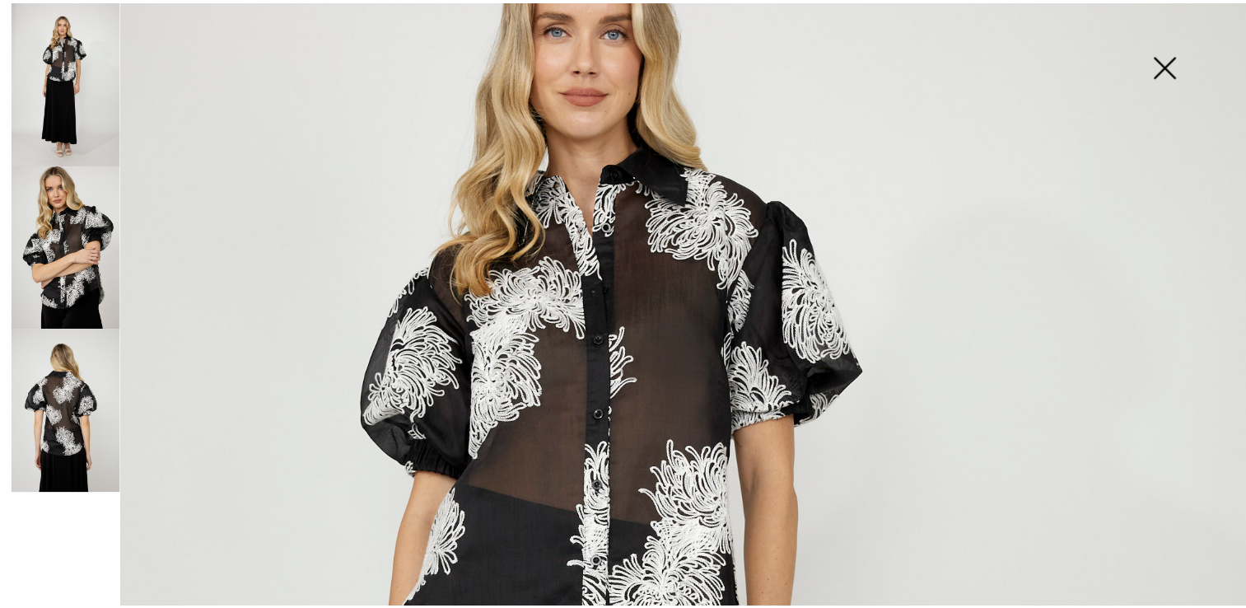
scroll to position [233, 0]
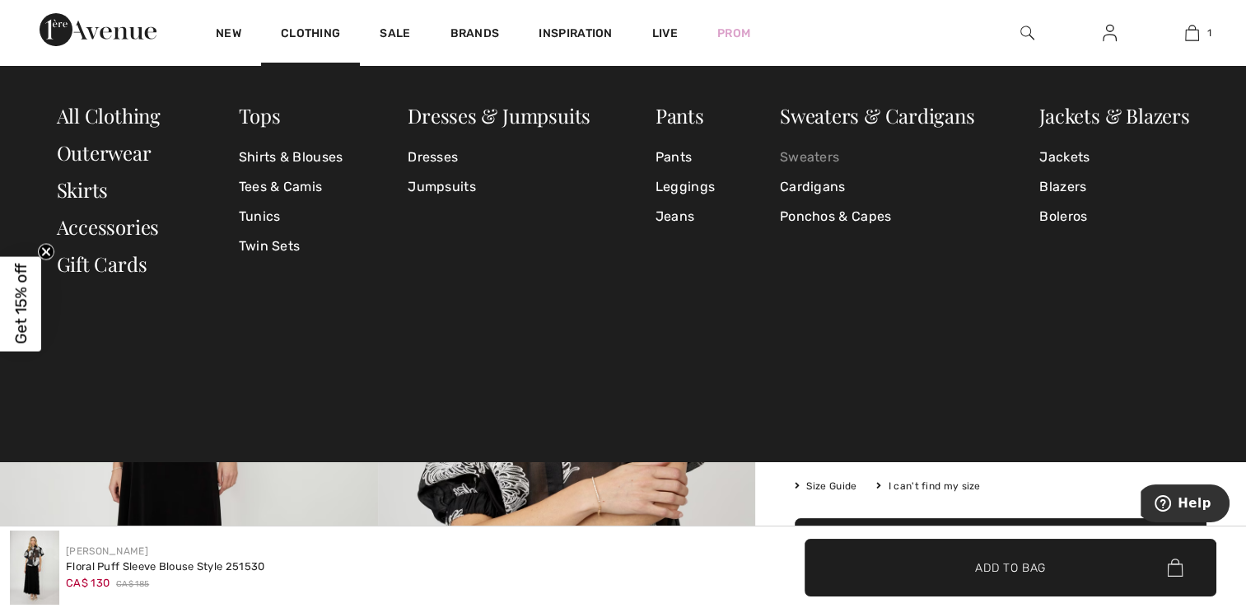
click at [806, 153] on link "Sweaters" at bounding box center [877, 158] width 195 height 30
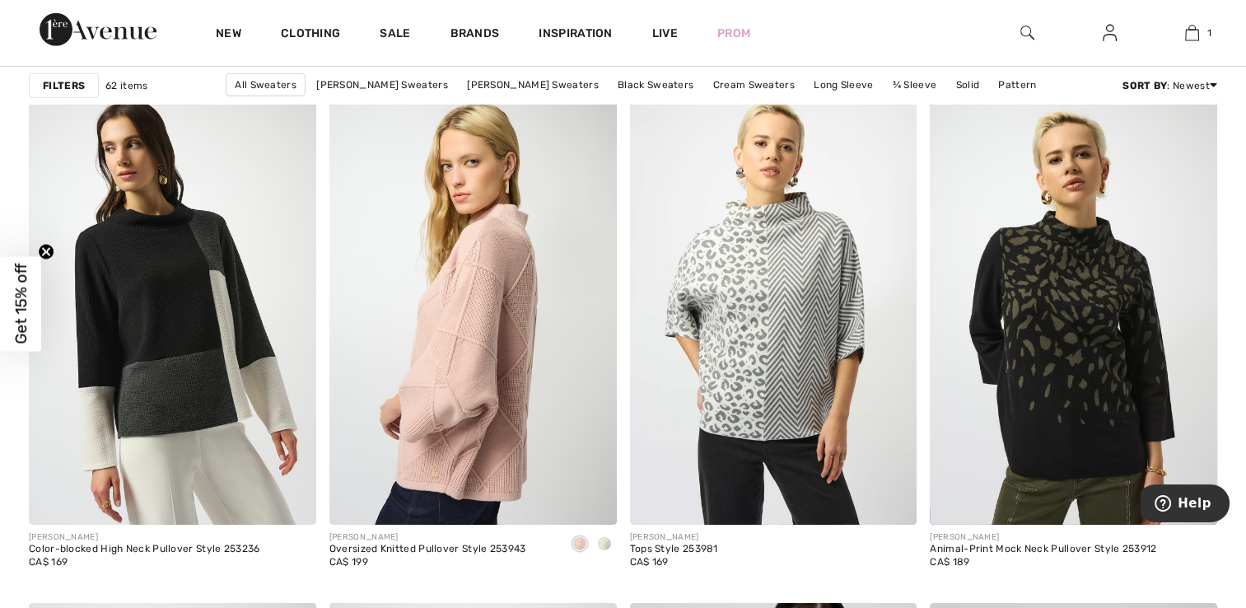
scroll to position [5259, 0]
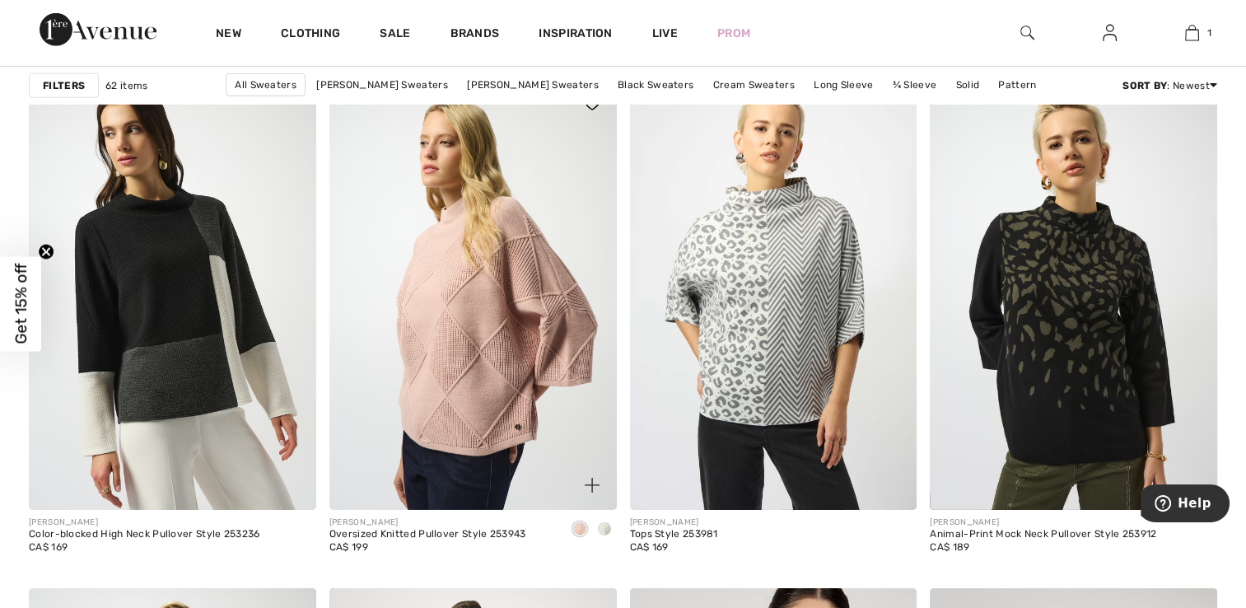
click at [512, 313] on img at bounding box center [473, 294] width 287 height 431
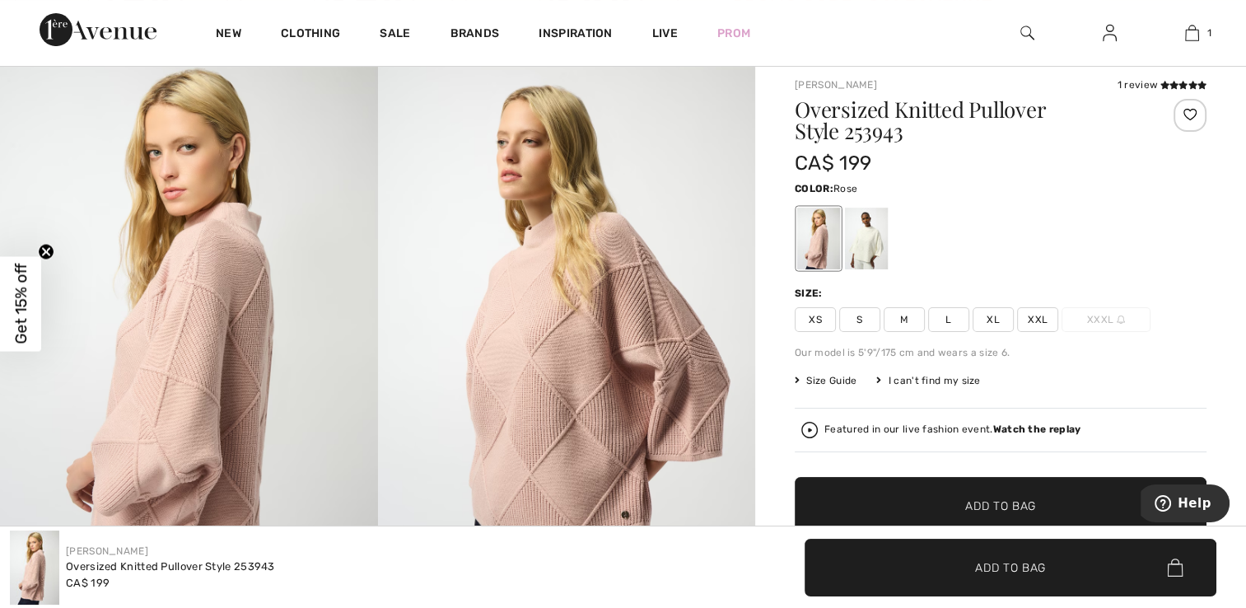
scroll to position [144, 0]
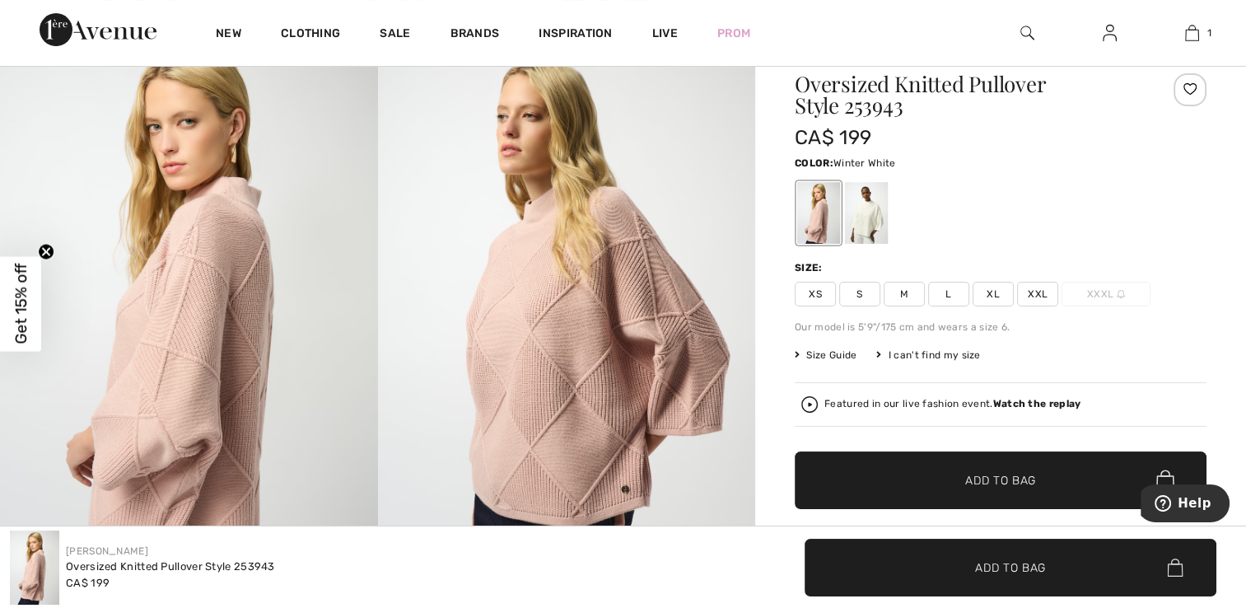
click at [868, 207] on div at bounding box center [866, 213] width 43 height 62
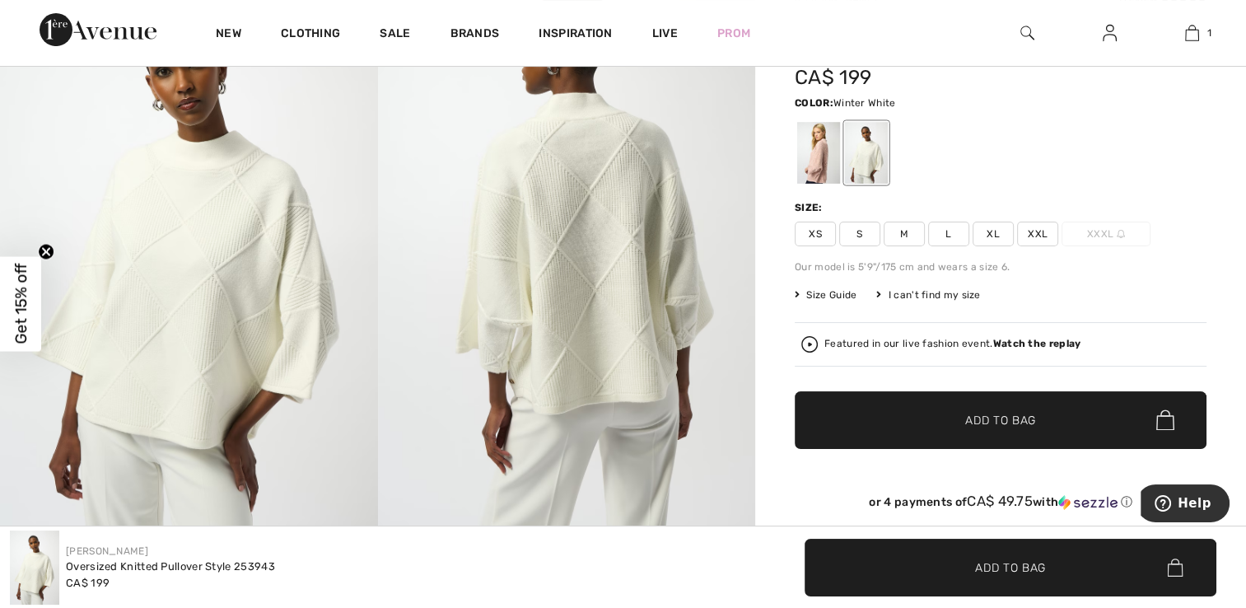
scroll to position [196, 0]
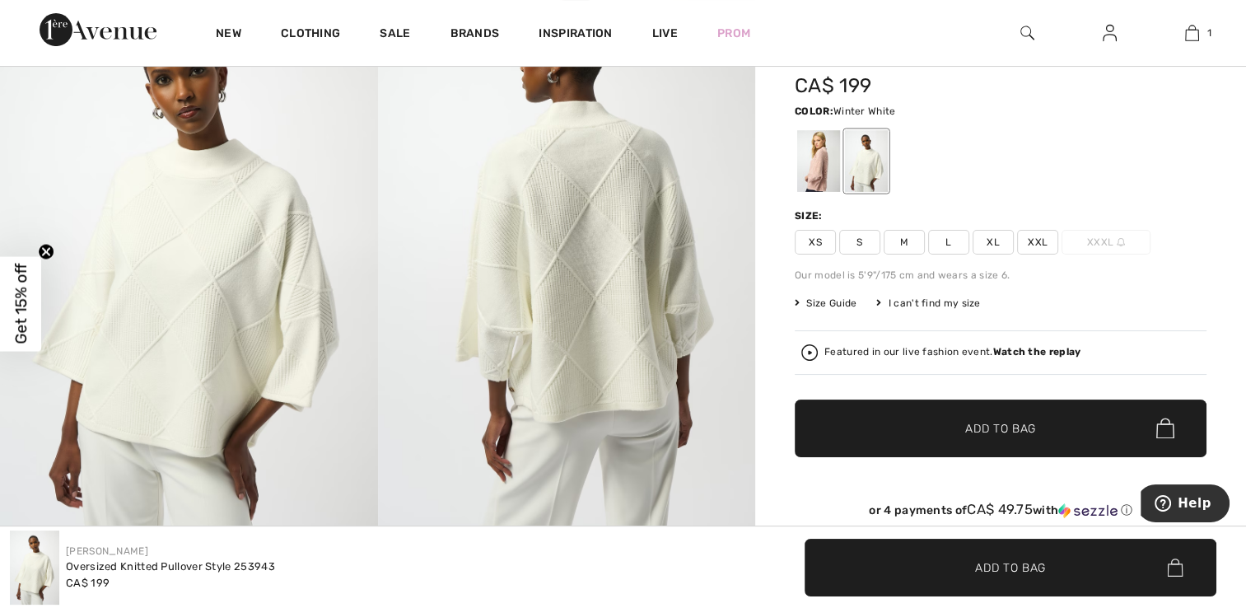
click at [992, 239] on span "XL" at bounding box center [993, 242] width 41 height 25
click at [1003, 425] on span "Add to Bag" at bounding box center [1000, 427] width 71 height 17
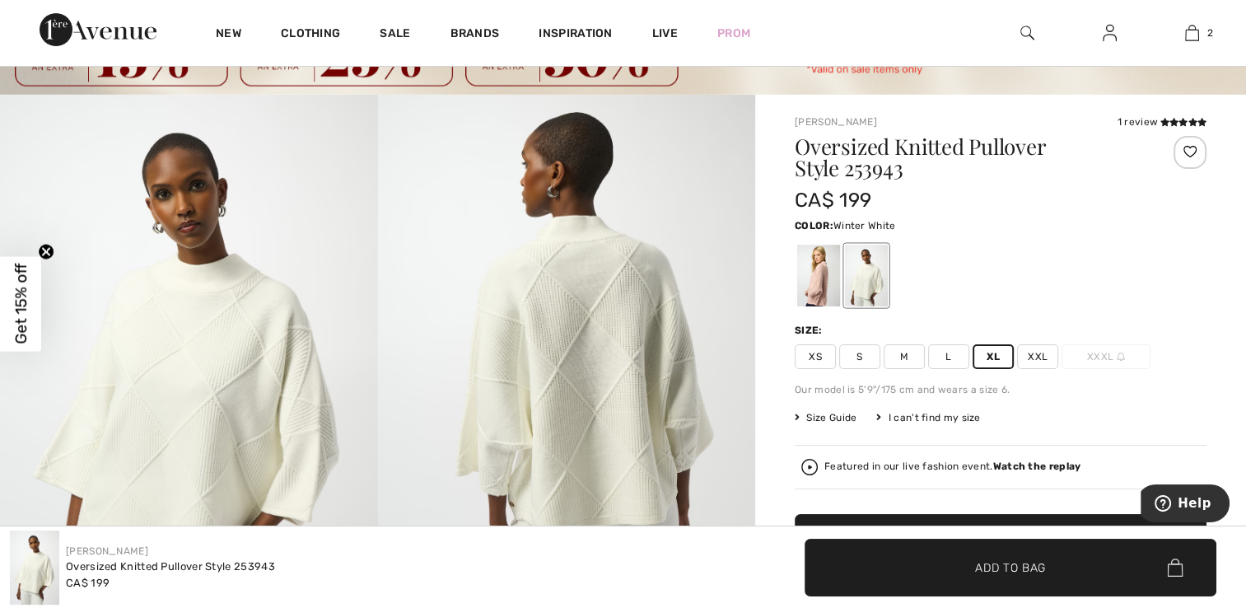
scroll to position [81, 0]
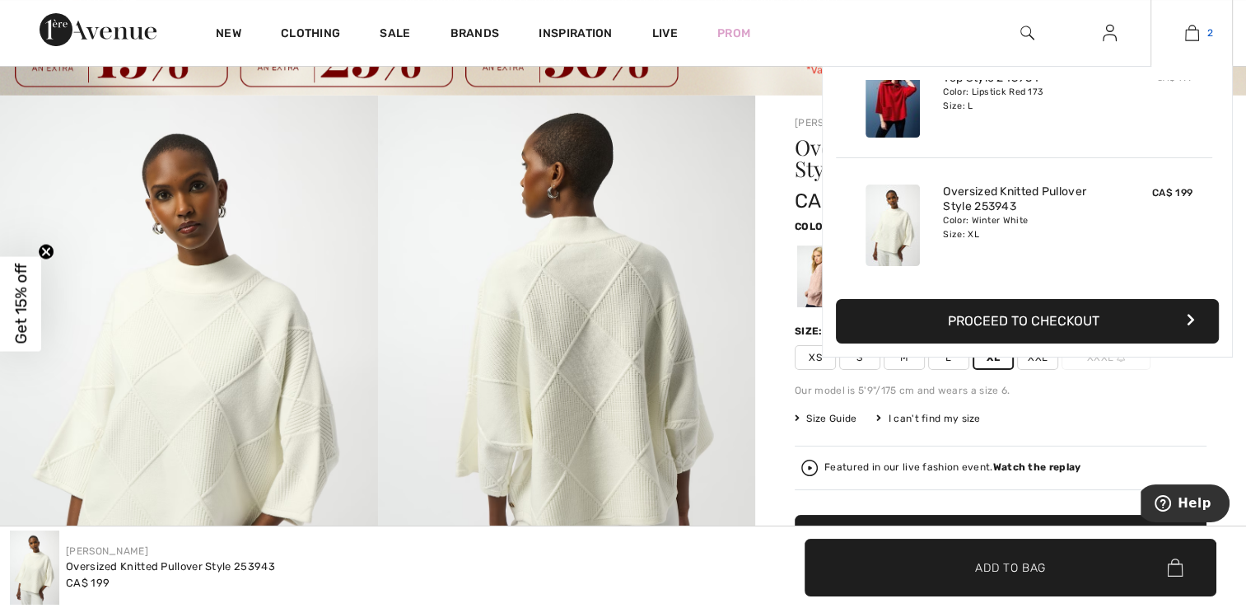
click at [1194, 28] on img at bounding box center [1192, 33] width 14 height 20
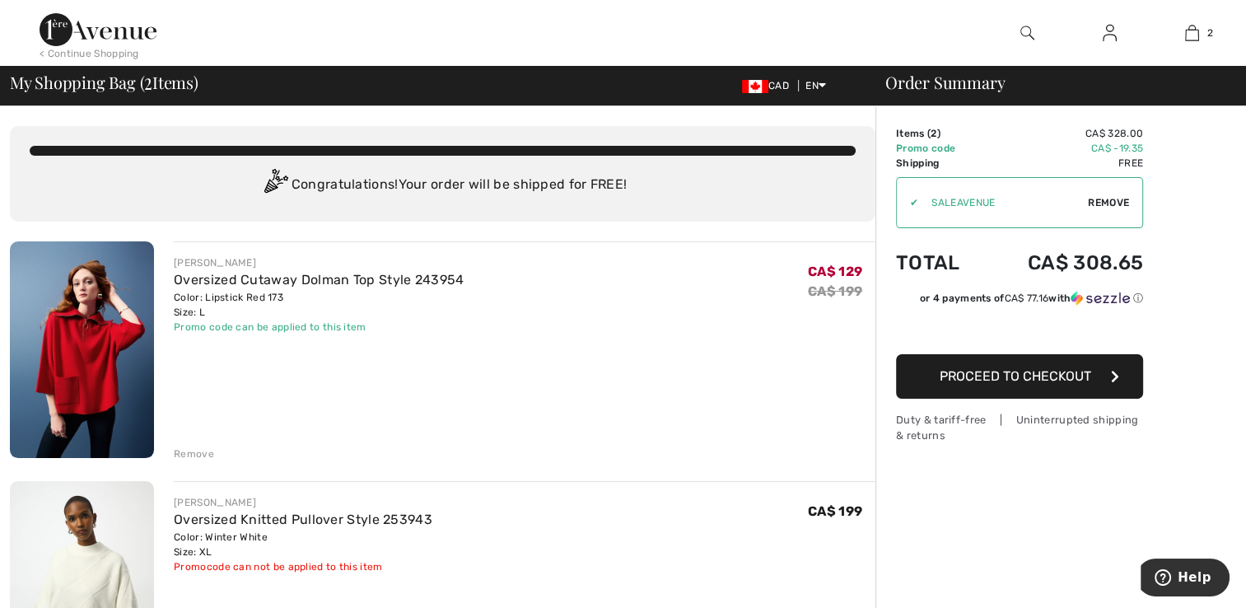
click at [191, 451] on div "Remove" at bounding box center [194, 453] width 40 height 15
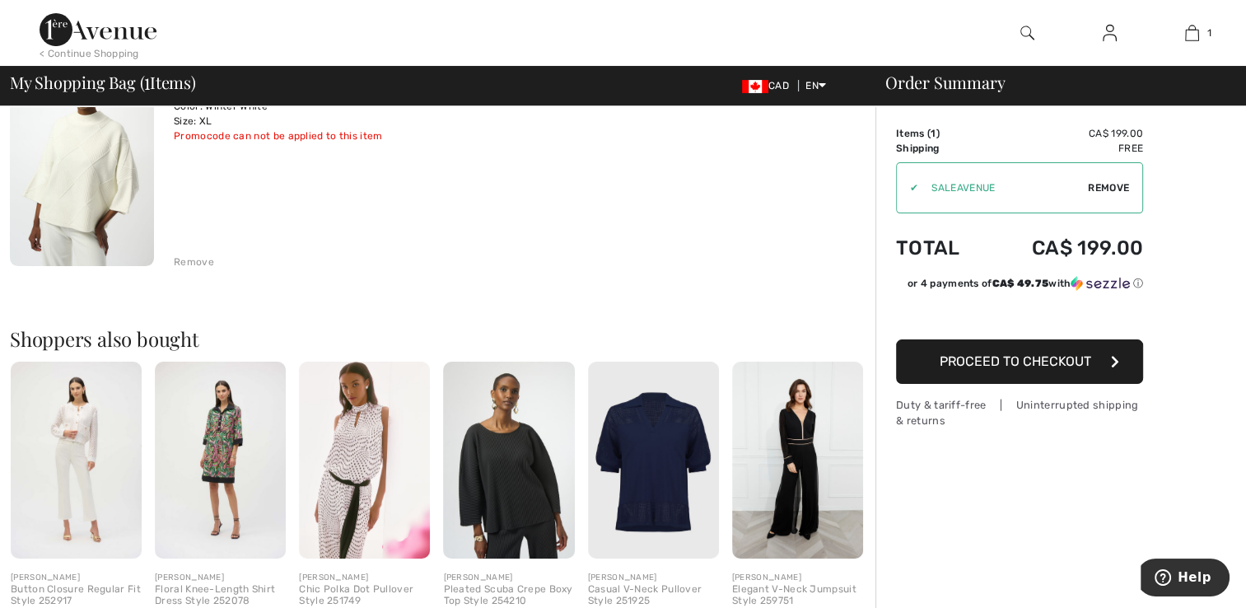
scroll to position [193, 0]
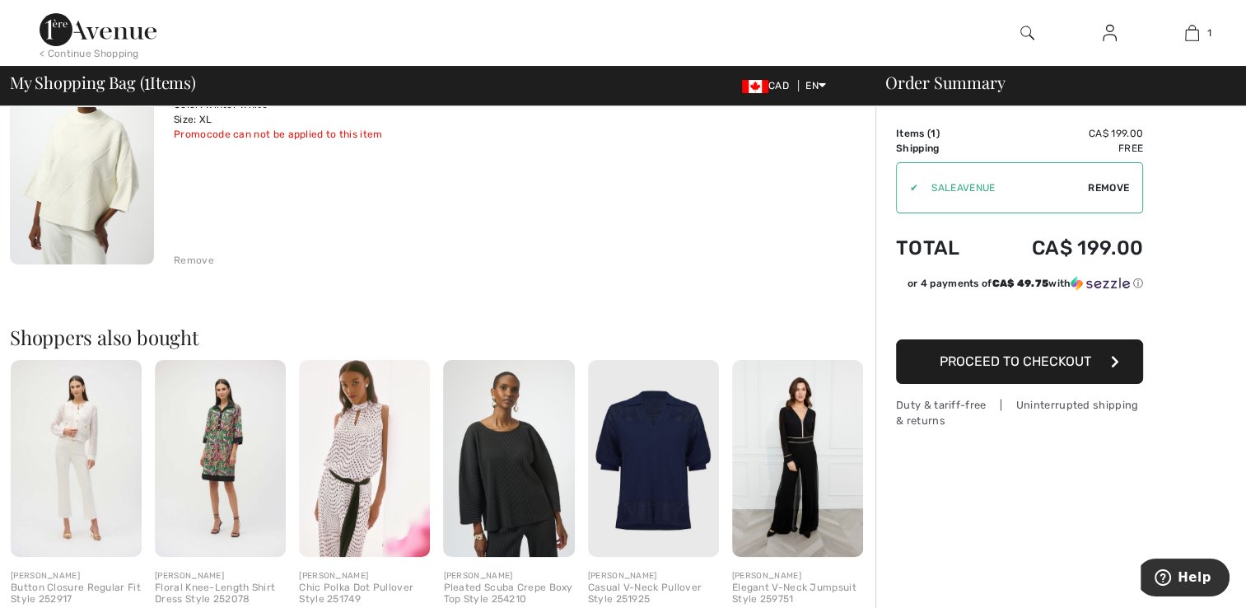
click at [1038, 361] on span "Proceed to Checkout" at bounding box center [1016, 361] width 152 height 16
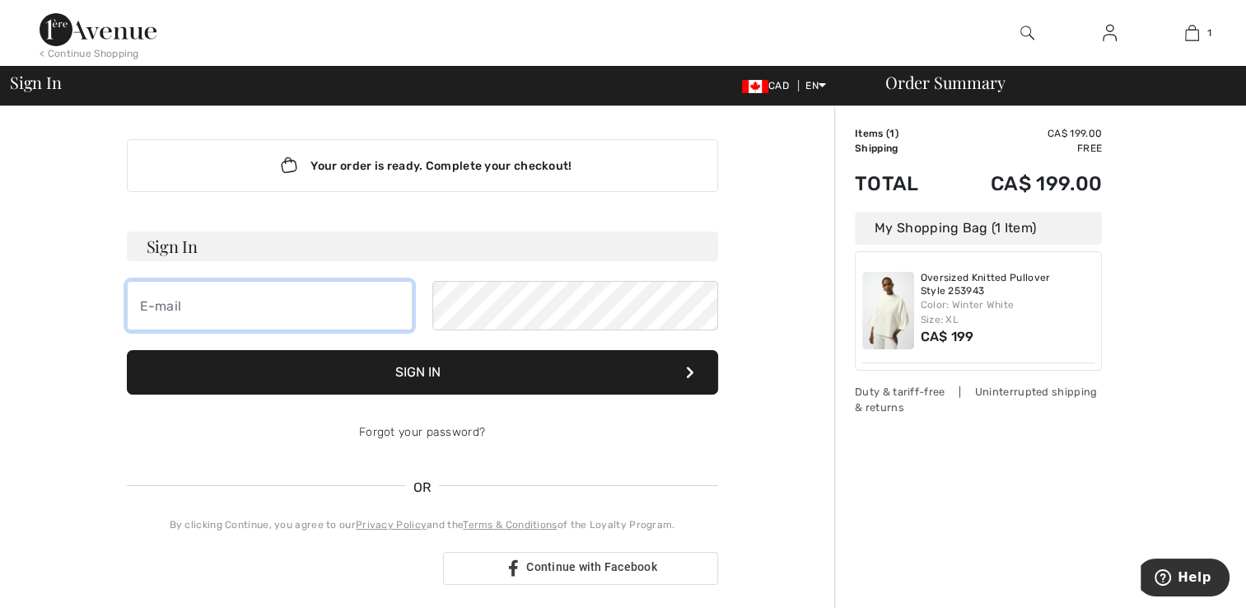
click at [273, 311] on input "email" at bounding box center [270, 305] width 286 height 49
type input "[EMAIL_ADDRESS][DOMAIN_NAME]"
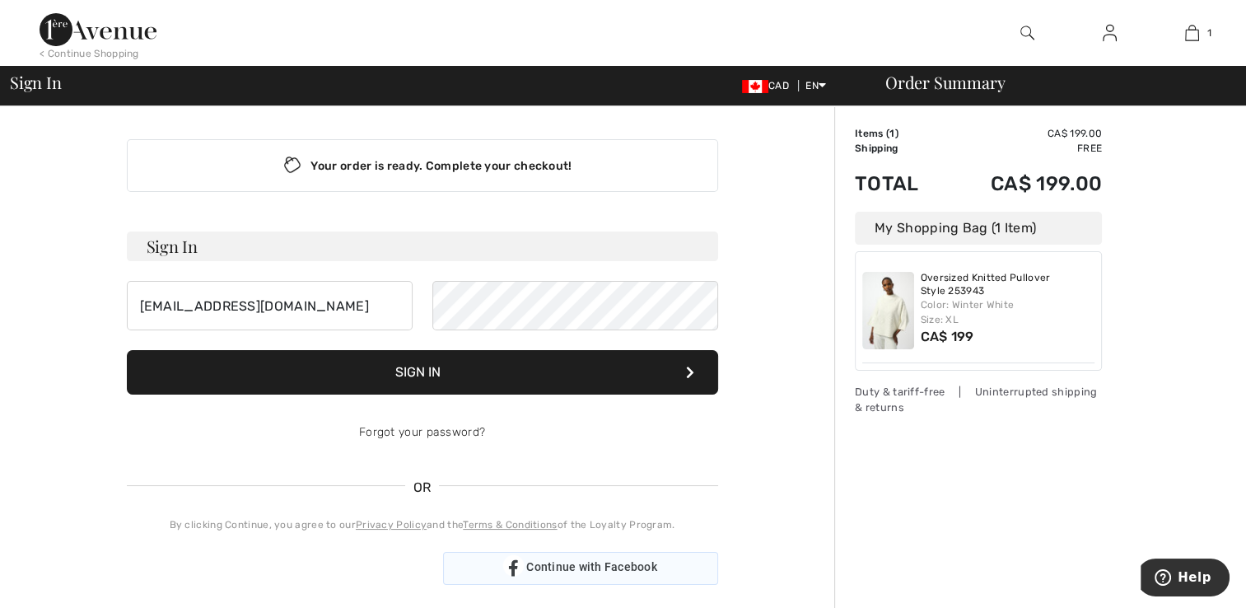
click at [536, 568] on div "Continue with Facebook" at bounding box center [580, 568] width 275 height 33
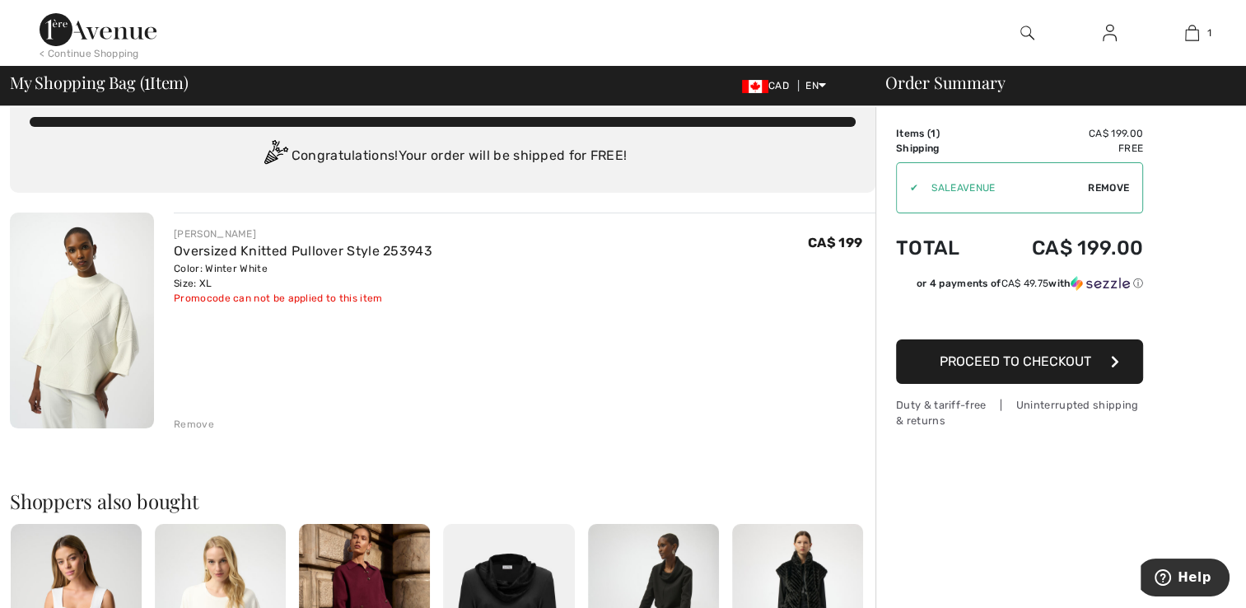
scroll to position [35, 0]
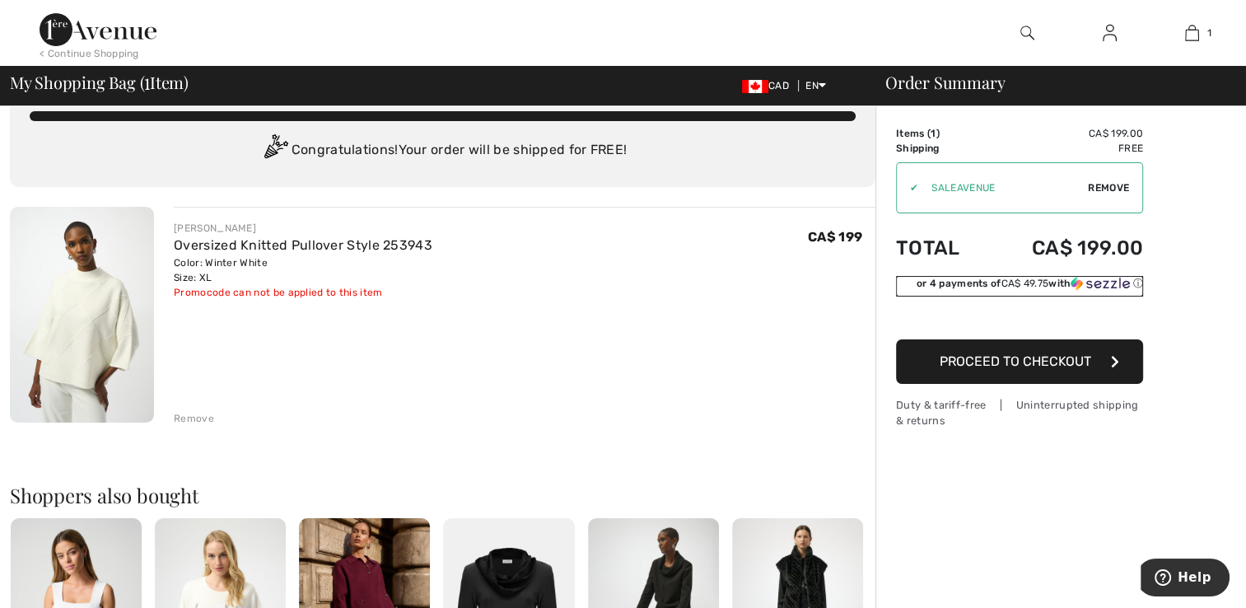
click at [1117, 281] on img at bounding box center [1100, 283] width 59 height 15
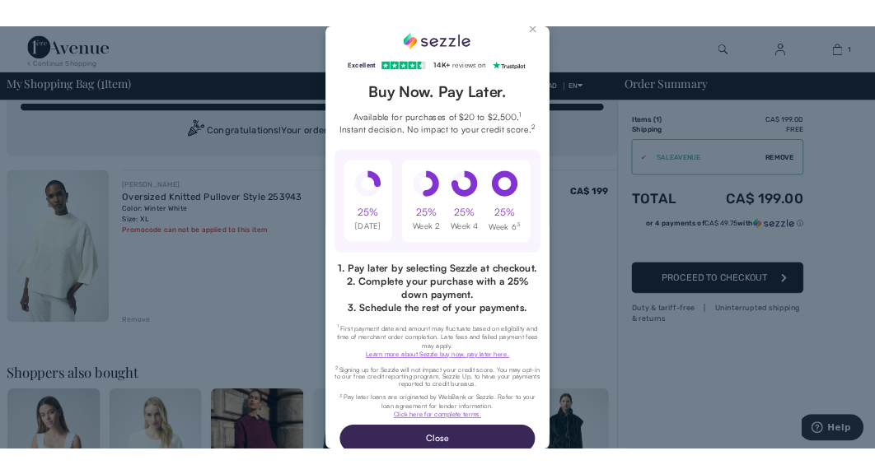
scroll to position [52, 0]
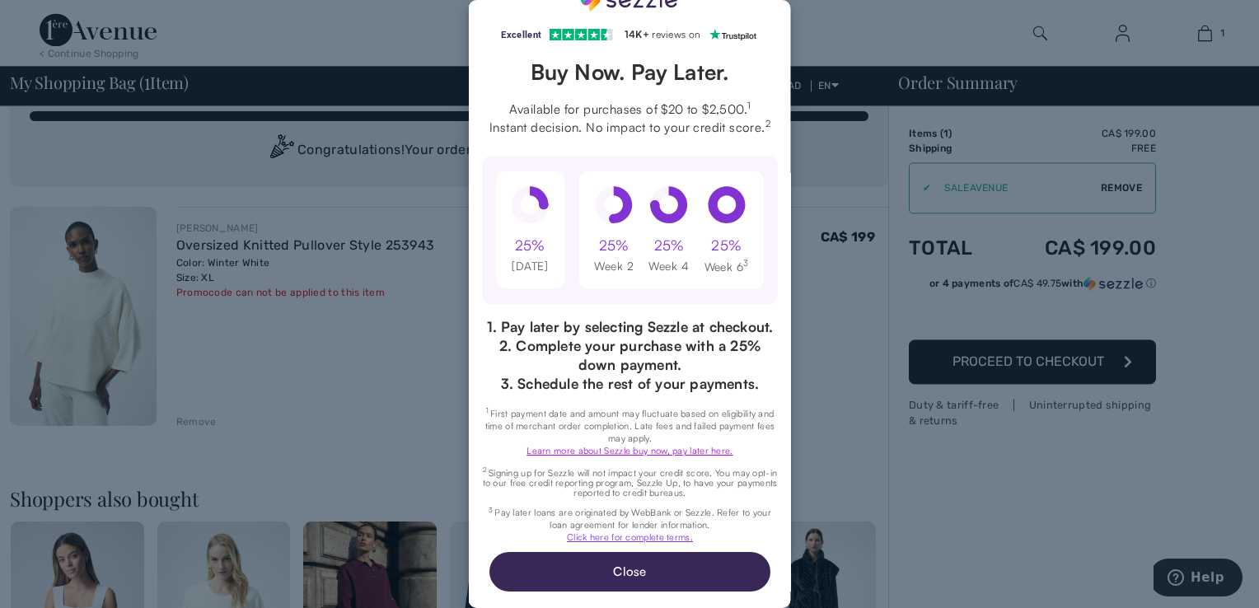
click at [636, 451] on link "Learn more about Sezzle buy now, pay later here." at bounding box center [629, 451] width 206 height 12
